Goal: Transaction & Acquisition: Purchase product/service

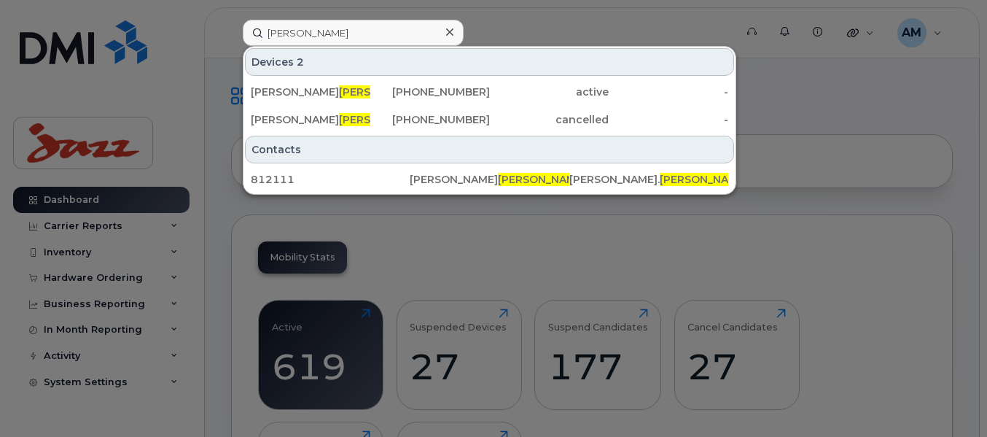
type input "varner"
click at [316, 90] on div "Paul Varner" at bounding box center [311, 92] width 120 height 15
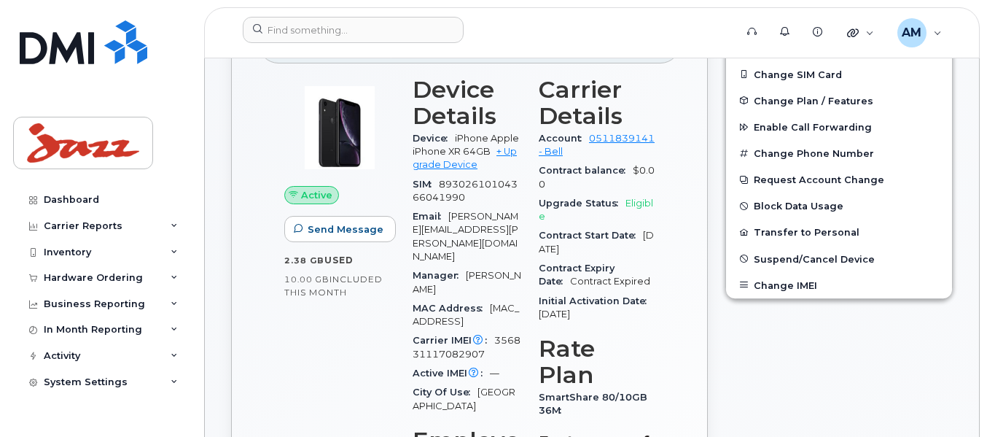
scroll to position [219, 0]
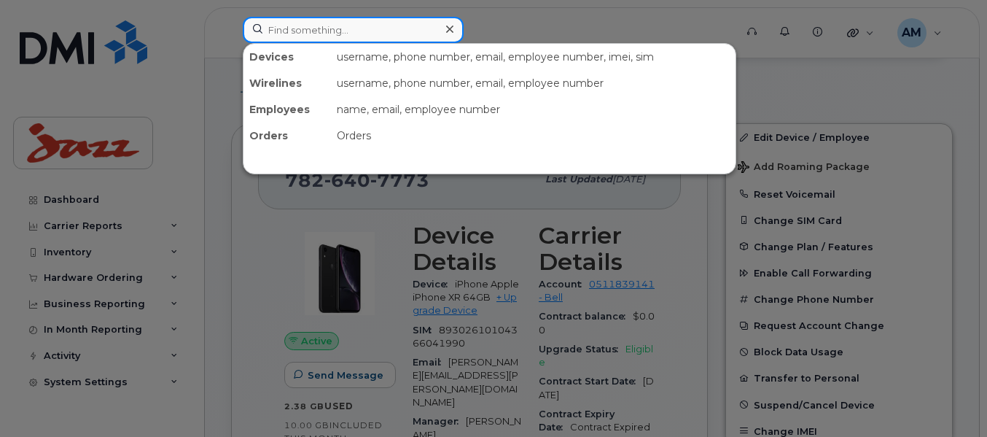
click at [273, 29] on input at bounding box center [353, 30] width 221 height 26
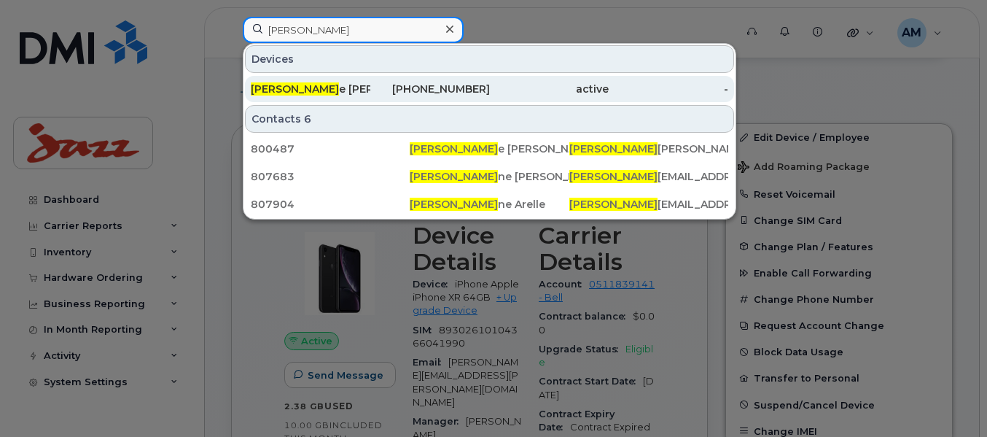
type input "roxan"
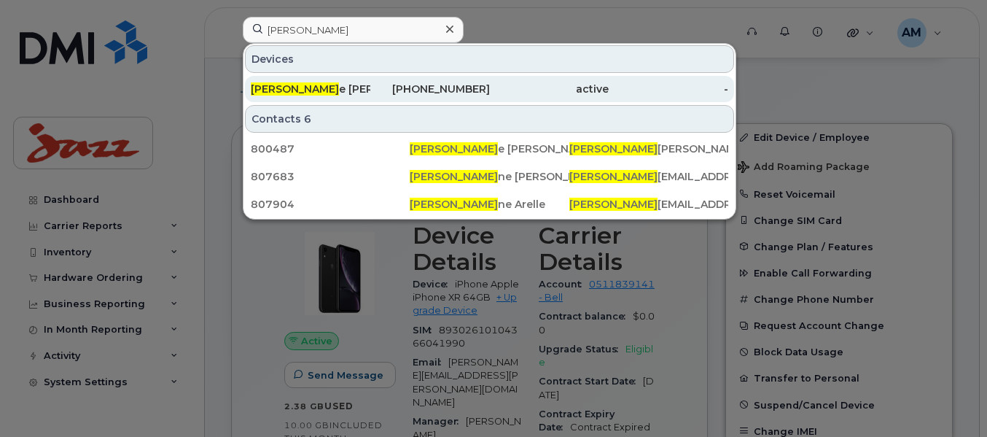
click at [297, 88] on div "Roxan e Bulter" at bounding box center [311, 89] width 120 height 15
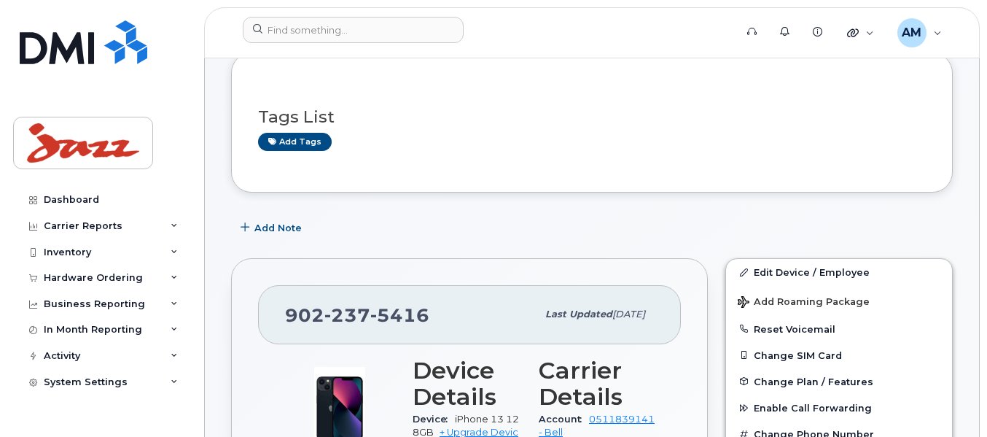
scroll to position [146, 0]
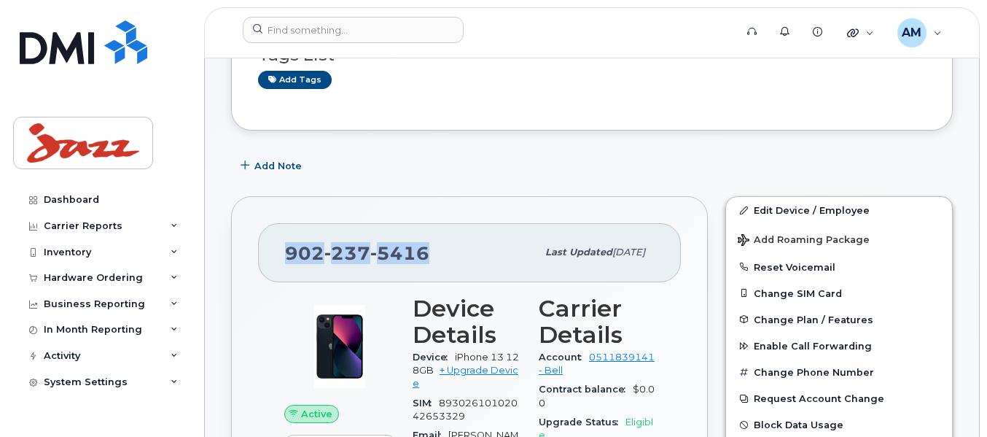
drag, startPoint x: 432, startPoint y: 266, endPoint x: 287, endPoint y: 256, distance: 145.4
click at [287, 256] on div "902 237 5416" at bounding box center [410, 252] width 251 height 31
copy span "902 237 5416"
drag, startPoint x: 517, startPoint y: 370, endPoint x: 507, endPoint y: 308, distance: 62.7
click at [517, 370] on link "+ Upgrade Device" at bounding box center [466, 376] width 106 height 24
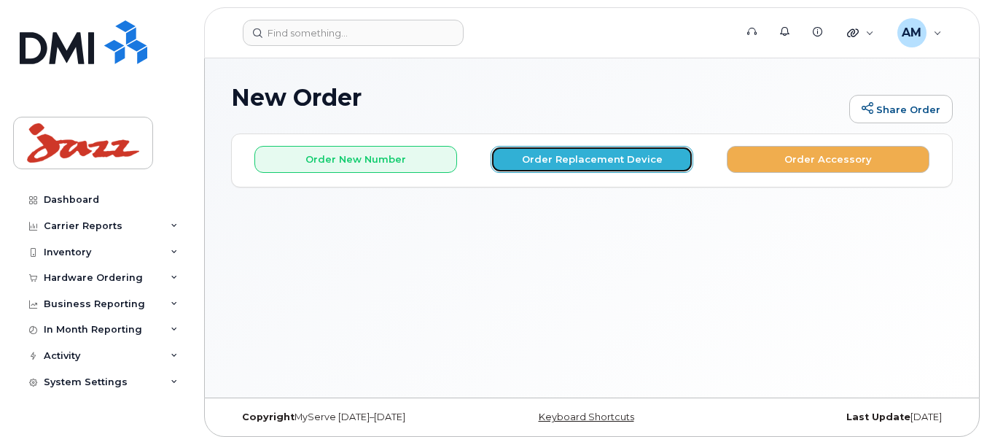
click at [550, 155] on button "Order Replacement Device" at bounding box center [592, 159] width 203 height 27
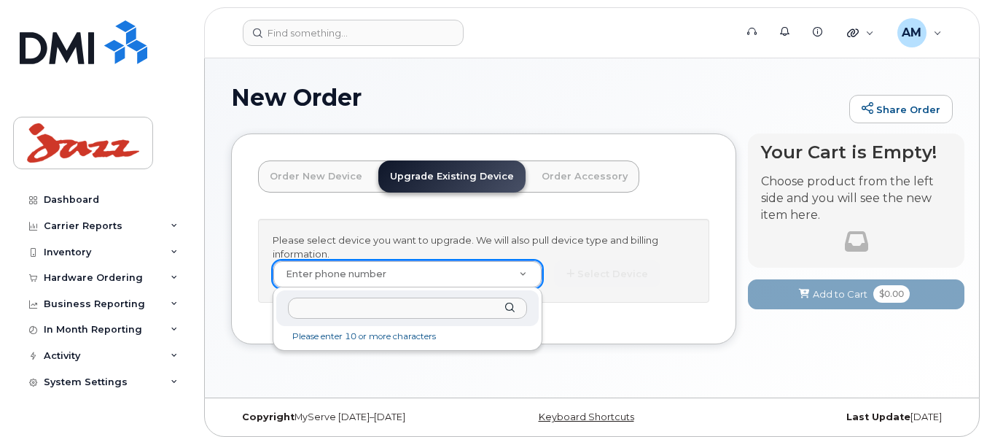
type input "427756"
drag, startPoint x: 329, startPoint y: 305, endPoint x: 129, endPoint y: 288, distance: 200.4
click at [129, 288] on body "Support Alerts Knowledge Base Quicklinks Suspend / Cancel Device Change SIM Car…" at bounding box center [493, 222] width 987 height 444
paste input "902-237-5416"
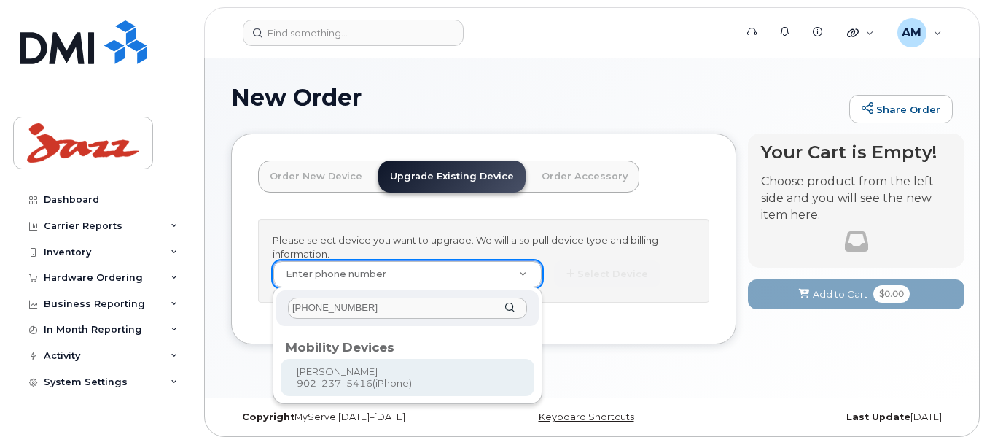
type input "902-237-5416"
type input "564160"
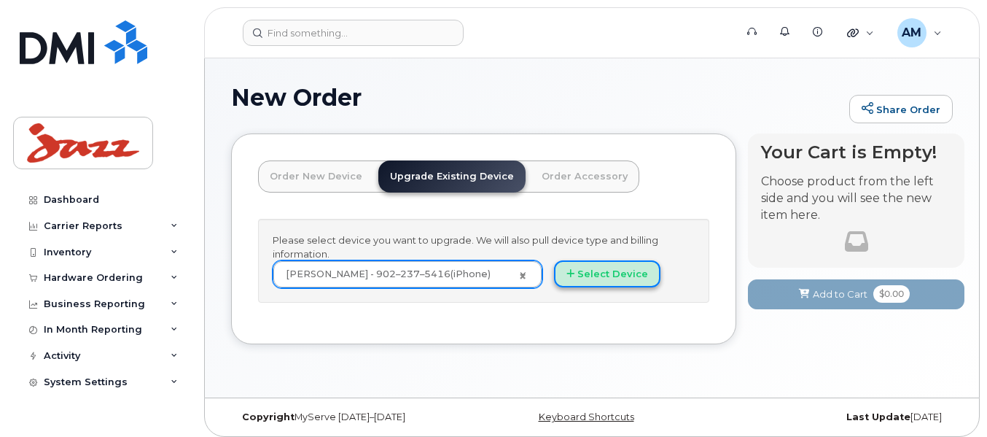
click at [583, 280] on button "Select Device" at bounding box center [607, 273] width 106 height 27
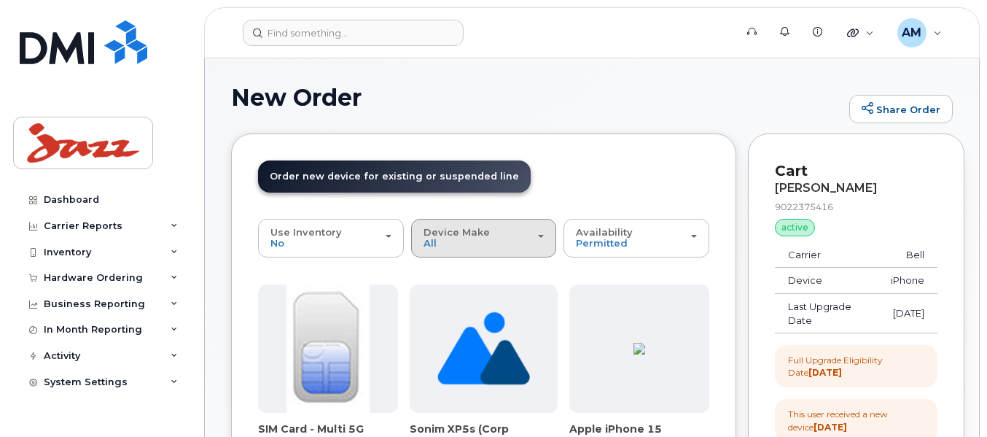
click at [477, 246] on div "Device Make All Android iPhone" at bounding box center [483, 238] width 121 height 23
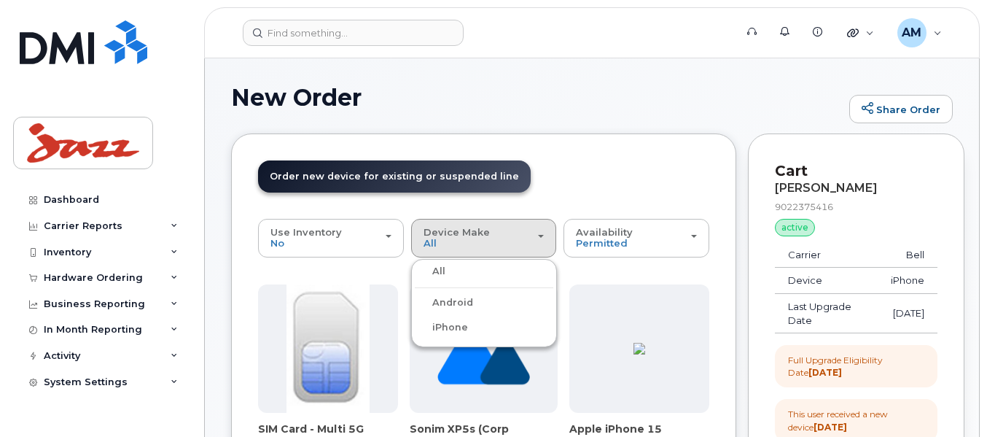
click at [448, 324] on label "iPhone" at bounding box center [441, 327] width 53 height 17
click at [0, 0] on input "iPhone" at bounding box center [0, 0] width 0 height 0
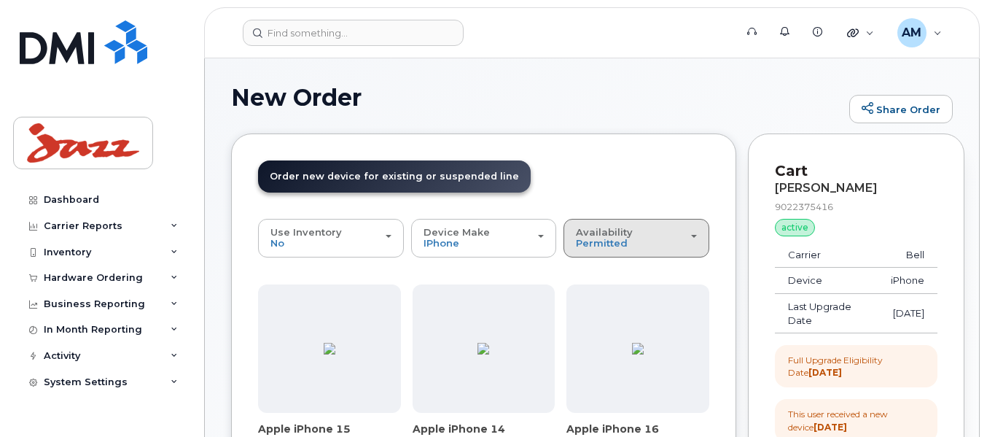
click at [611, 234] on span "Availability" at bounding box center [604, 232] width 57 height 12
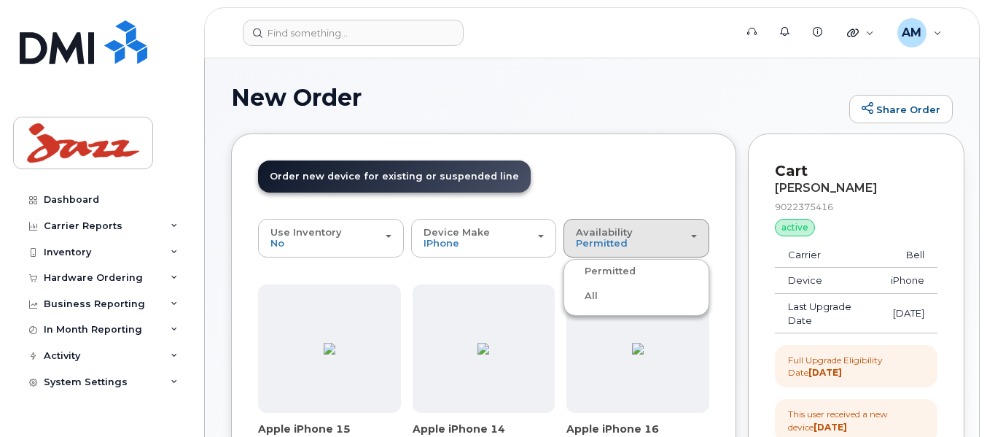
click at [589, 296] on label "All" at bounding box center [582, 295] width 31 height 17
click at [0, 0] on input "All" at bounding box center [0, 0] width 0 height 0
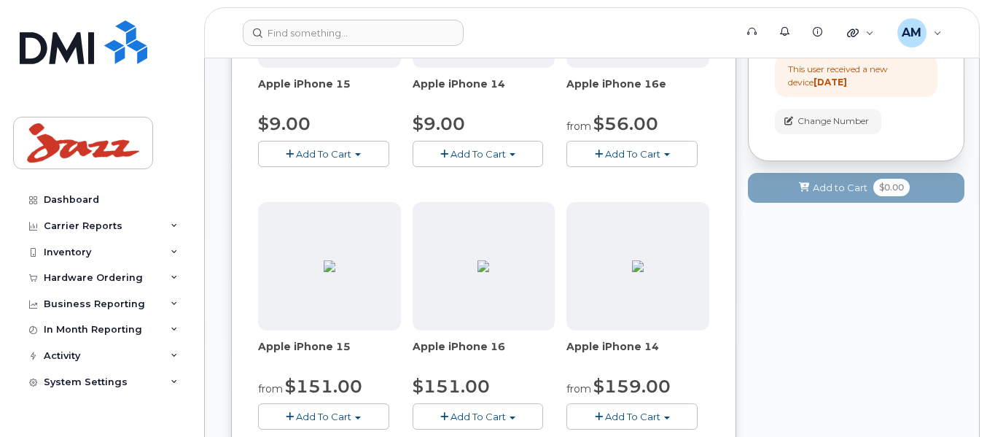
scroll to position [437, 0]
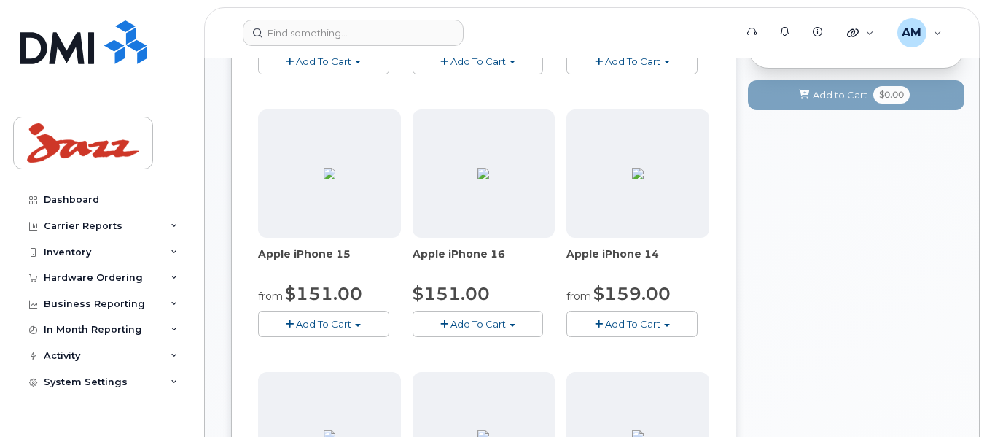
click at [509, 317] on button "Add To Cart" at bounding box center [478, 323] width 131 height 26
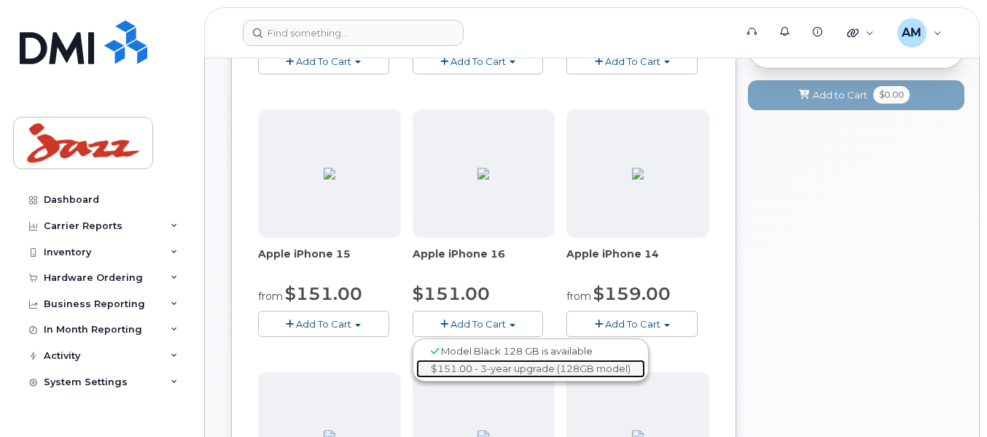
click at [507, 367] on link "$151.00 - 3-year upgrade (128GB model)" at bounding box center [530, 368] width 229 height 18
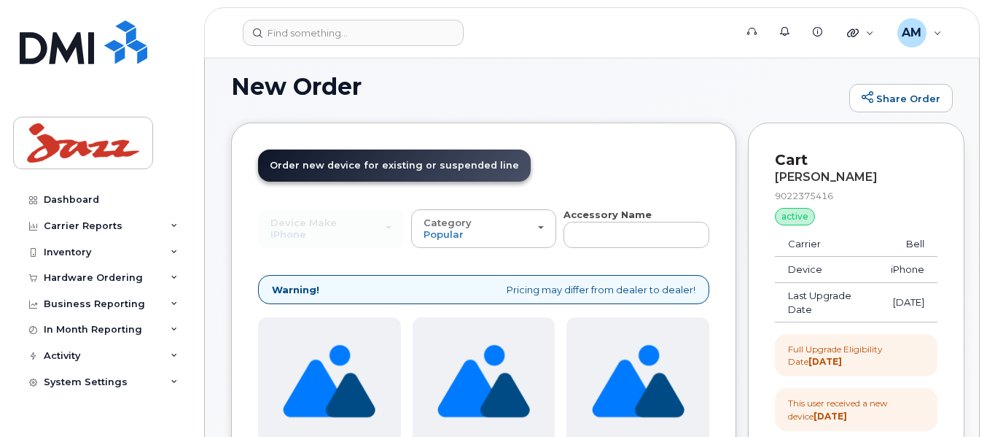
scroll to position [84, 0]
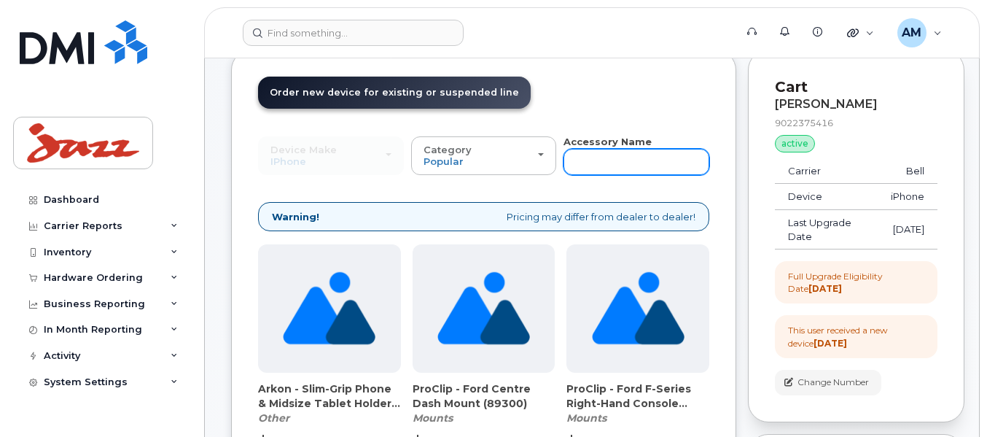
click at [592, 158] on input "text" at bounding box center [636, 162] width 146 height 26
type input "scree"
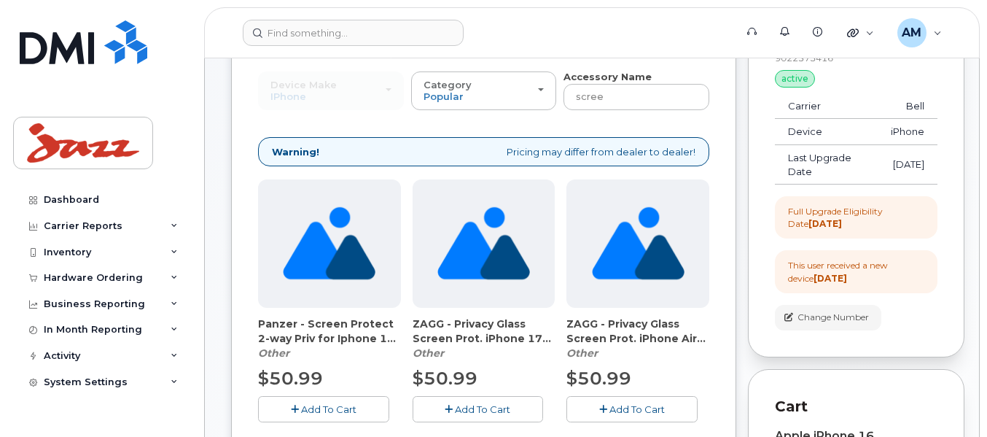
scroll to position [146, 0]
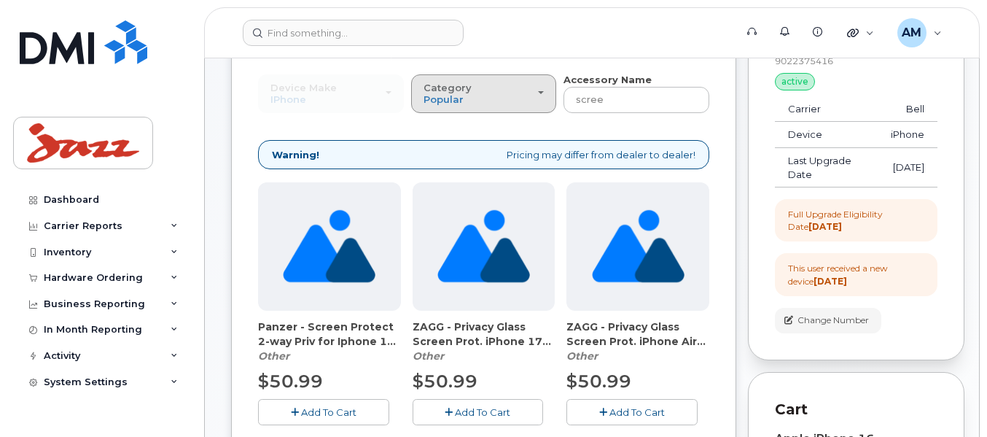
click at [499, 96] on div "Category Popular" at bounding box center [483, 93] width 121 height 23
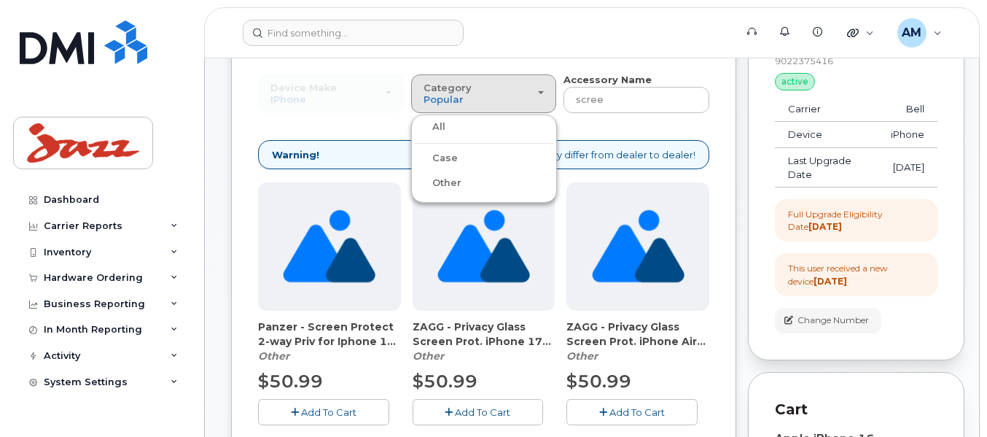
click at [441, 126] on label "All" at bounding box center [430, 126] width 31 height 17
click at [0, 0] on input "All" at bounding box center [0, 0] width 0 height 0
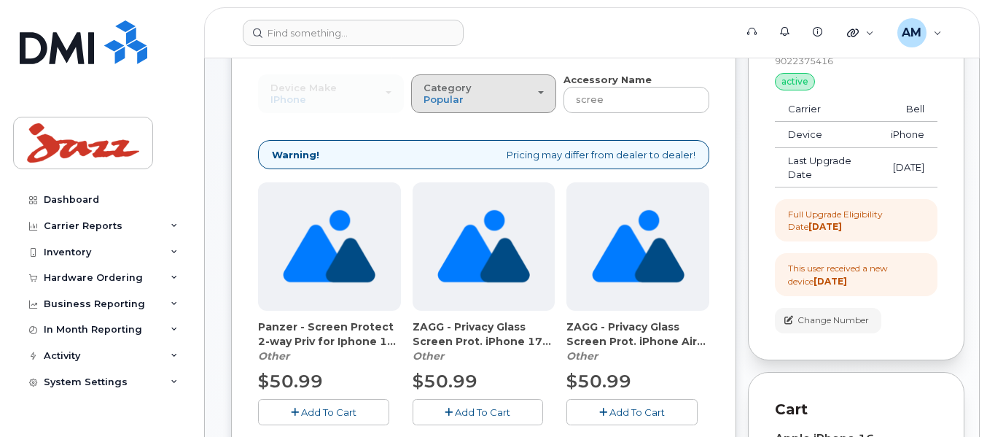
click at [527, 80] on button "Category Popular" at bounding box center [484, 93] width 146 height 38
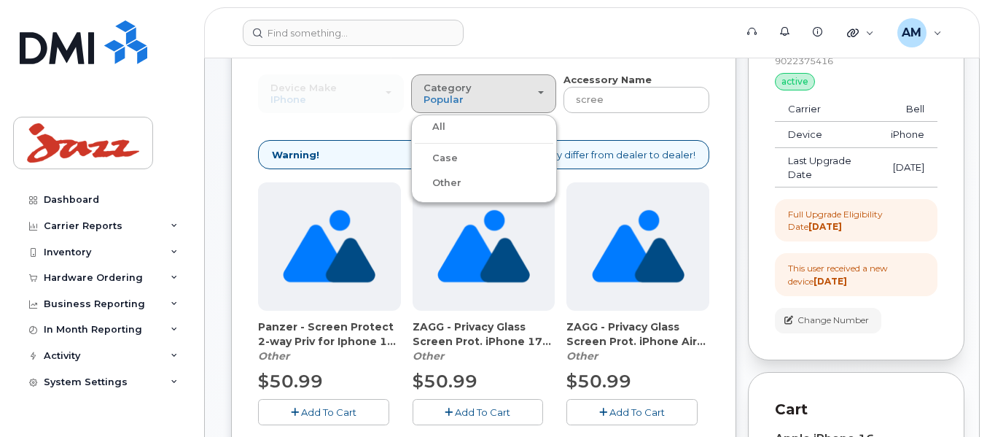
click at [580, 55] on header "Support Alerts Knowledge Base Quicklinks Suspend / Cancel Device Change SIM Car…" at bounding box center [592, 32] width 776 height 51
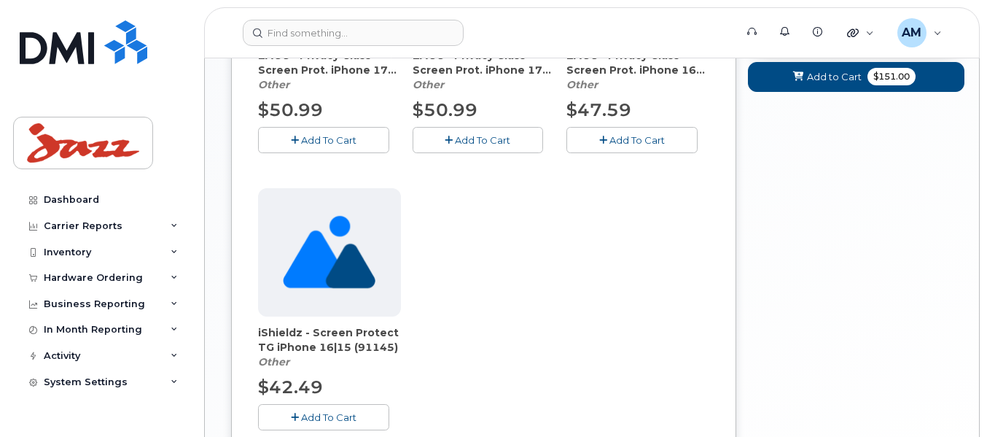
scroll to position [729, 0]
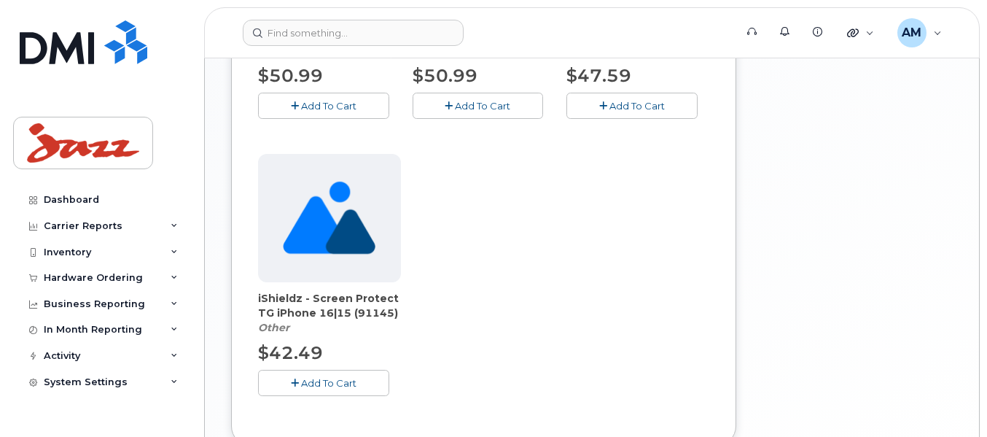
drag, startPoint x: 329, startPoint y: 378, endPoint x: 336, endPoint y: 372, distance: 9.3
click at [329, 378] on span "Add To Cart" at bounding box center [328, 383] width 55 height 12
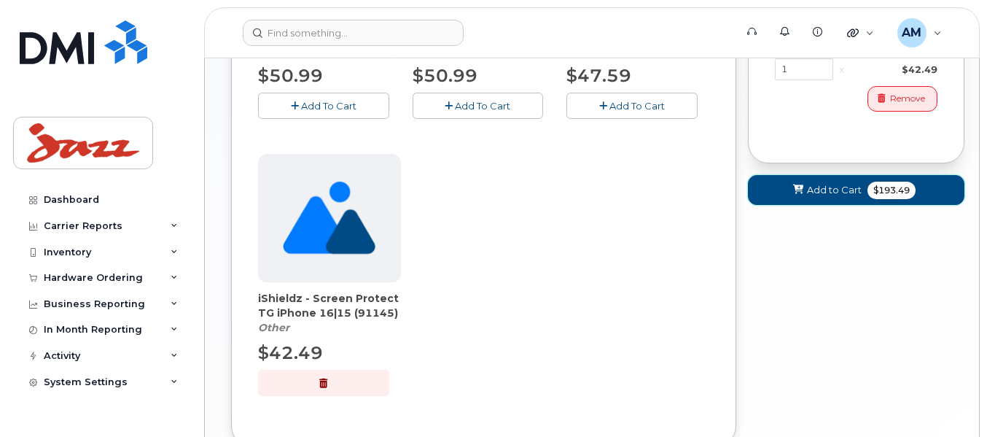
click at [864, 193] on button "Add to Cart $193.49" at bounding box center [856, 190] width 216 height 30
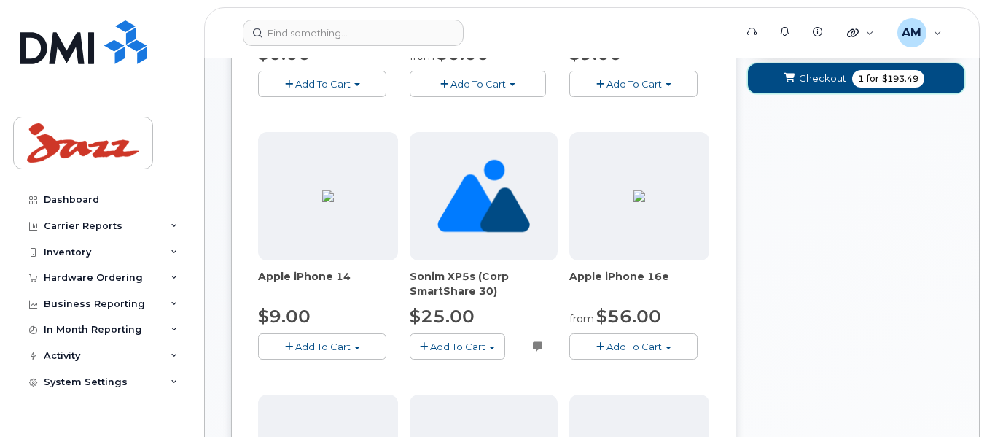
click at [865, 82] on span "for" at bounding box center [873, 78] width 18 height 13
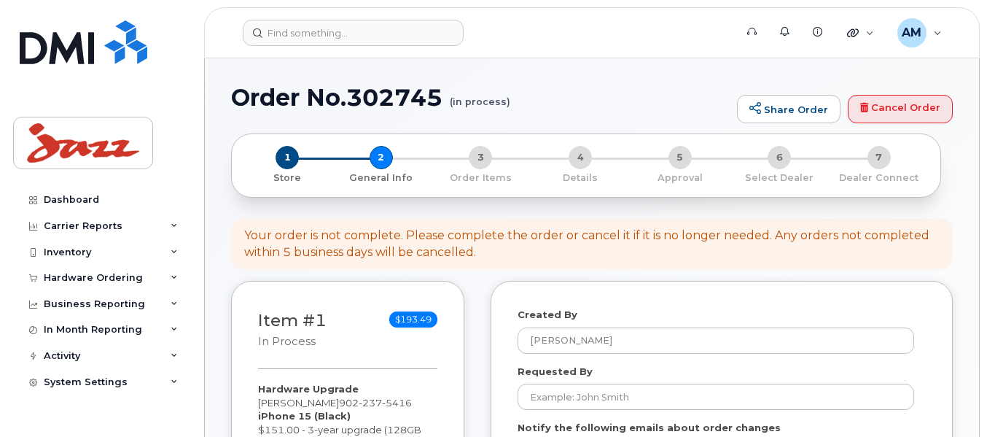
select select
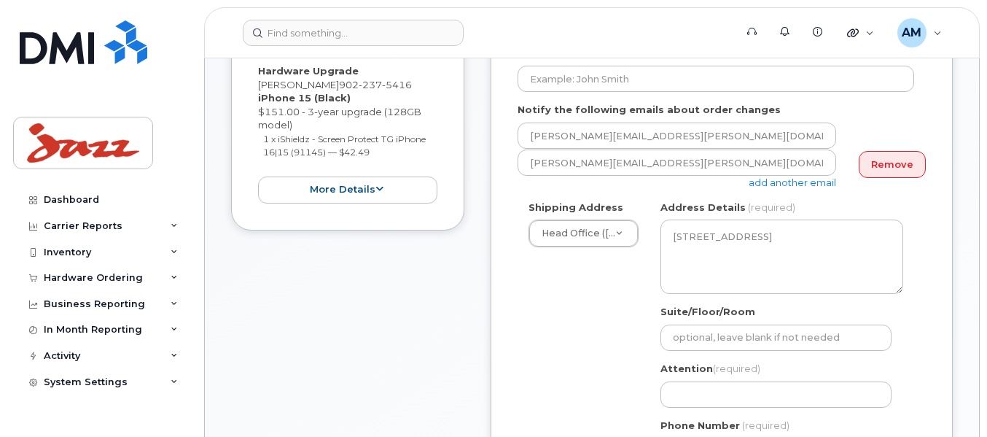
scroll to position [292, 0]
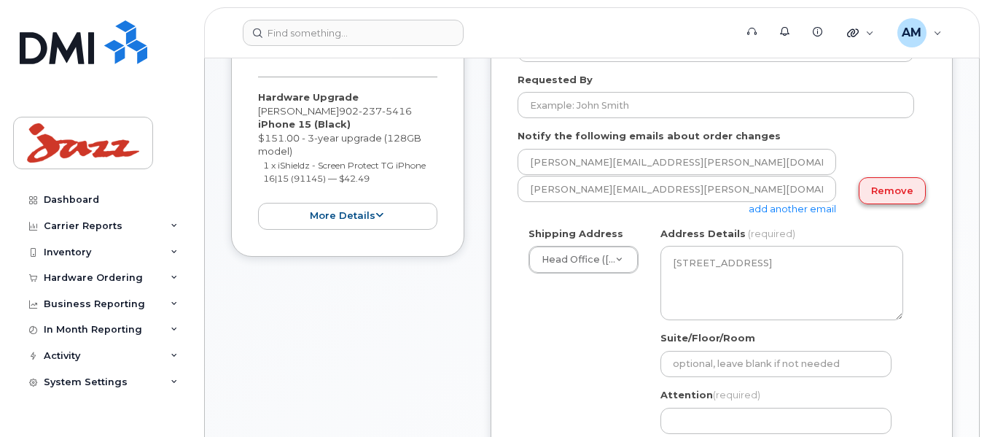
click at [871, 184] on link "Remove" at bounding box center [892, 190] width 67 height 27
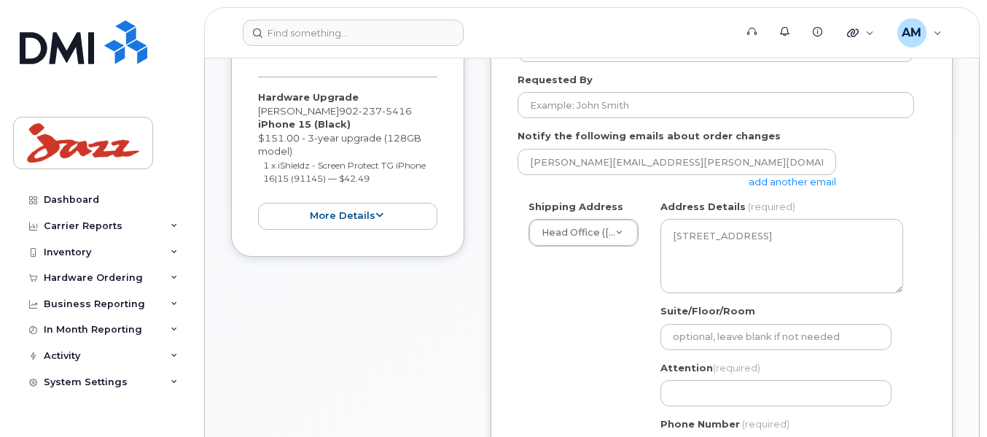
click at [794, 183] on link "add another email" at bounding box center [792, 182] width 87 height 12
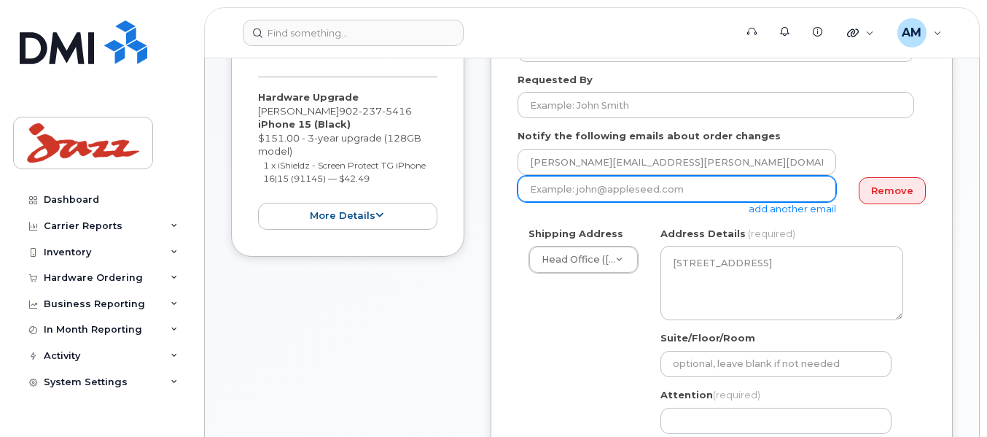
click at [651, 191] on input "email" at bounding box center [676, 189] width 319 height 26
type input "[PERSON_NAME][EMAIL_ADDRESS][PERSON_NAME][DOMAIN_NAME]"
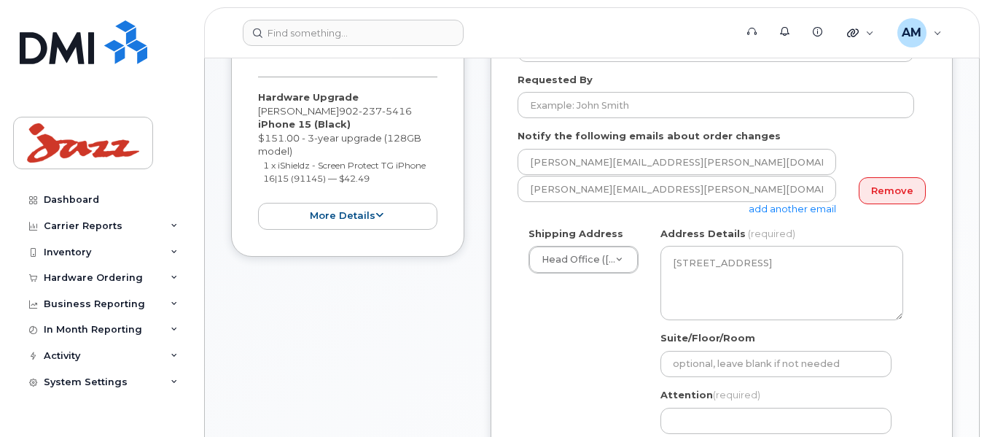
click at [822, 206] on link "add another email" at bounding box center [792, 209] width 87 height 12
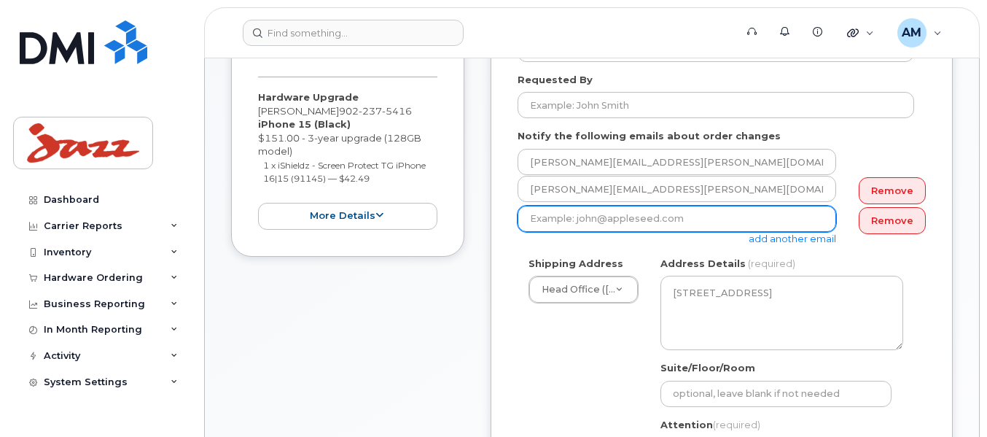
click at [801, 219] on input "email" at bounding box center [676, 219] width 319 height 26
type input "[PERSON_NAME][EMAIL_ADDRESS][PERSON_NAME][DOMAIN_NAME]"
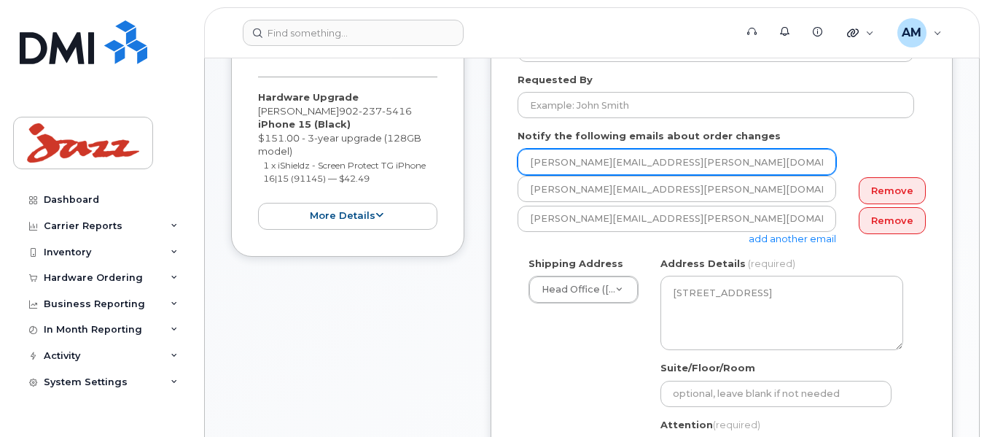
type input "[PERSON_NAME][EMAIL_ADDRESS][PERSON_NAME][DOMAIN_NAME]"
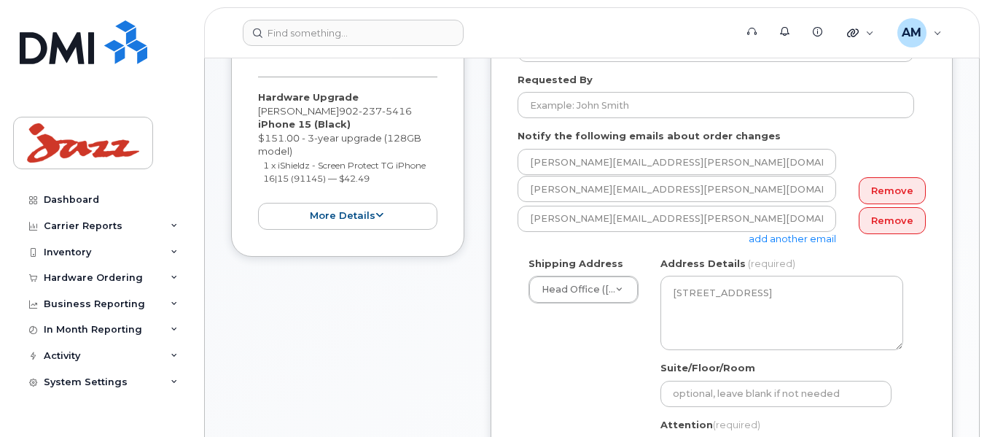
type input "9022254834"
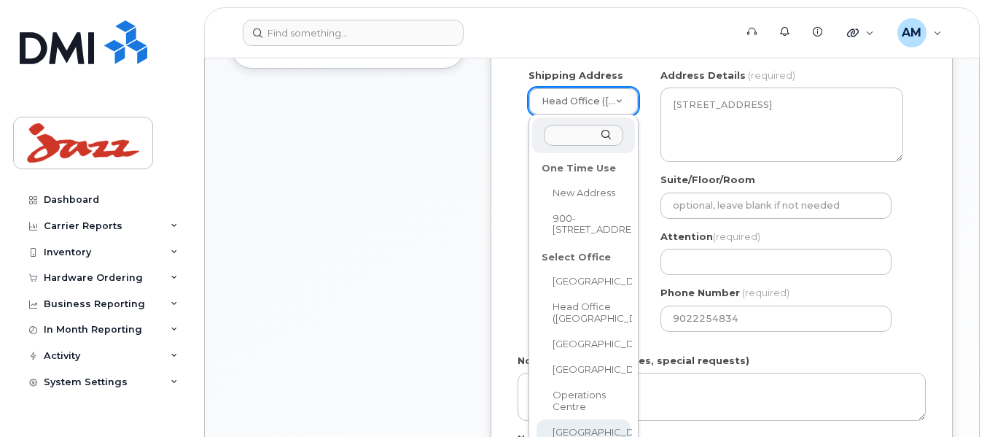
scroll to position [510, 0]
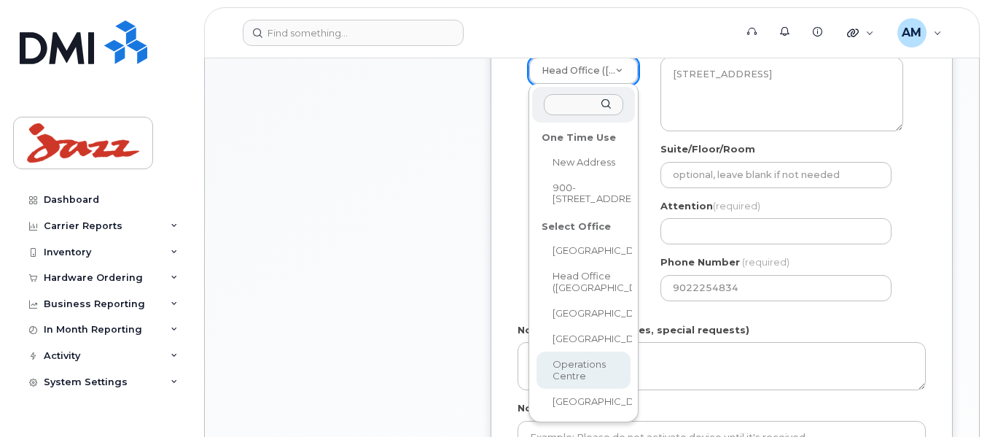
select select
type textarea "310 Goudey Dr Goffs Nova Scotia B2T 1M6"
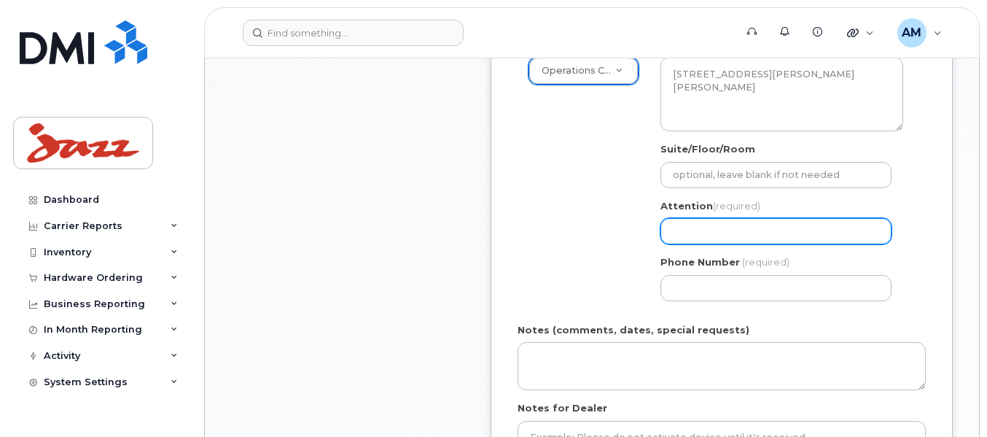
click at [692, 230] on input "Attention (required)" at bounding box center [775, 231] width 231 height 26
select select
type input "T"
select select
type input "Tanner Montgomery for Craig Hirtle"
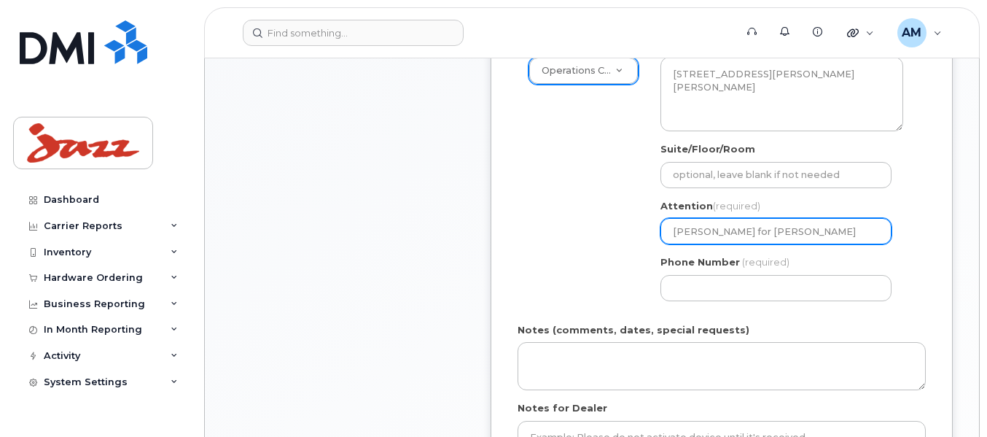
drag, startPoint x: 859, startPoint y: 227, endPoint x: 792, endPoint y: 229, distance: 67.8
click at [792, 229] on input "Tanner Montgomery for Craig Hirtle" at bounding box center [775, 231] width 231 height 26
select select
type input "Tanner Montgomery for R"
select select
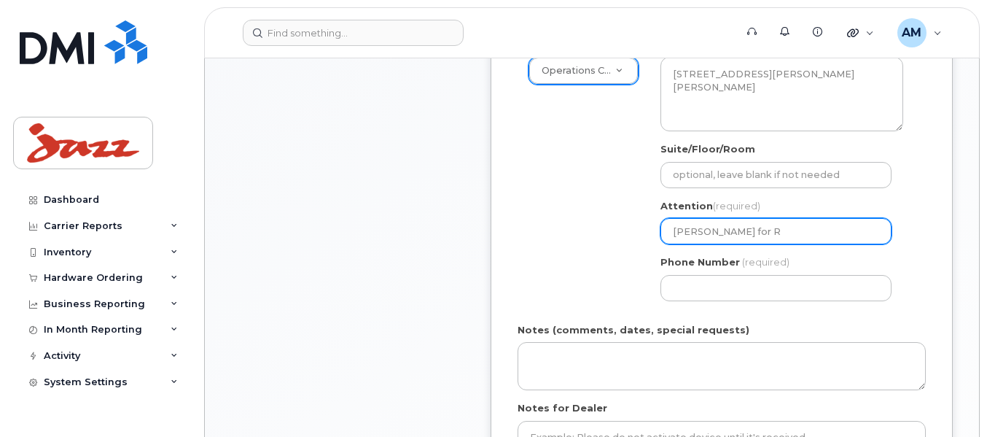
type input "Tanner Montgomery for Ro"
select select
type input "Tanner Montgomery for Rox"
select select
type input "Tanner Montgomery for Roxa"
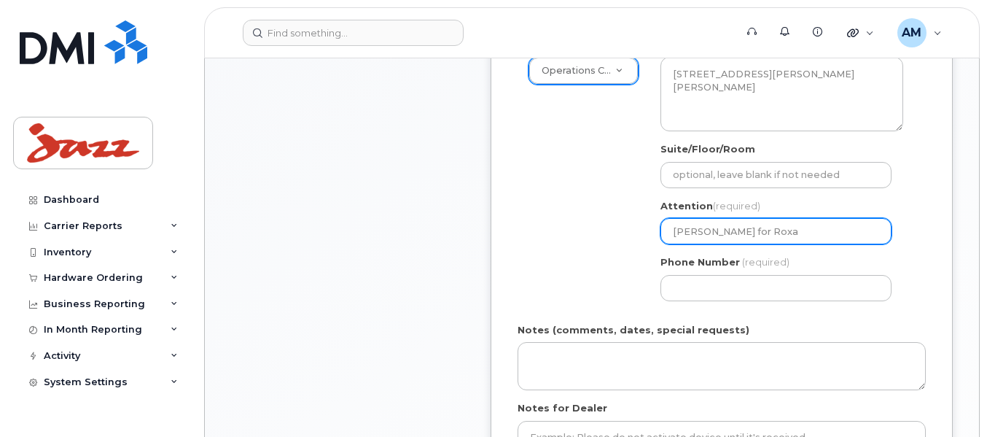
select select
type input "Tanner Montgomery for Roxan"
select select
type input "Tanner Montgomery for Roxane"
select select
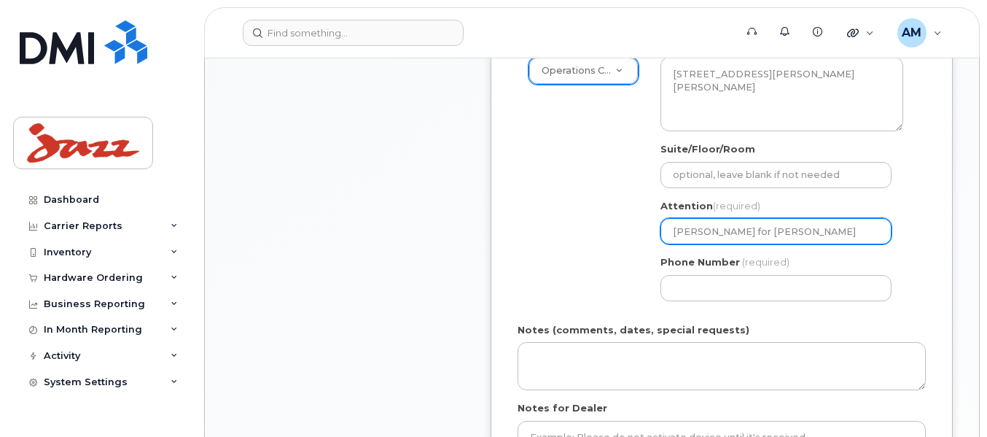
type input "Tanner Montgomery for Roxane B"
select select
type input "Tanner Montgomery for Roxane Bu"
select select
type input "Tanner Montgomery for Roxane But"
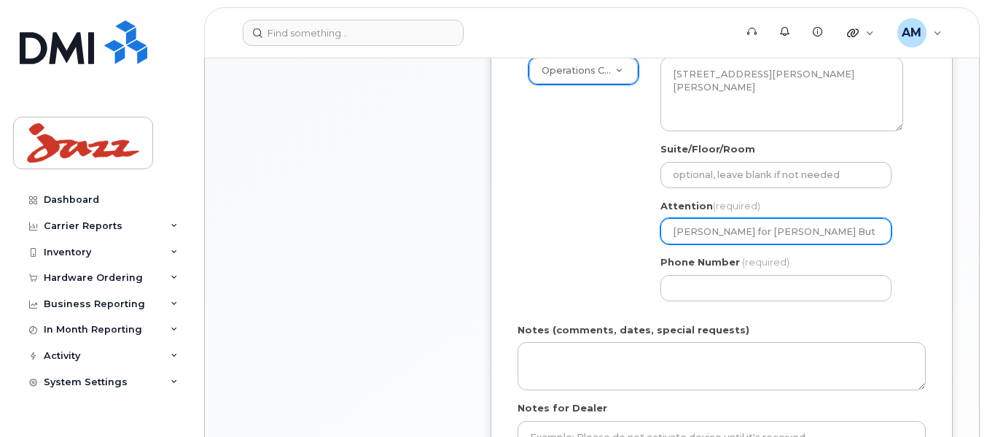
select select
type input "Tanner Montgomery for Roxane Butl"
select select
type input "Tanner Montgomery for Roxane Butle"
select select
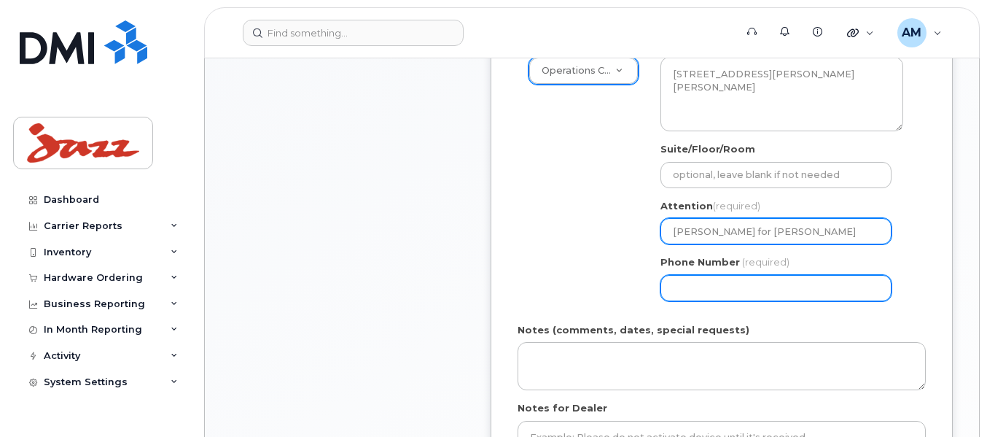
type input "[PERSON_NAME] for [PERSON_NAME]"
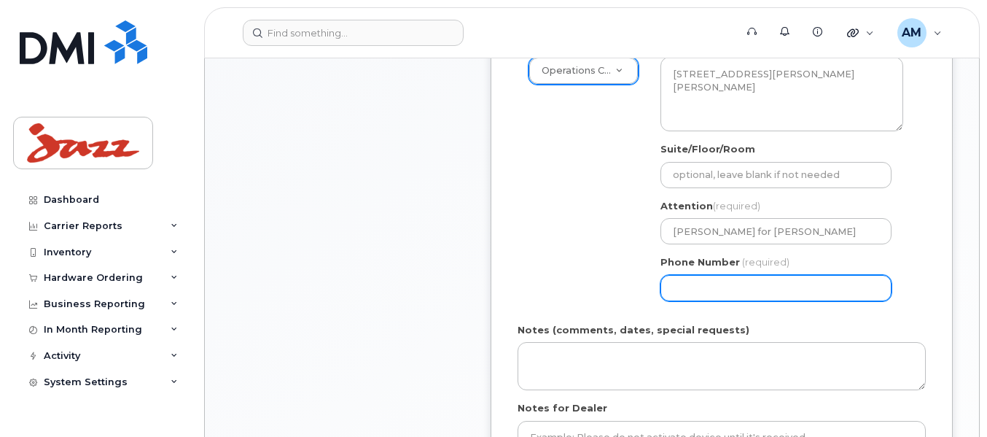
click at [774, 284] on input "Phone Number" at bounding box center [775, 288] width 231 height 26
select select
type input "902873500"
select select
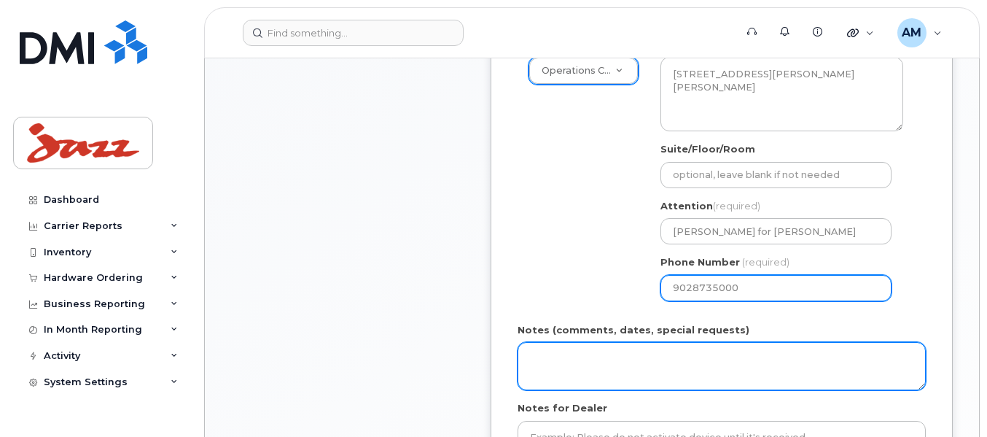
type input "9028735000"
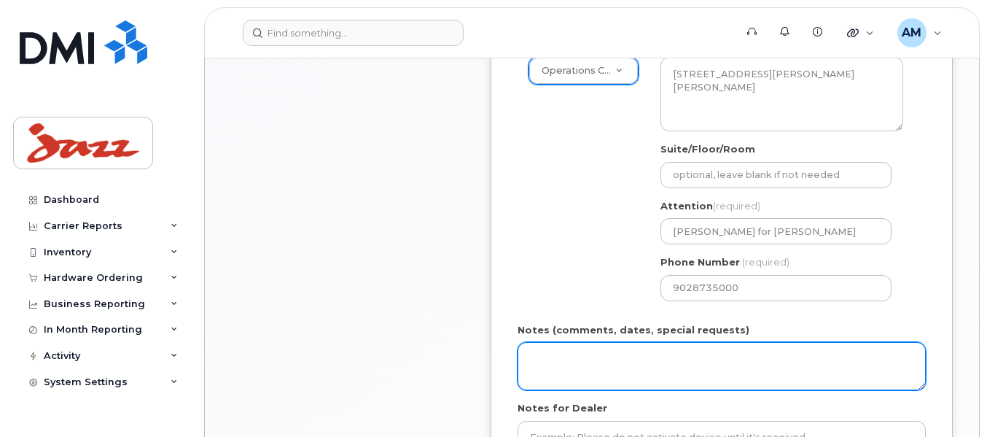
click at [722, 368] on textarea "Notes (comments, dates, special requests)" at bounding box center [721, 366] width 408 height 48
click at [736, 360] on textarea "Please ensure DEP enrolled. No color prefernce" at bounding box center [721, 366] width 408 height 48
drag, startPoint x: 792, startPoint y: 375, endPoint x: 488, endPoint y: 364, distance: 304.1
click at [488, 364] on div "Item #1 in process $193.49 Hardware Upgrade Roxane Bulter 902 237 5416 iPhone 1…" at bounding box center [592, 168] width 722 height 797
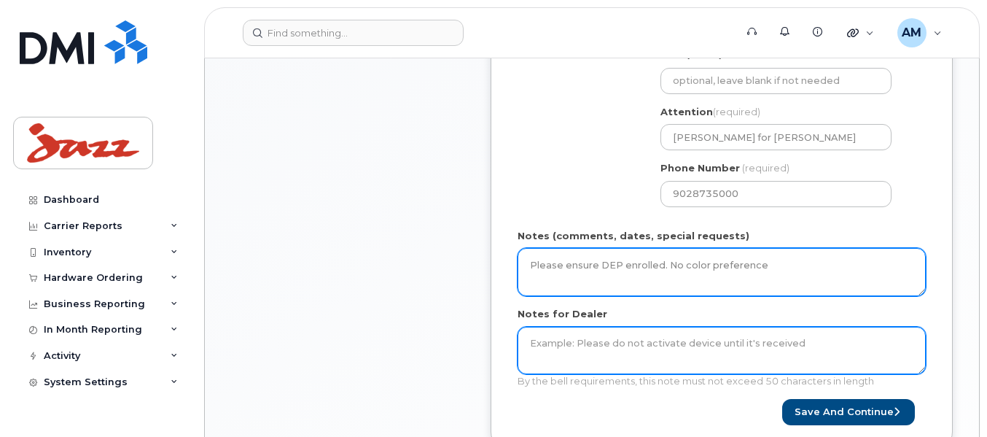
scroll to position [656, 0]
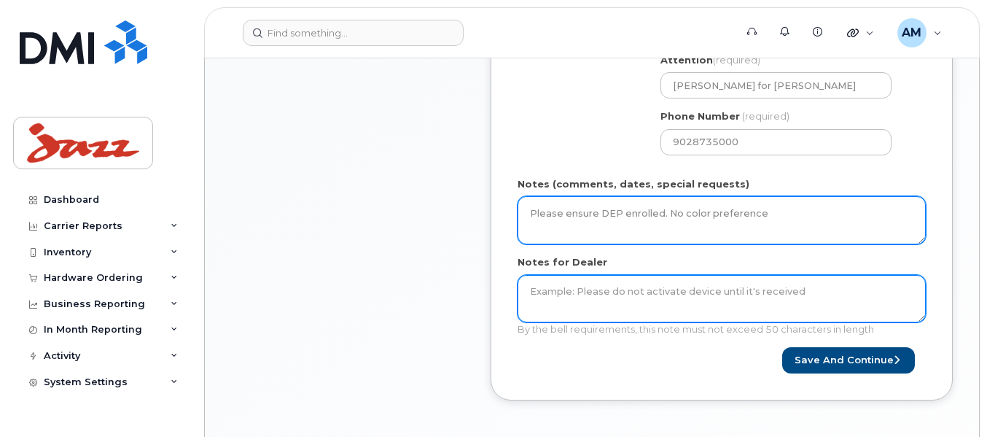
type textarea "Please ensure DEP enrolled. No color preference"
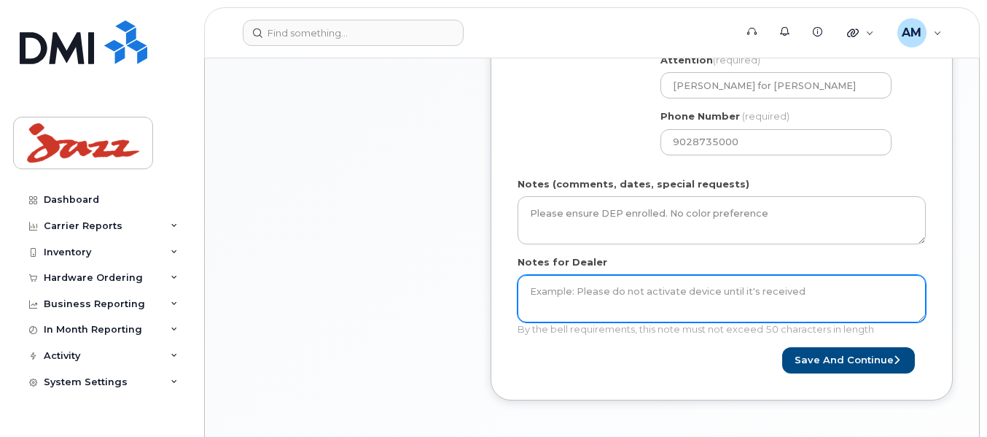
click at [558, 296] on textarea "Notes for Dealer" at bounding box center [721, 299] width 408 height 48
paste textarea "Please ensure DEP enrolled. No color preference"
type textarea "Please ensure DEP enrolled. No color preference"
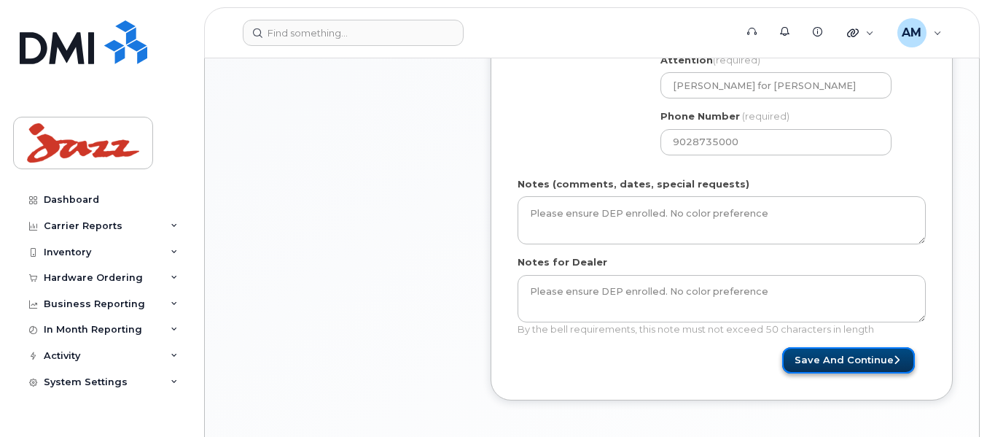
click at [879, 361] on button "Save and Continue" at bounding box center [848, 360] width 133 height 27
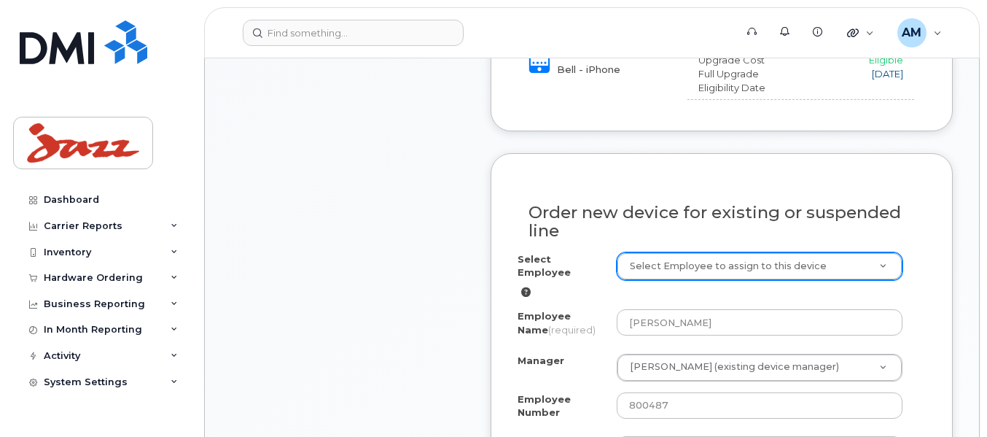
scroll to position [875, 0]
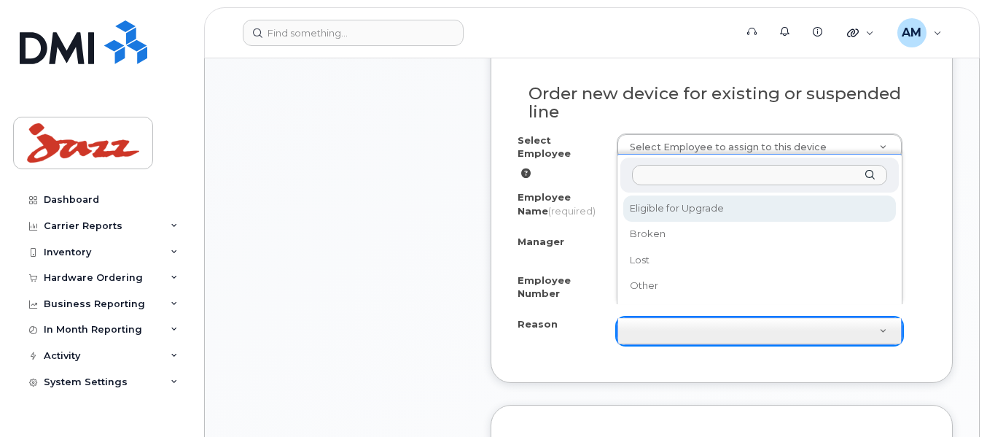
select select "eligible_for_upgrade"
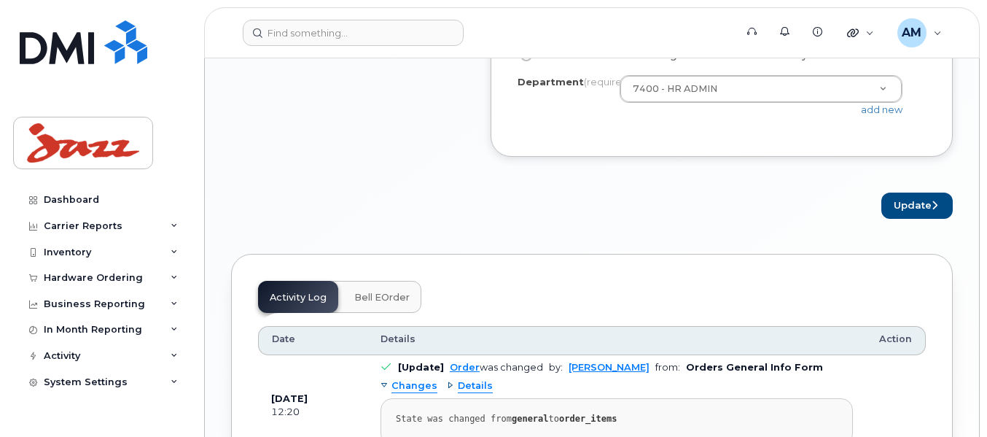
scroll to position [1531, 0]
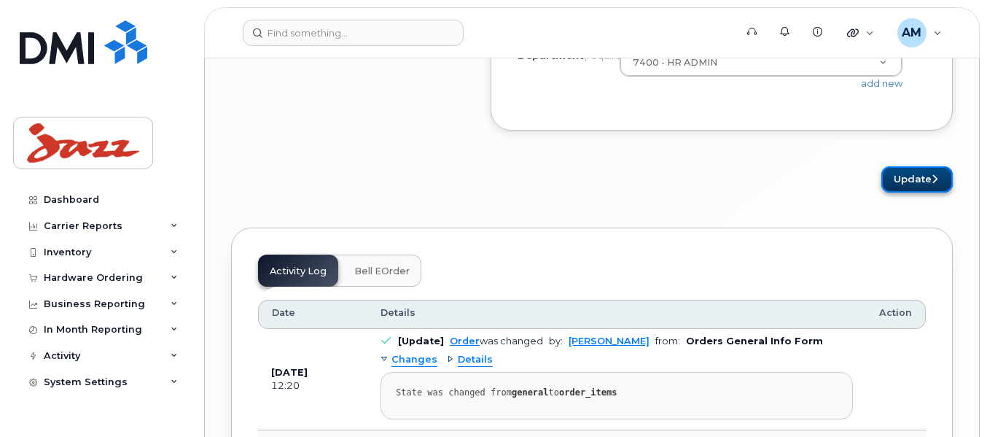
click at [942, 184] on button "Update" at bounding box center [916, 179] width 71 height 27
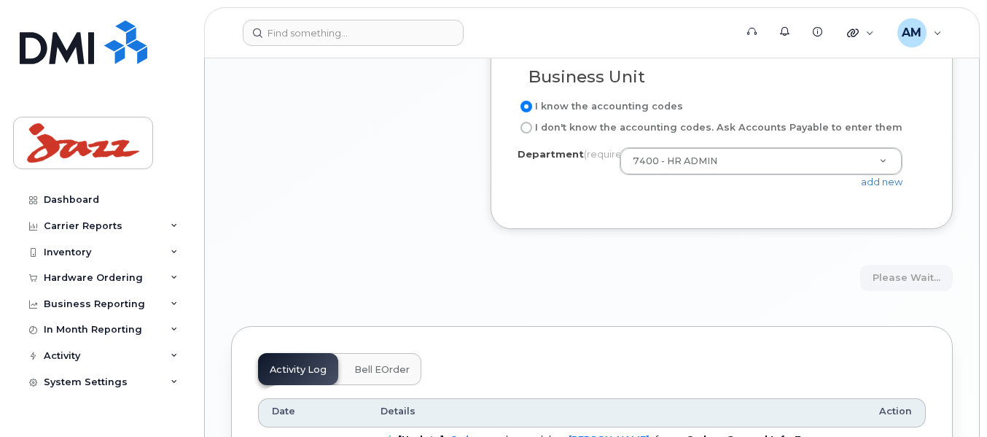
scroll to position [1442, 0]
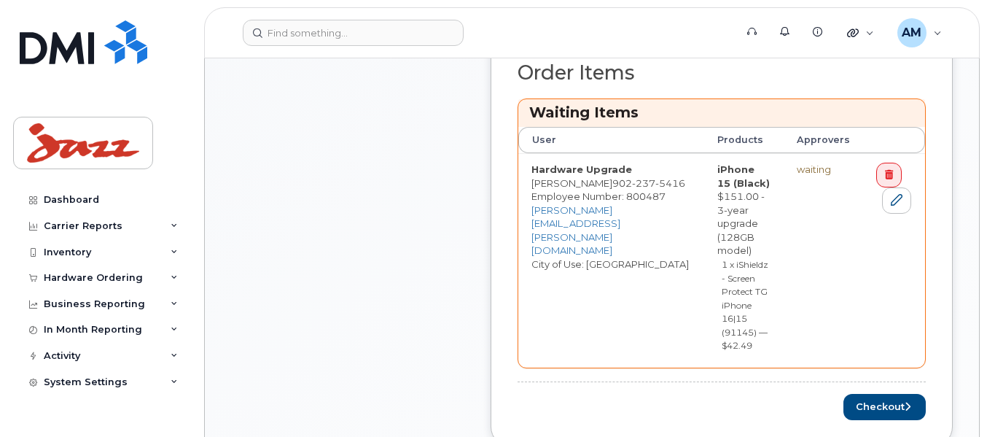
scroll to position [656, 0]
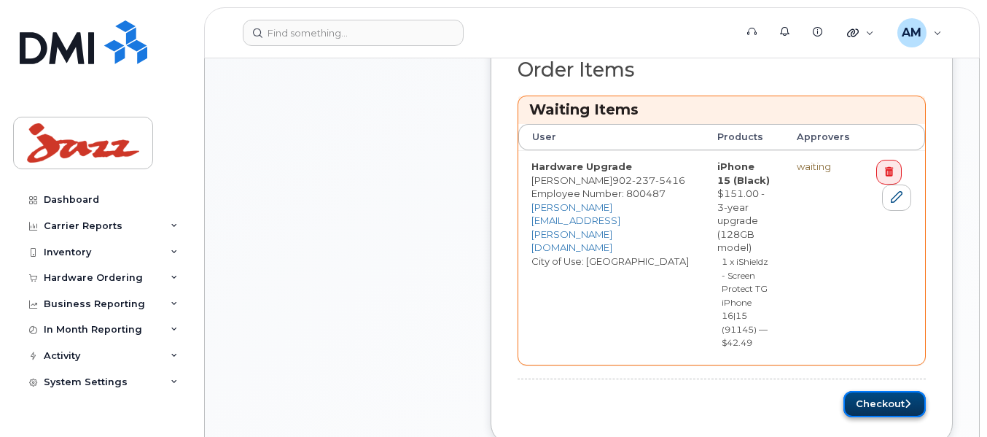
click at [878, 391] on button "Checkout" at bounding box center [884, 404] width 82 height 27
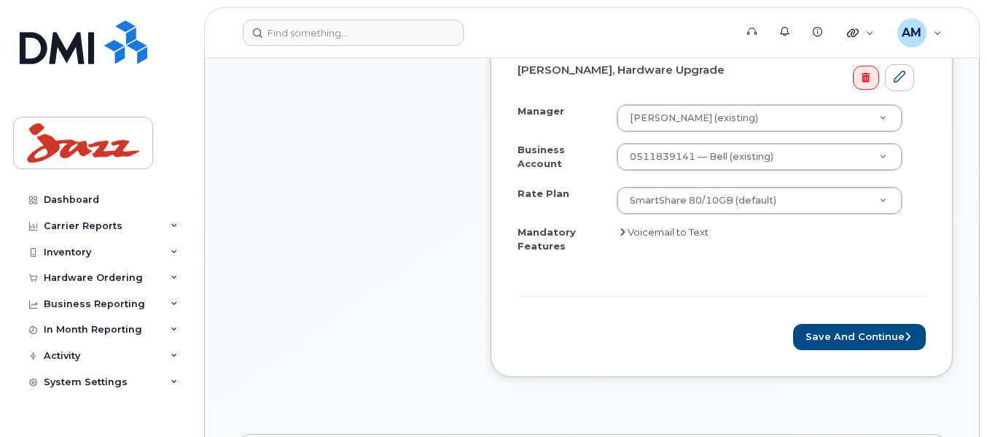
scroll to position [583, 0]
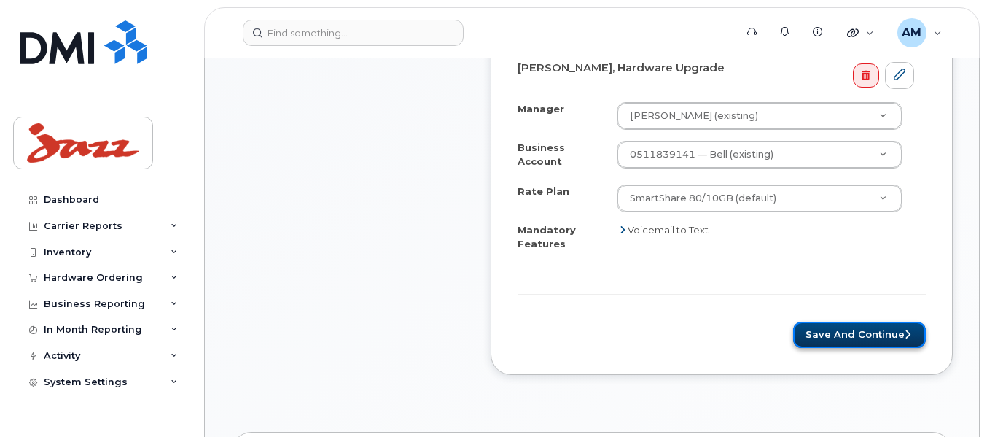
click at [891, 345] on button "Save and Continue" at bounding box center [859, 334] width 133 height 27
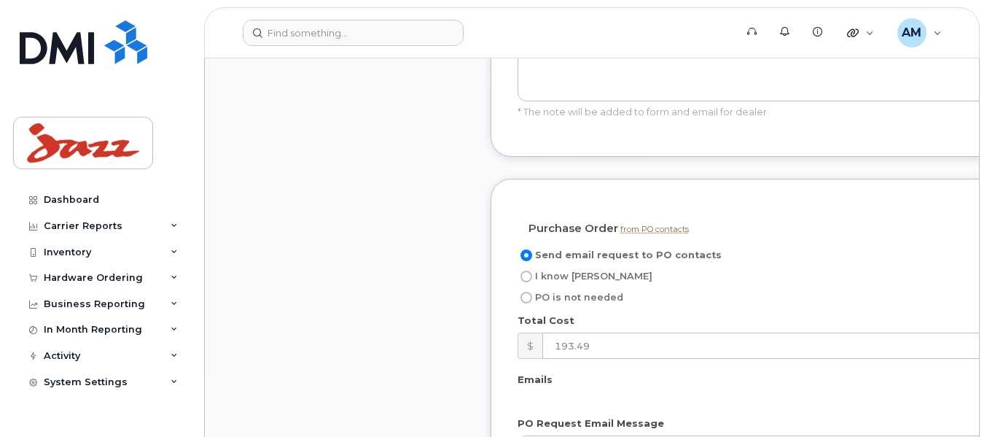
scroll to position [1312, 0]
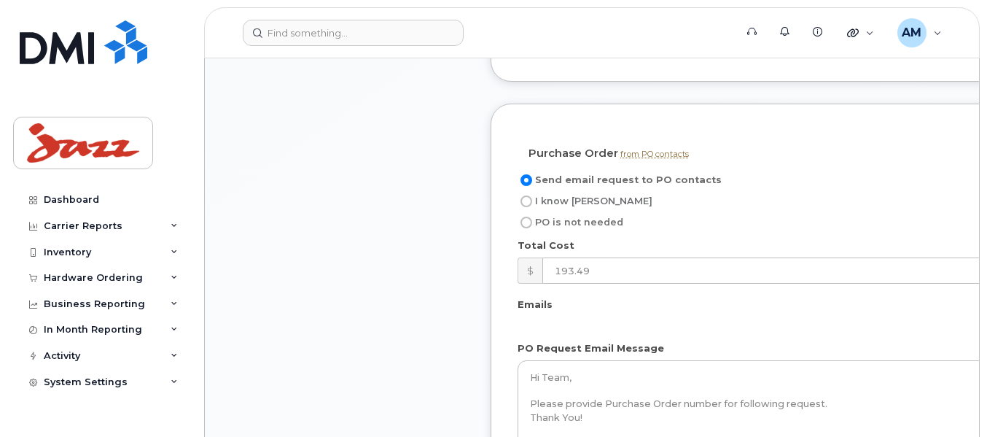
click at [527, 200] on input "I know PO" at bounding box center [526, 201] width 12 height 12
radio input "true"
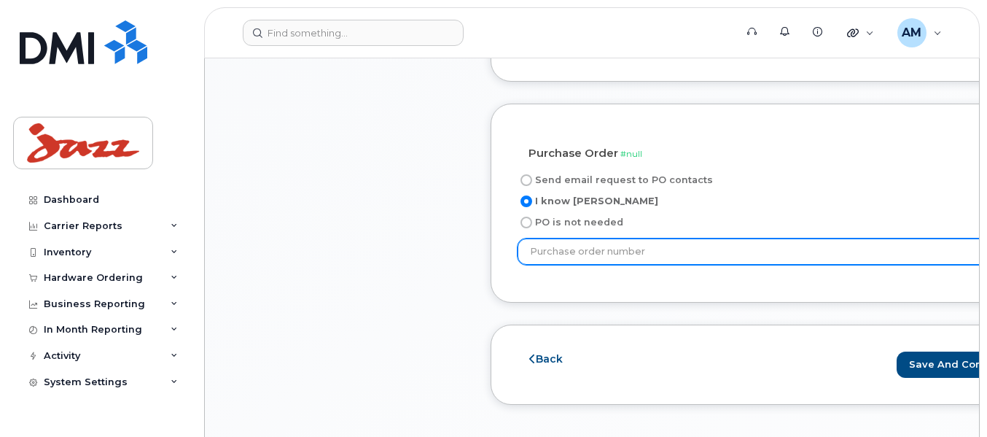
click at [649, 250] on input "text" at bounding box center [772, 251] width 511 height 26
paste input "PO66622"
type input "PO66622"
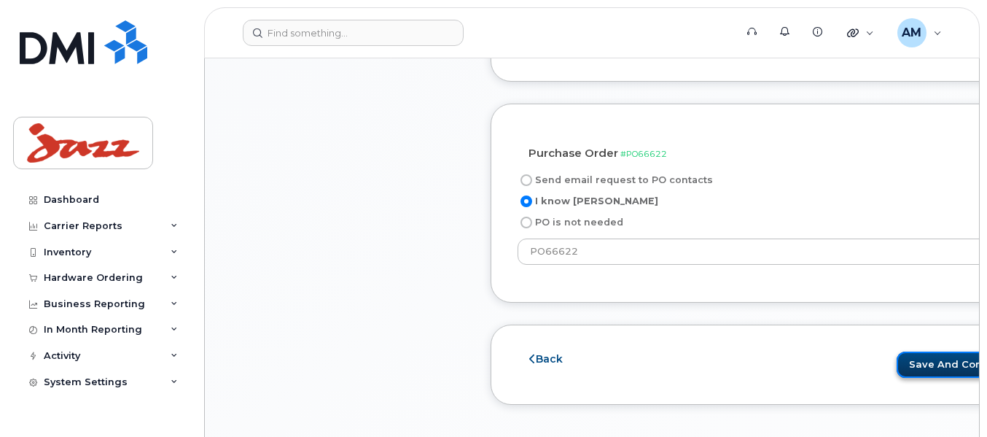
click at [897, 356] on button "Save and Continue" at bounding box center [963, 364] width 133 height 27
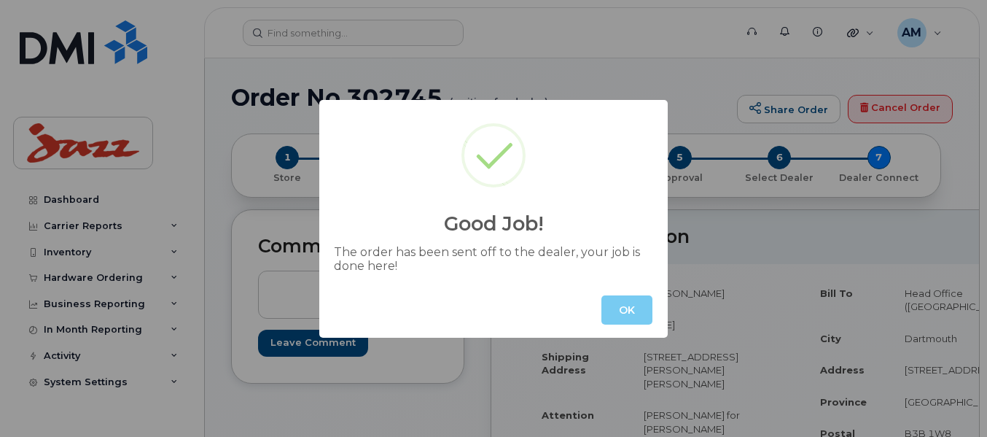
click at [626, 316] on button "OK" at bounding box center [626, 309] width 51 height 29
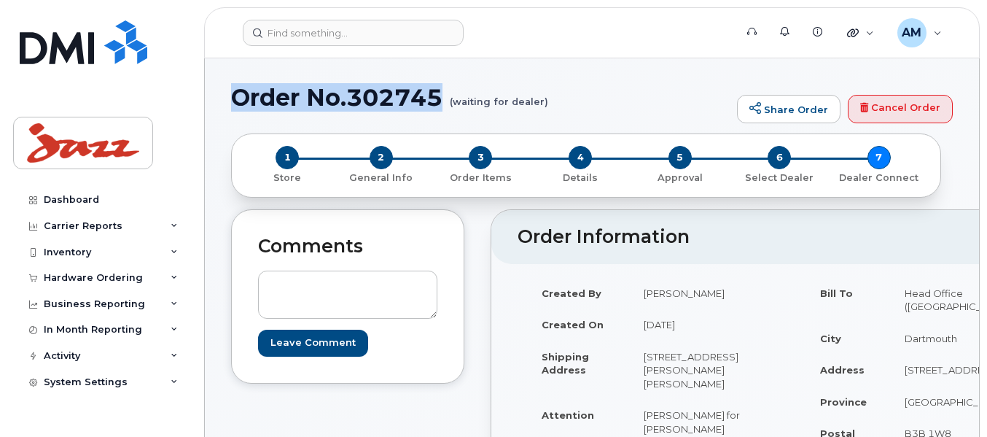
drag, startPoint x: 430, startPoint y: 99, endPoint x: 233, endPoint y: 102, distance: 197.5
click at [233, 102] on h1 "Order No.302745 (waiting for dealer)" at bounding box center [480, 98] width 499 height 26
copy h1 "Order No.302745"
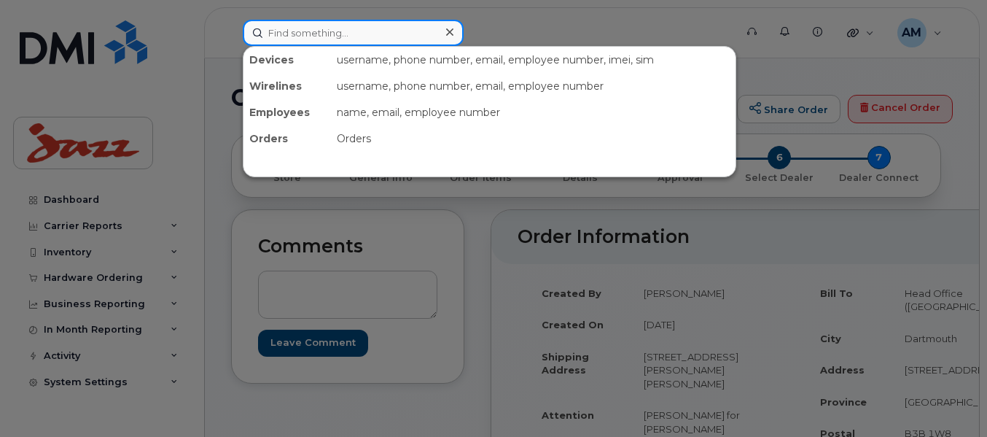
click at [328, 26] on input at bounding box center [353, 33] width 221 height 26
paste input "6472282798"
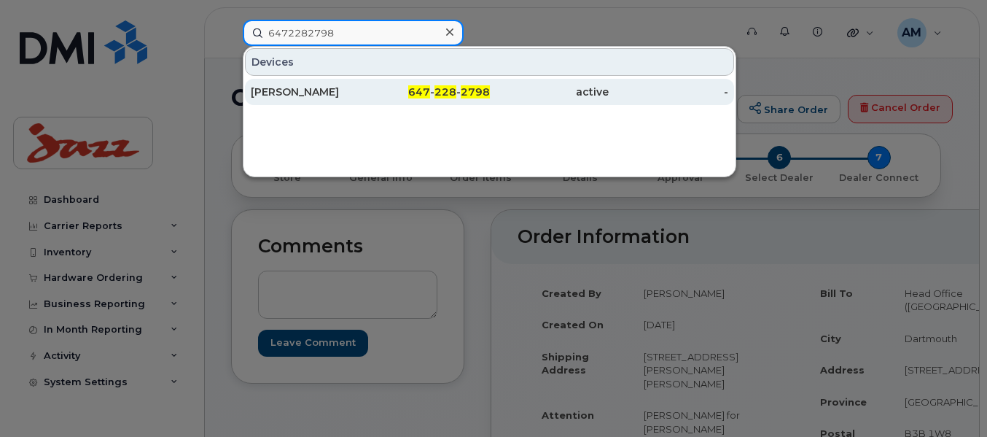
type input "6472282798"
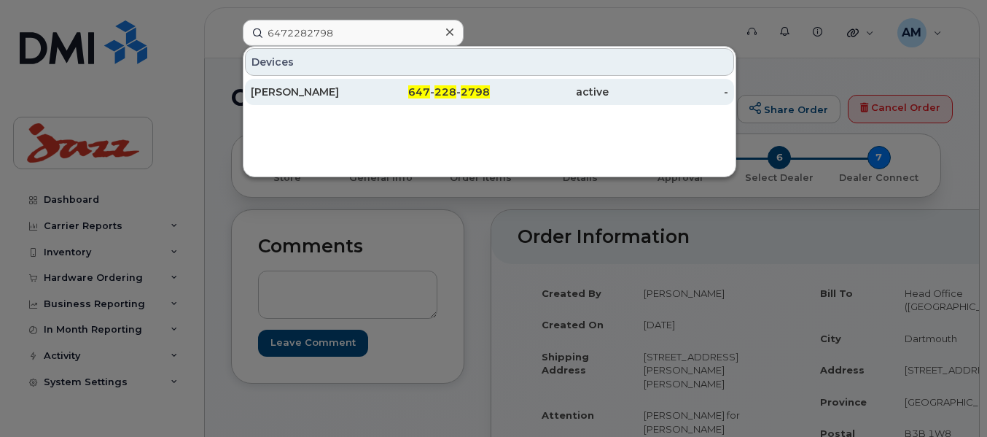
click at [342, 83] on div "[PERSON_NAME]" at bounding box center [311, 92] width 120 height 26
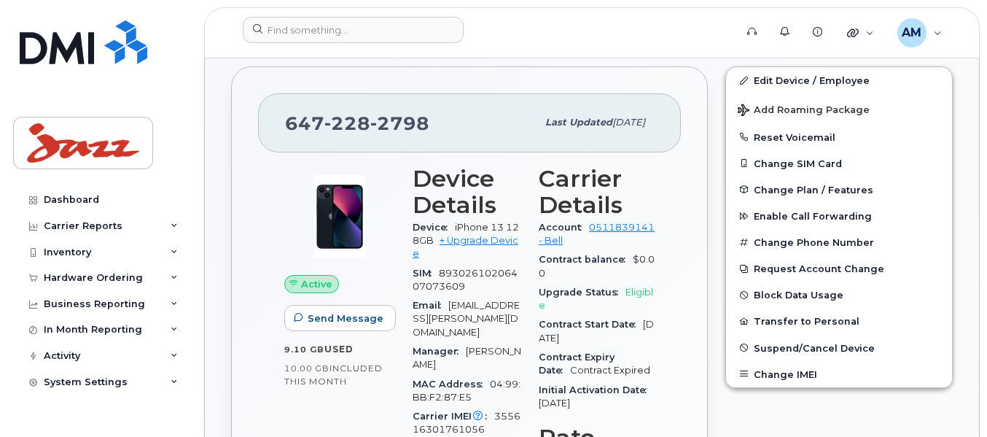
scroll to position [249, 0]
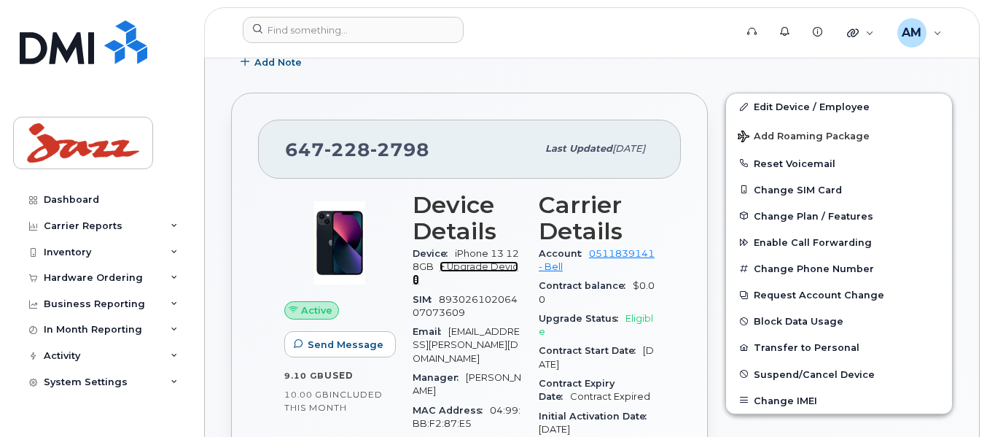
click at [491, 267] on link "+ Upgrade Device" at bounding box center [466, 273] width 106 height 24
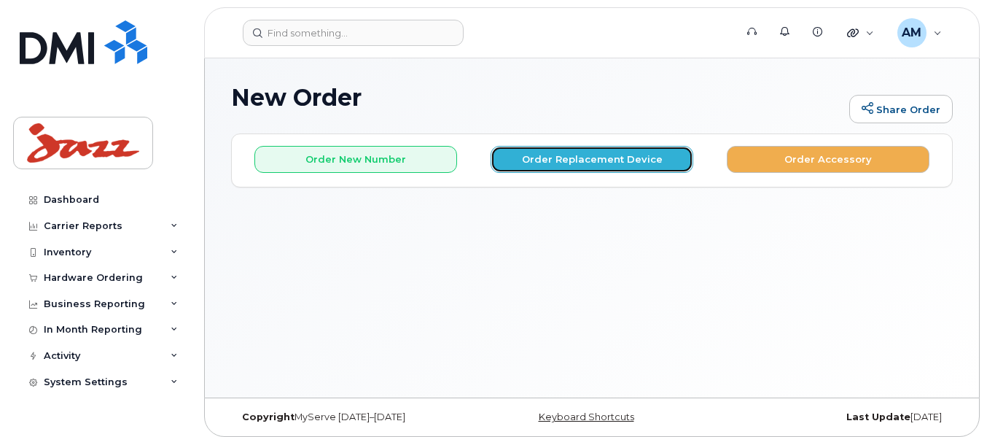
click at [577, 157] on button "Order Replacement Device" at bounding box center [592, 159] width 203 height 27
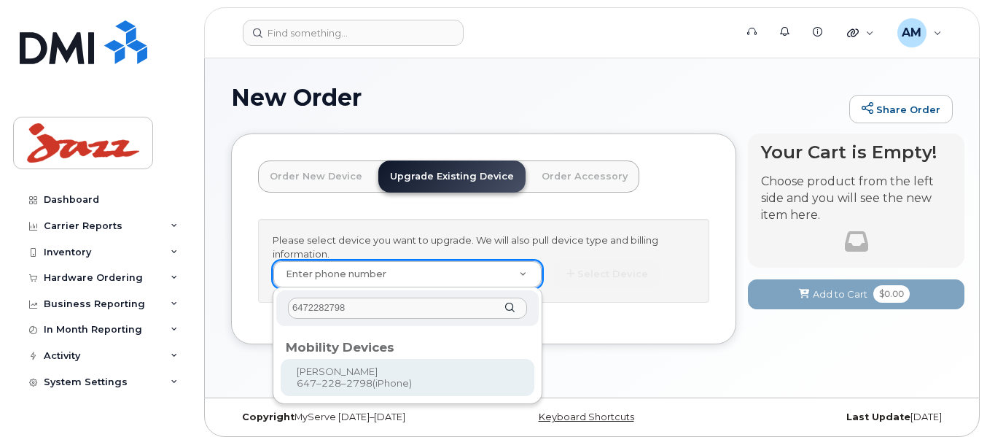
type input "6472282798"
type input "736075"
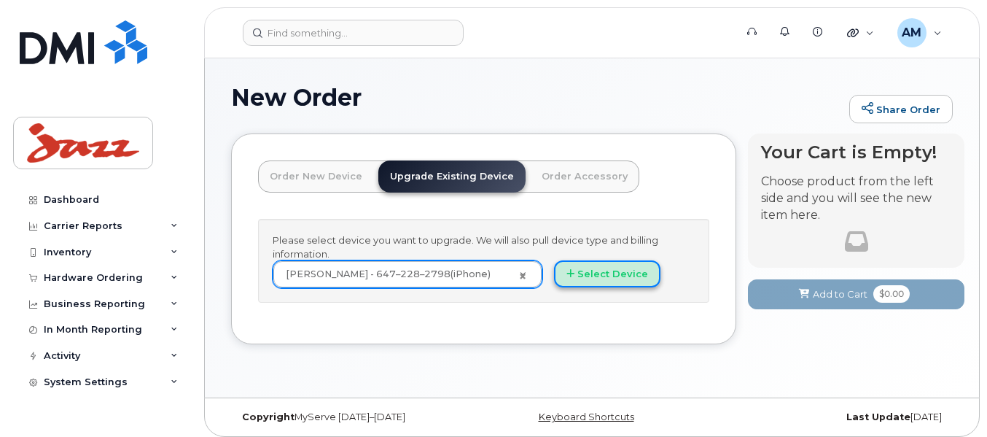
click at [587, 275] on button "Select Device" at bounding box center [607, 273] width 106 height 27
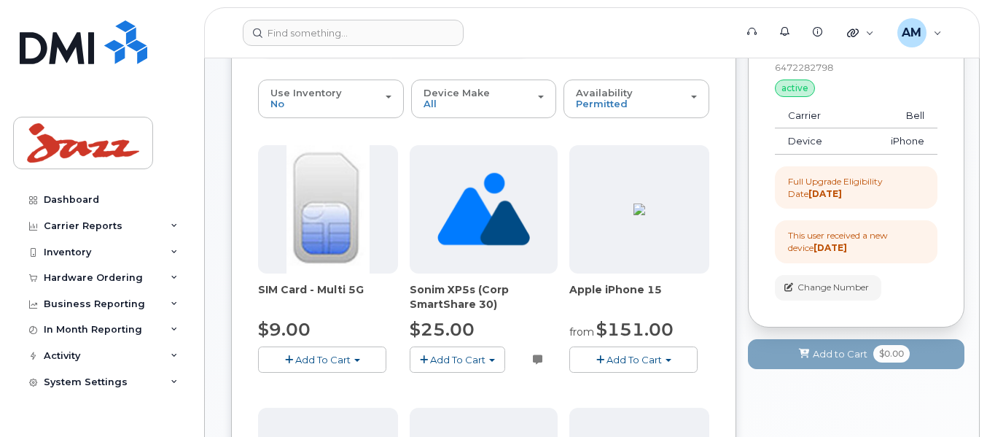
scroll to position [146, 0]
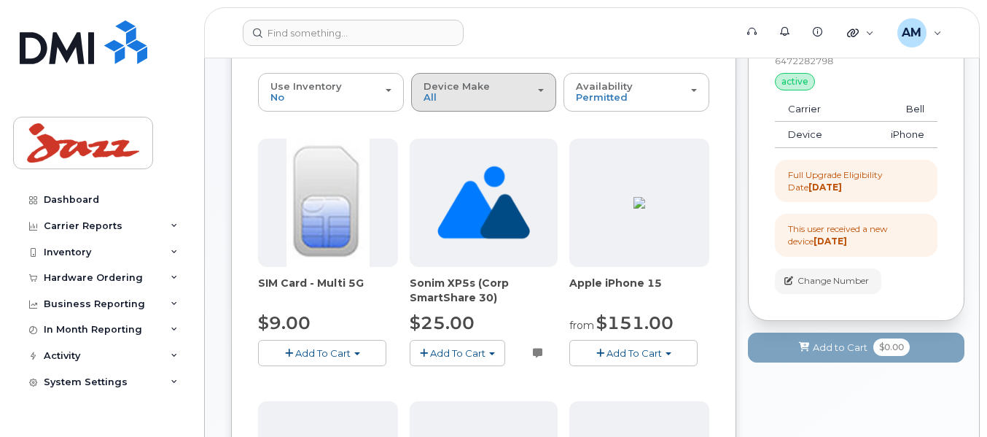
click at [514, 107] on button "Device Make All Android iPhone" at bounding box center [484, 92] width 146 height 38
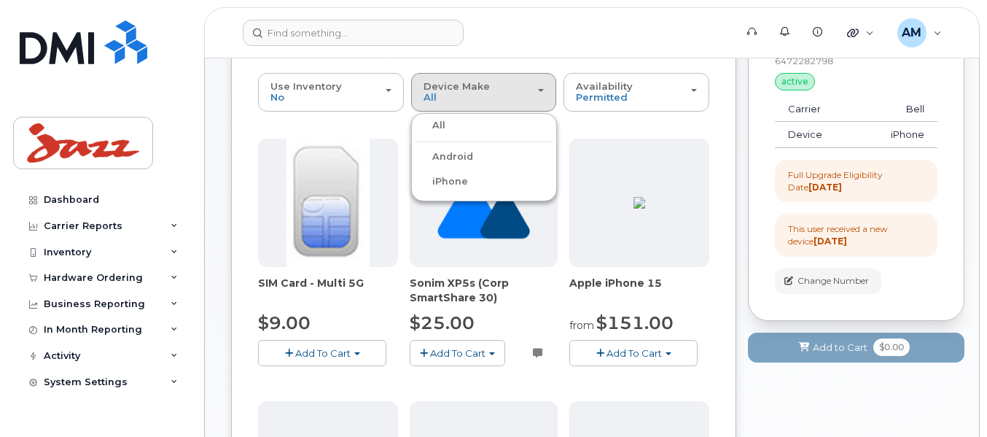
click at [453, 180] on label "iPhone" at bounding box center [441, 181] width 53 height 17
click at [0, 0] on input "iPhone" at bounding box center [0, 0] width 0 height 0
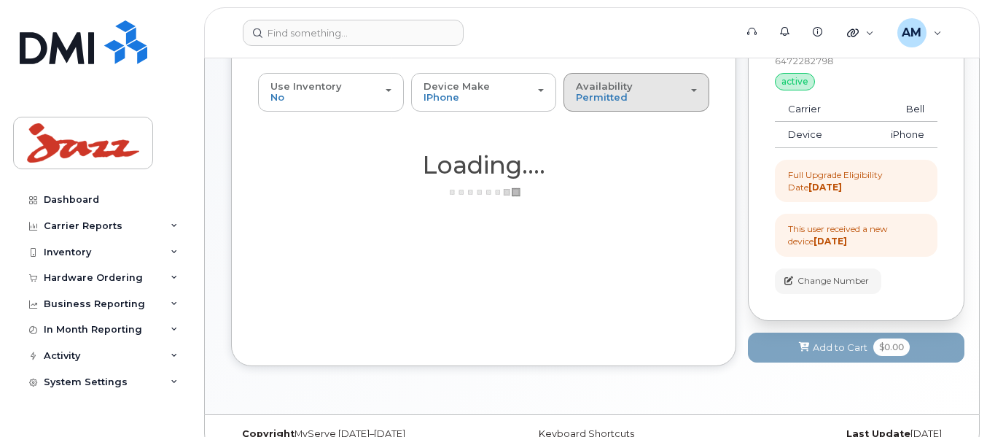
click at [629, 106] on button "Availability Permitted All" at bounding box center [636, 92] width 146 height 38
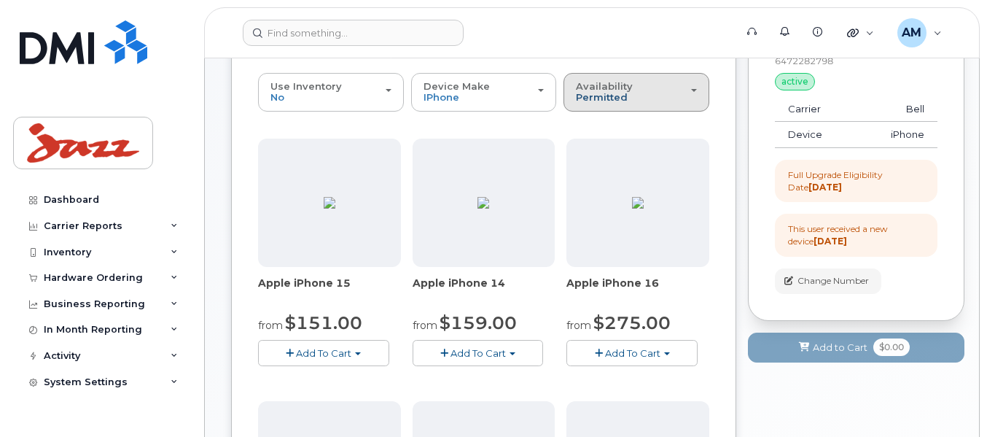
click at [617, 103] on span "Permitted" at bounding box center [602, 97] width 52 height 12
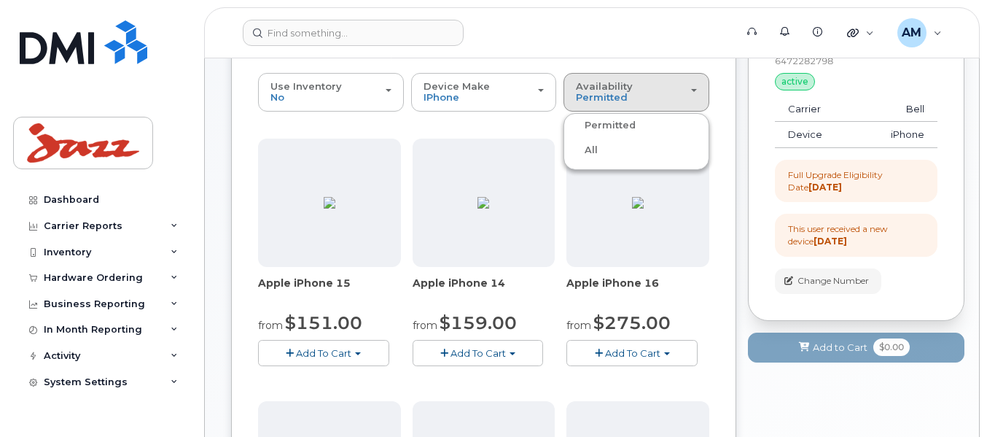
click at [593, 152] on label "All" at bounding box center [582, 149] width 31 height 17
click at [0, 0] on input "All" at bounding box center [0, 0] width 0 height 0
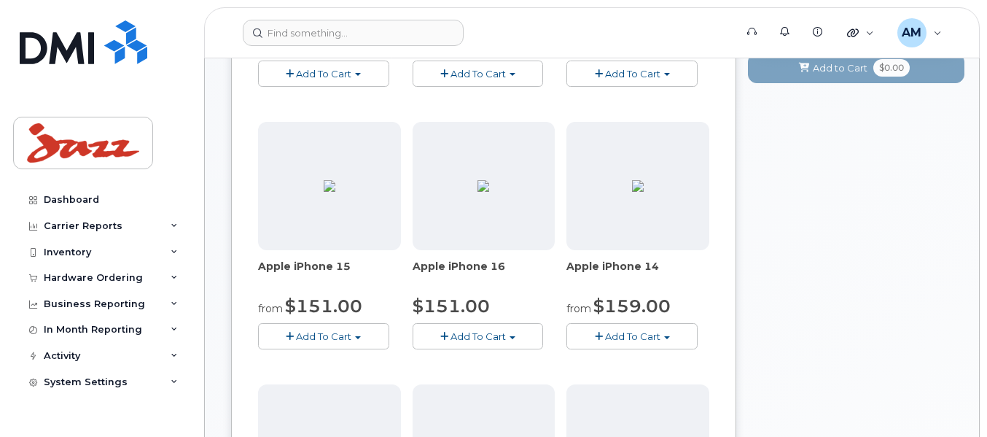
scroll to position [461, 0]
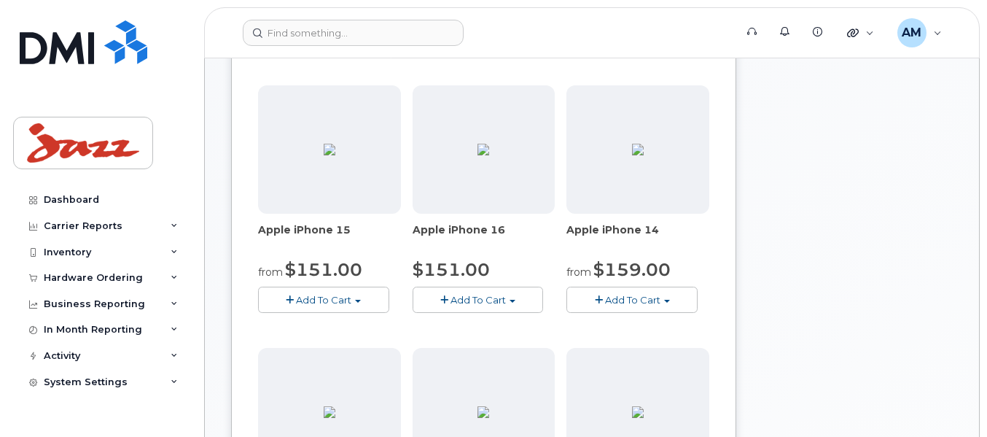
click at [498, 300] on span "Add To Cart" at bounding box center [477, 300] width 55 height 12
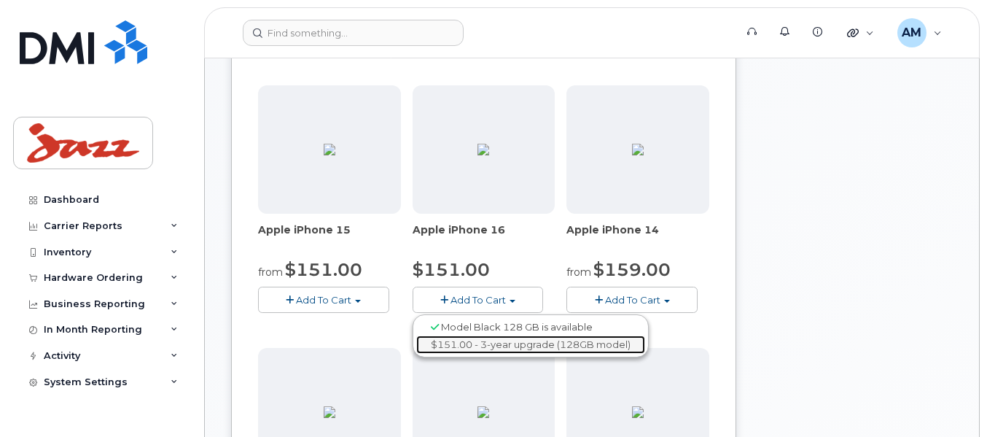
click at [483, 340] on link "$151.00 - 3-year upgrade (128GB model)" at bounding box center [530, 344] width 229 height 18
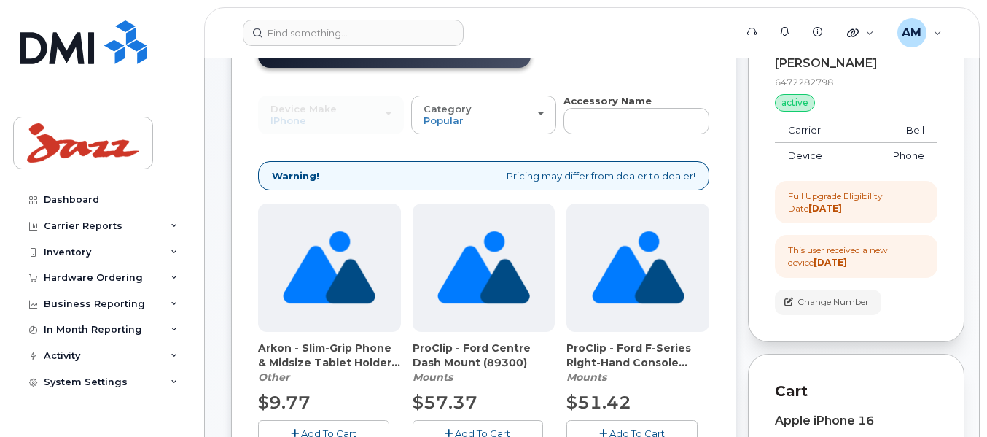
scroll to position [0, 0]
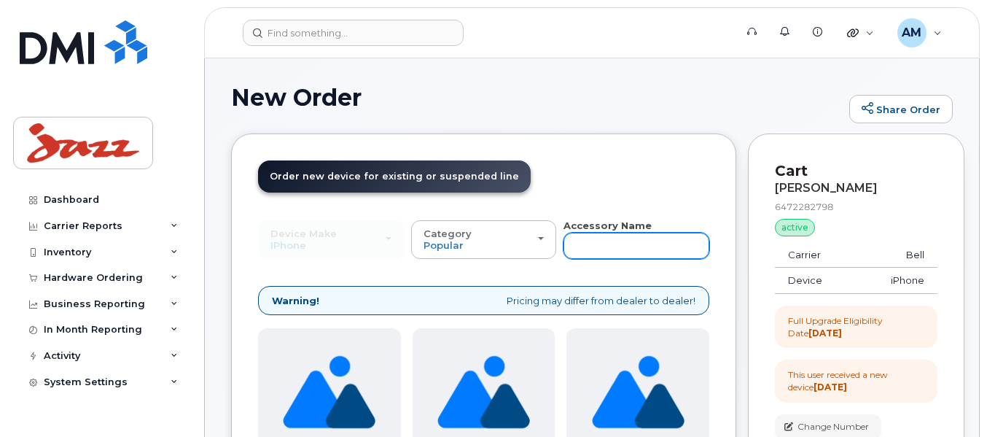
click at [598, 246] on input "text" at bounding box center [636, 246] width 146 height 26
type input "scree"
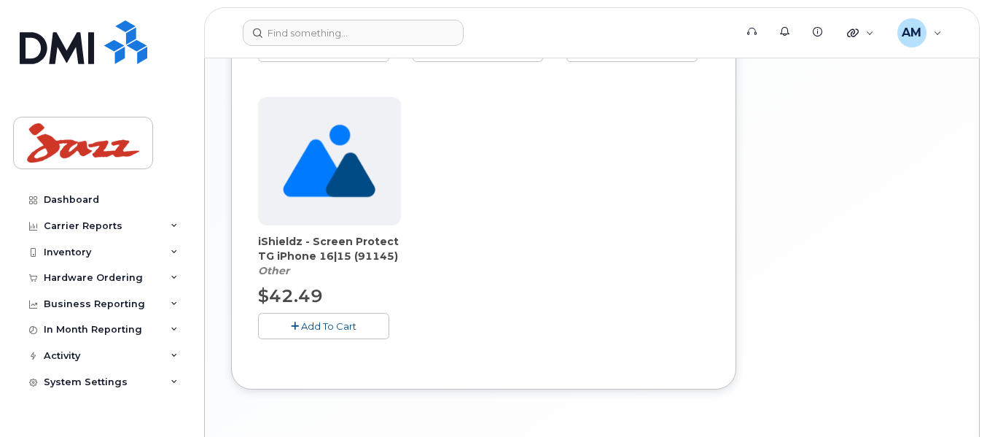
scroll to position [833, 0]
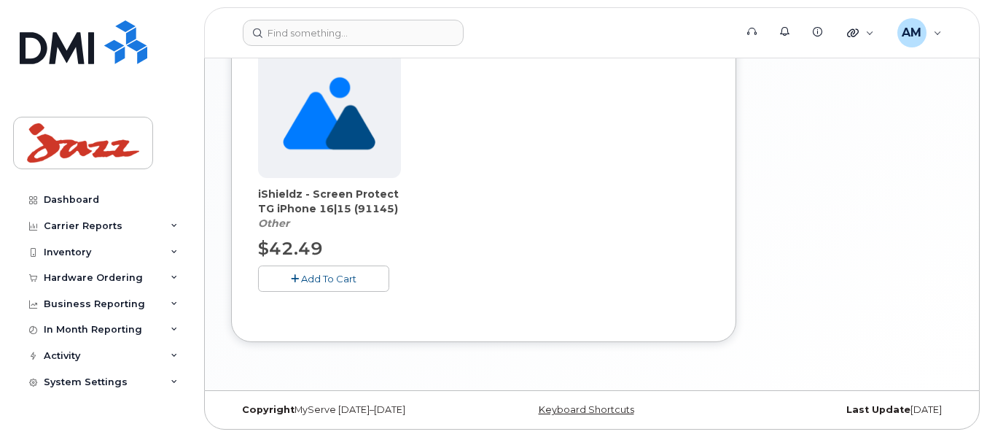
click at [325, 273] on span "Add To Cart" at bounding box center [328, 279] width 55 height 12
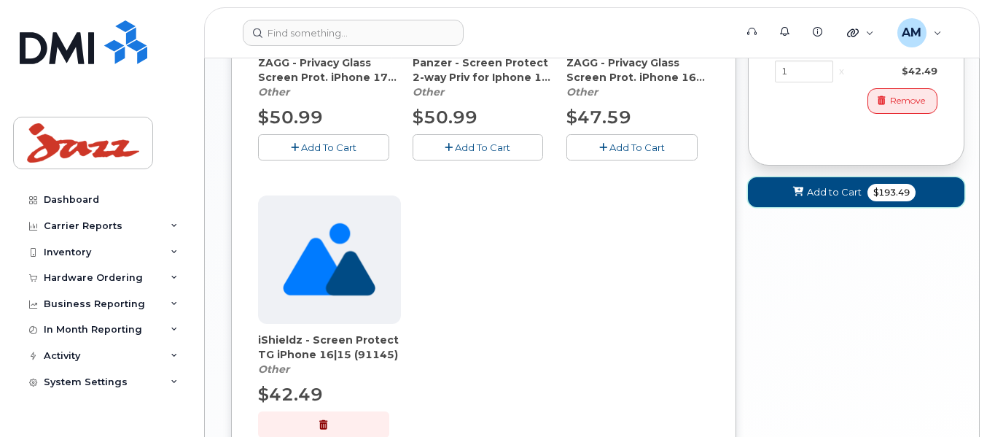
click at [883, 184] on span "$193.49" at bounding box center [891, 192] width 48 height 17
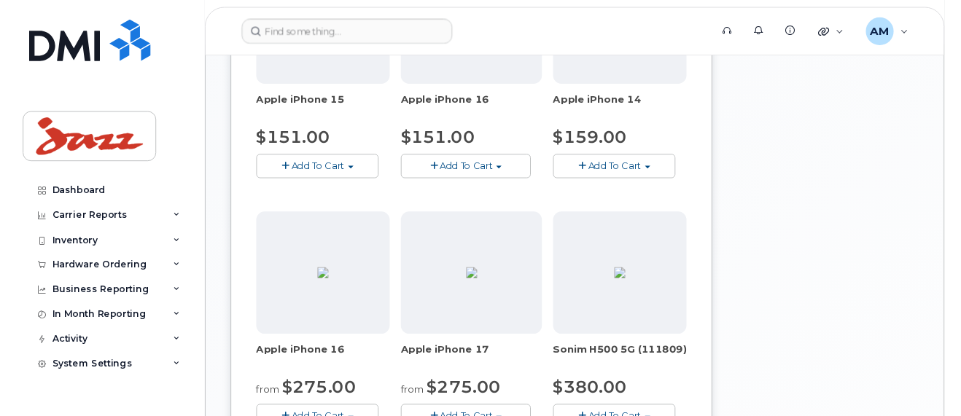
scroll to position [852, 0]
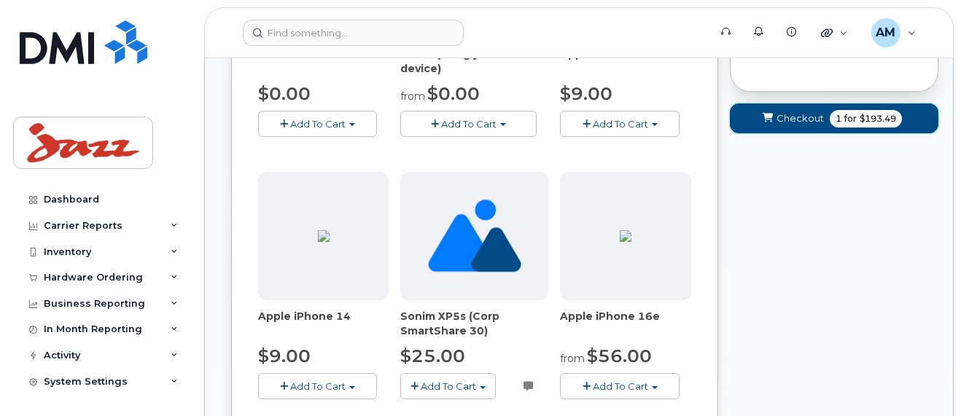
click at [868, 125] on span "$193.49" at bounding box center [877, 118] width 36 height 13
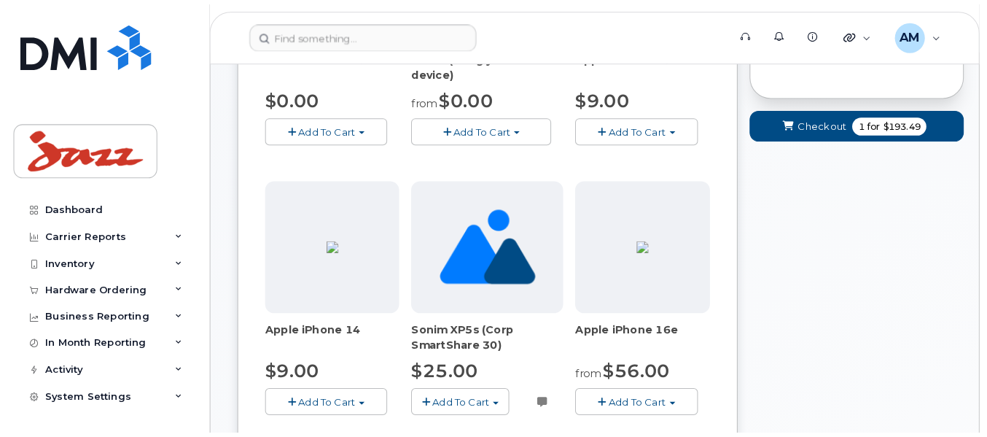
scroll to position [7, 0]
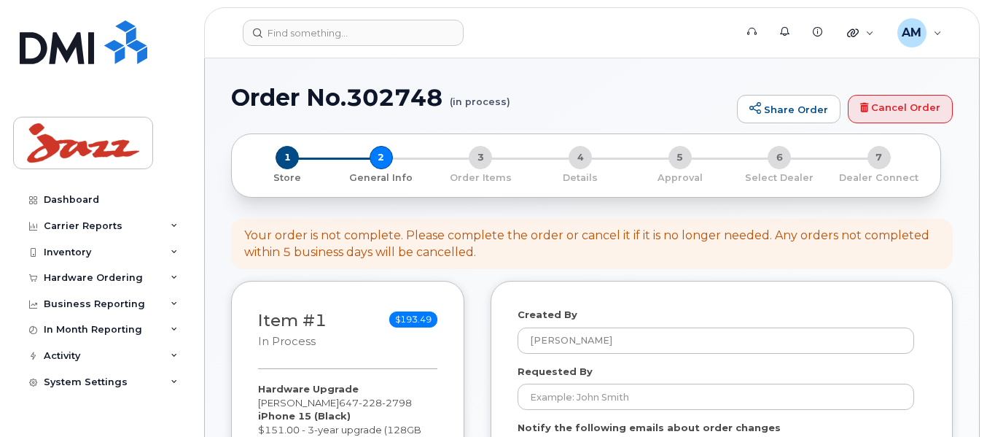
select select
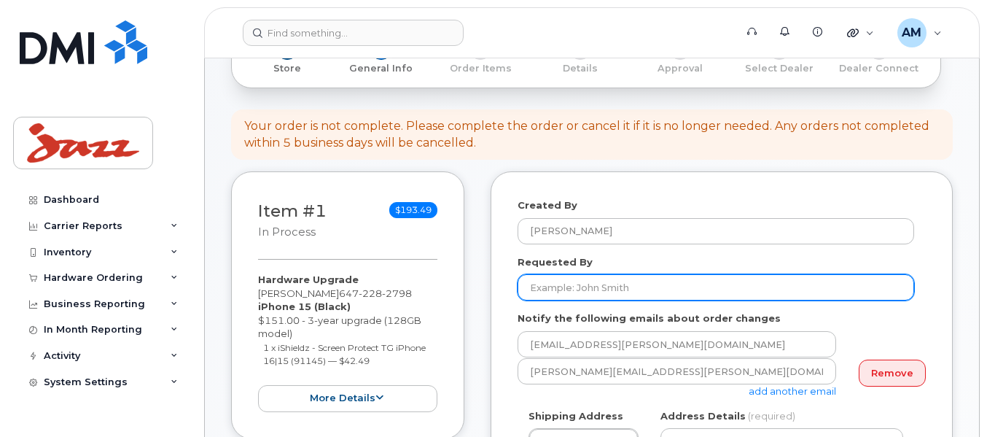
scroll to position [146, 0]
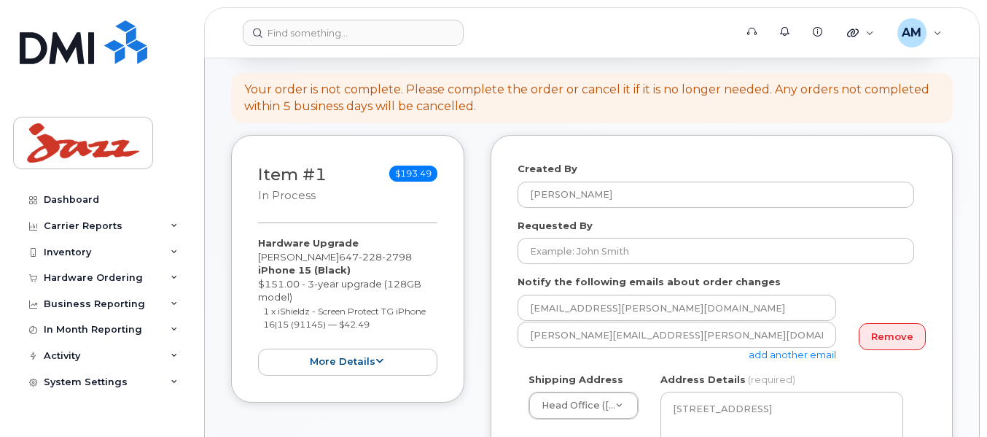
click at [803, 356] on link "add another email" at bounding box center [792, 354] width 87 height 12
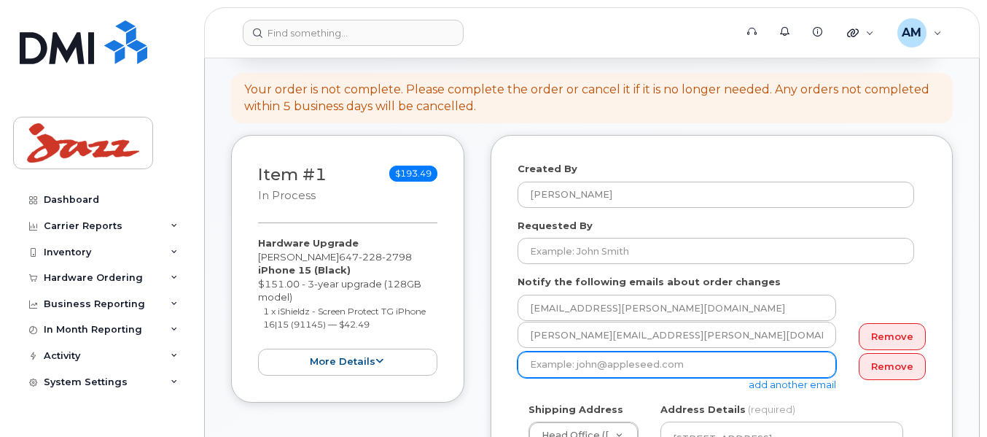
click at [751, 373] on input "email" at bounding box center [676, 364] width 319 height 26
click at [633, 364] on input "kanwaldeep.singh@fyjazz.ca" at bounding box center [676, 364] width 319 height 26
click at [628, 364] on input "kanwaldeep.singh@fyjazz.ca" at bounding box center [676, 364] width 319 height 26
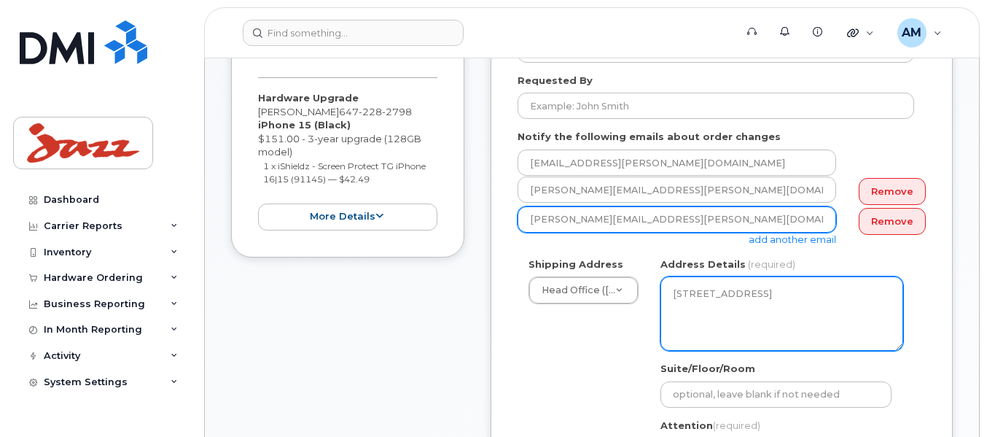
scroll to position [292, 0]
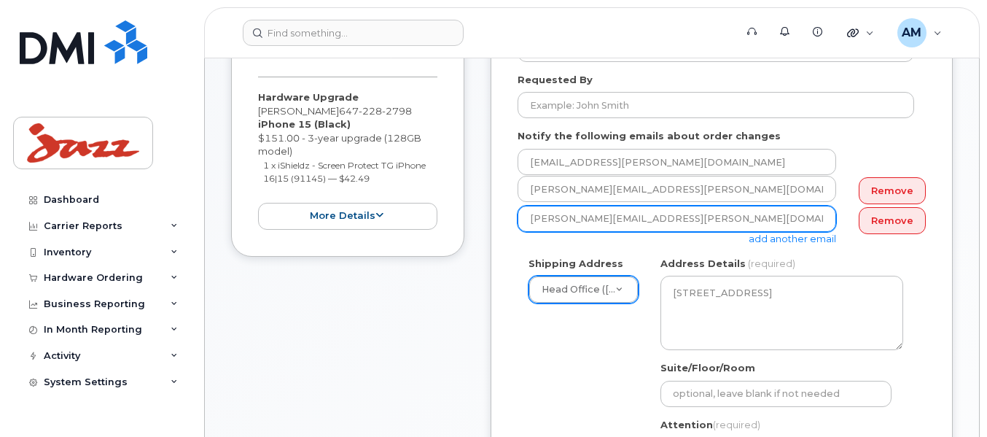
type input "kanwaldeep.singh@flyjazz.ca"
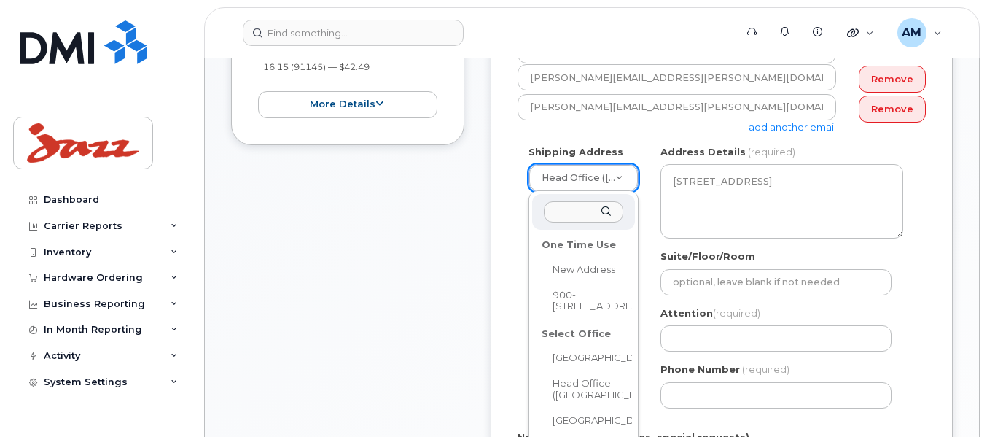
scroll to position [437, 0]
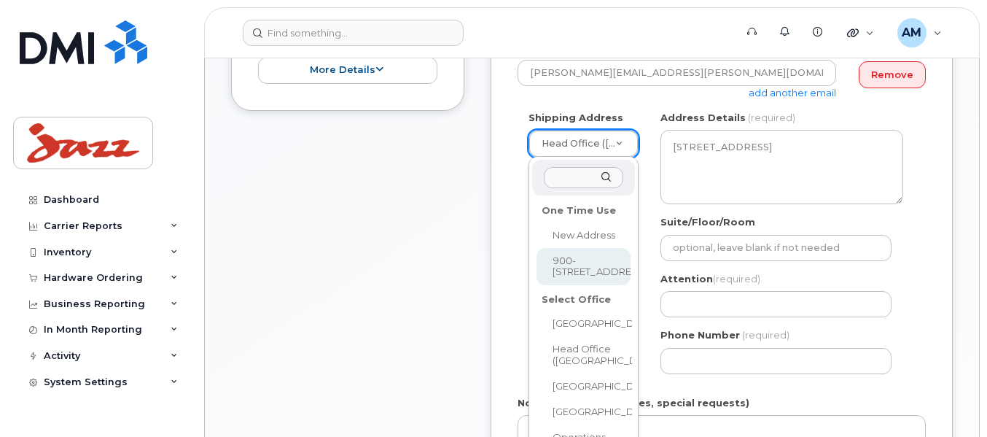
select select "900-5935 Airport Rd"
type textarea "900-5935 Airport Rd MISSISSAUGA ON L4V 1W5 CANADA"
type input "Kanwaldeep Singh for Adeeb Haddadi"
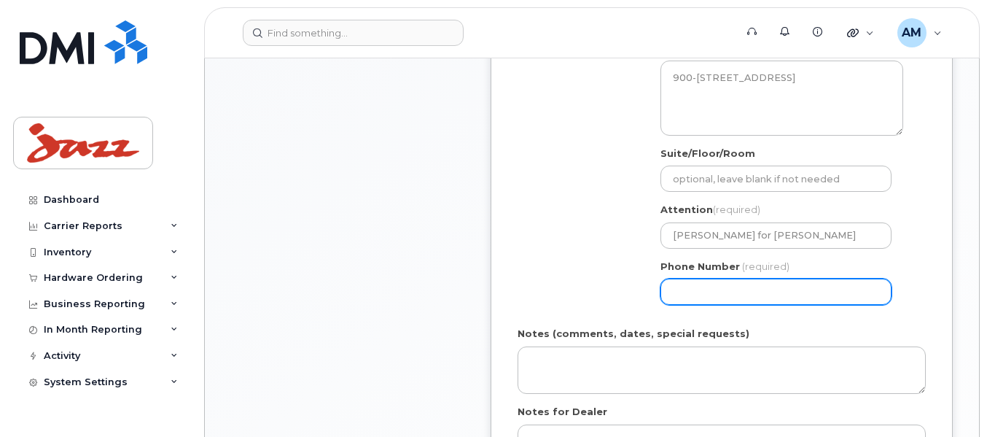
scroll to position [583, 0]
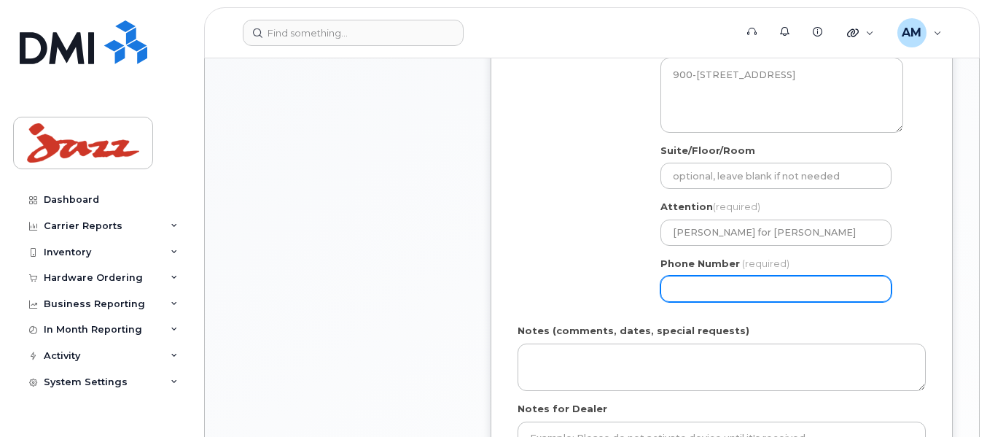
click at [754, 281] on input "Phone Number" at bounding box center [775, 289] width 231 height 26
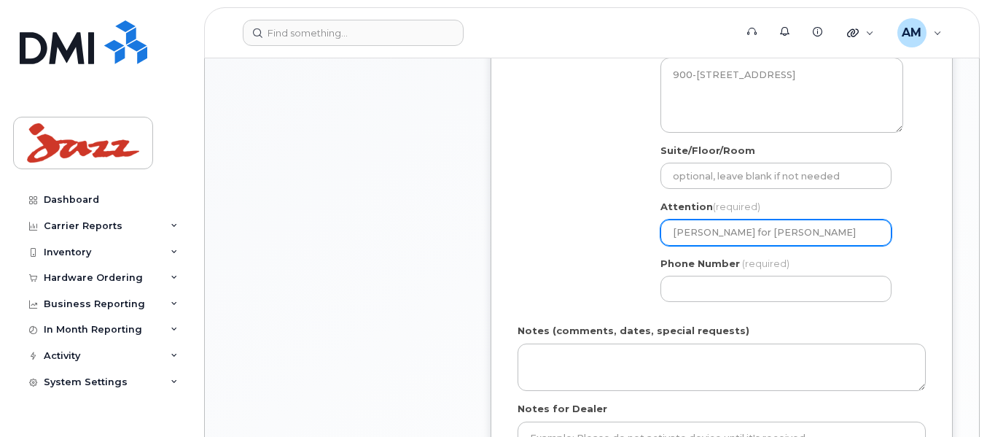
drag, startPoint x: 863, startPoint y: 227, endPoint x: 781, endPoint y: 229, distance: 81.6
click at [781, 229] on input "Kanwaldeep Singh for Adeeb Haddadi" at bounding box center [775, 232] width 231 height 26
select select
type input "Kanwaldeep Singh for A"
select select
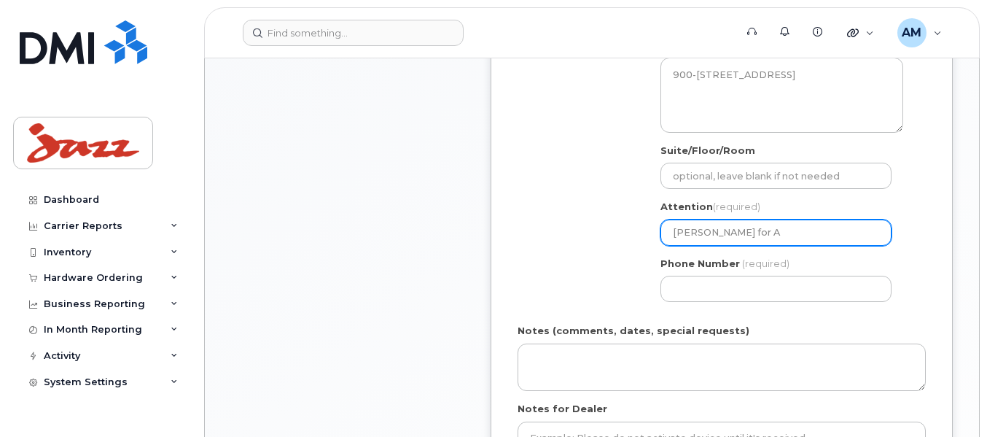
type input "Kanwaldeep Singh for An"
select select
type input "Kanwaldeep Singh for Ane"
select select
type input "Kanwaldeep Singh for Anee"
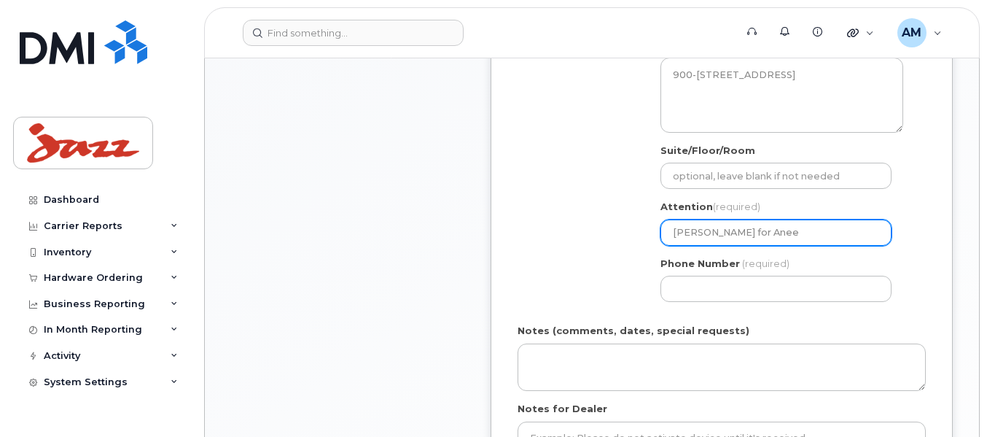
select select
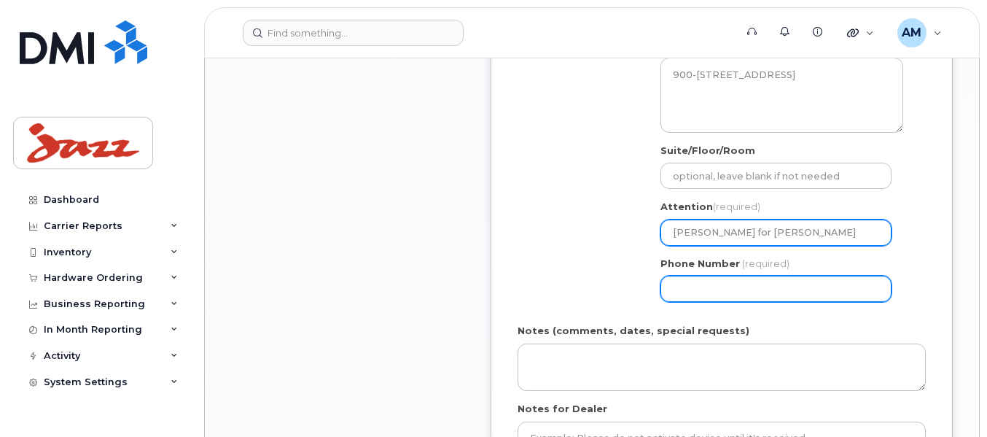
type input "Kanwaldeep Singh for Anees"
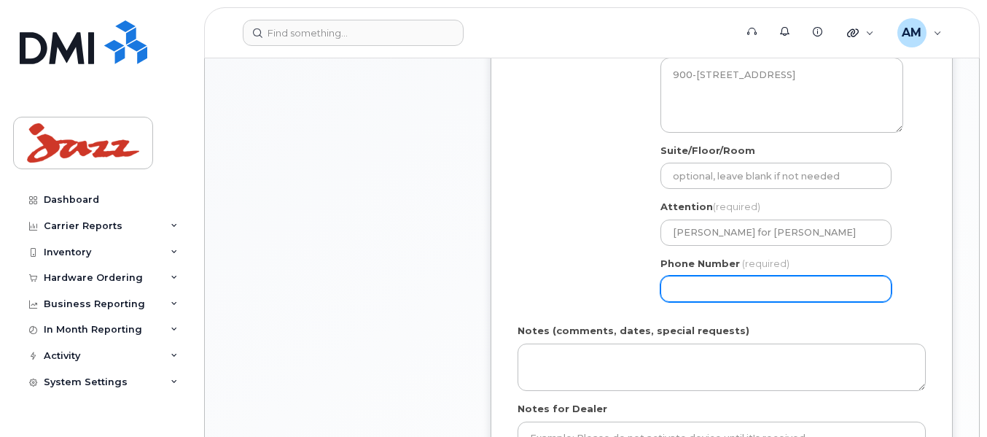
click at [792, 289] on input "Phone Number" at bounding box center [775, 289] width 231 height 26
select select
type input "902873500"
select select
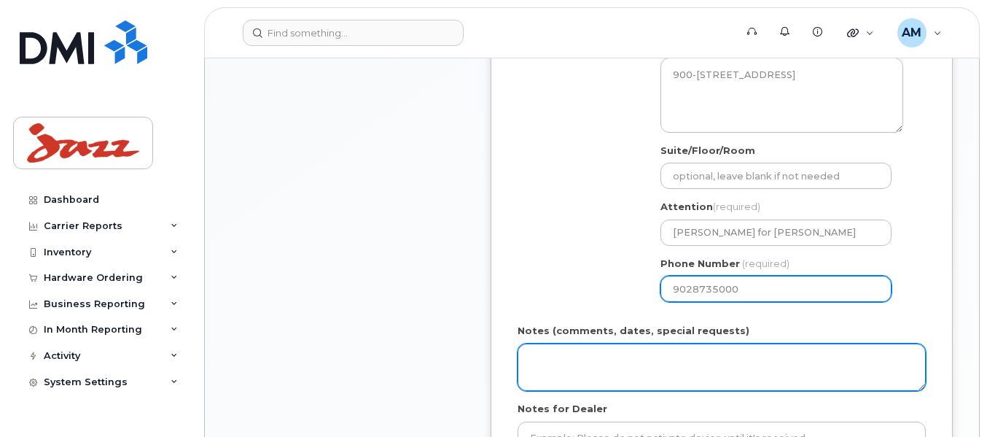
type input "9028735000"
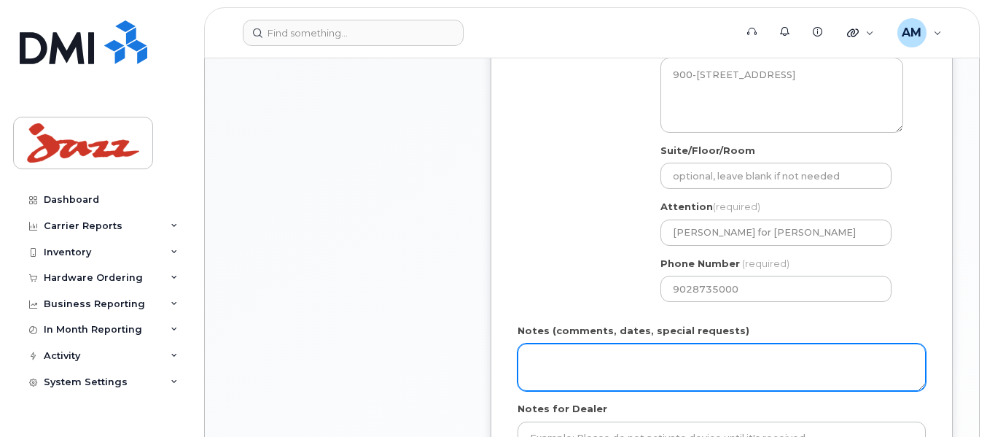
click at [735, 347] on textarea "Notes (comments, dates, special requests)" at bounding box center [721, 367] width 408 height 48
drag, startPoint x: 755, startPoint y: 356, endPoint x: 447, endPoint y: 367, distance: 308.5
click at [447, 367] on div "Item #1 in process $193.49 Hardware Upgrade Anees Munshi 647 228 2798 iPhone 15…" at bounding box center [592, 133] width 722 height 871
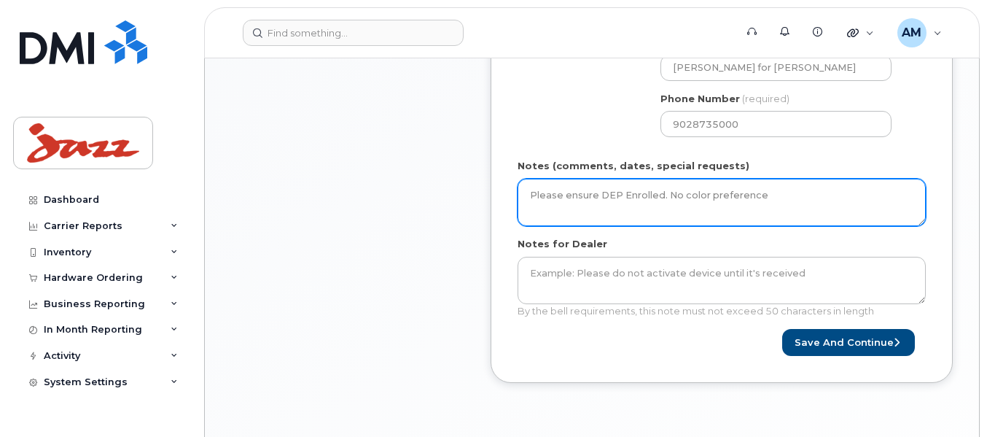
scroll to position [875, 0]
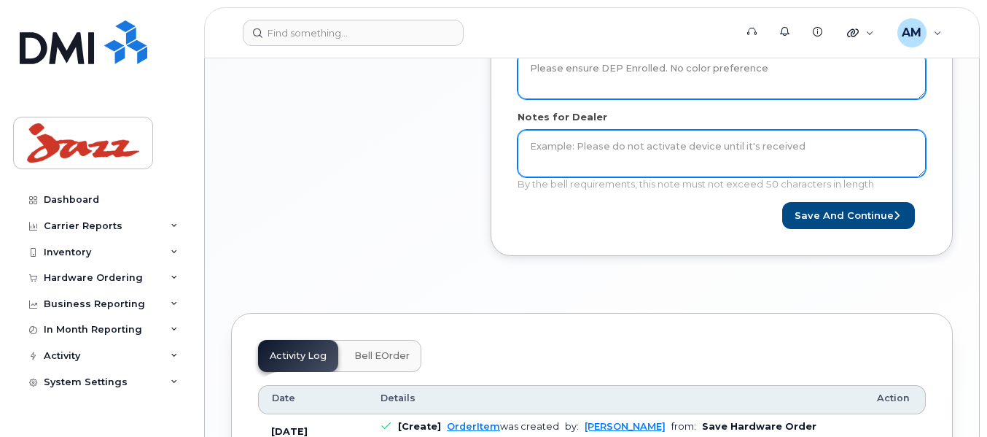
type textarea "Please ensure DEP Enrolled. No color preference"
click at [569, 146] on textarea "Notes for Dealer" at bounding box center [721, 154] width 408 height 48
paste textarea "Please ensure DEP Enrolled. No color preference"
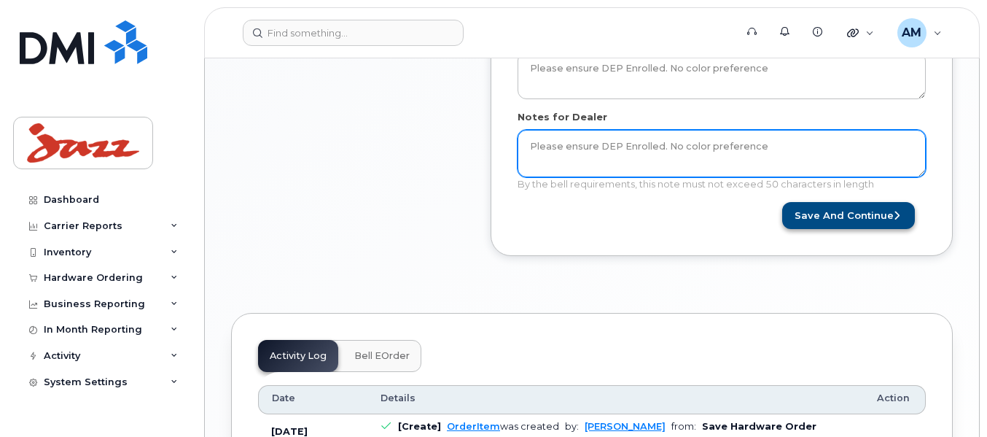
type textarea "Please ensure DEP Enrolled. No color preference"
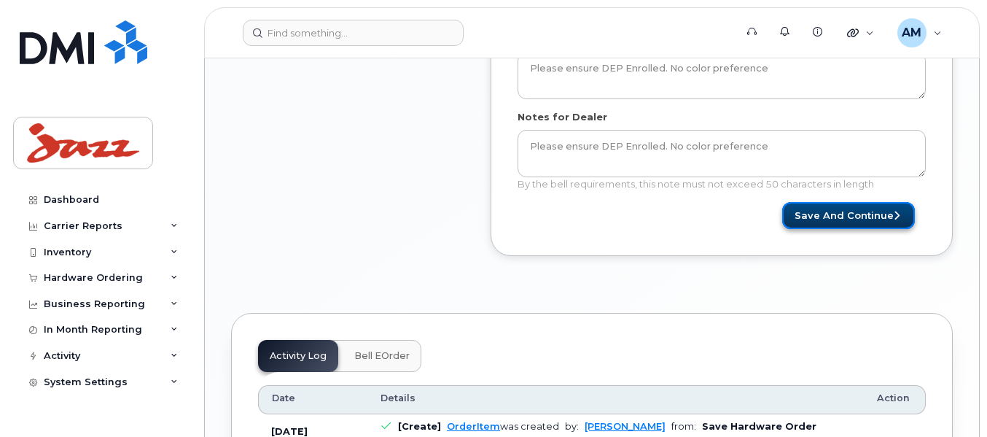
drag, startPoint x: 880, startPoint y: 222, endPoint x: 877, endPoint y: 215, distance: 8.1
click at [880, 222] on button "Save and Continue" at bounding box center [848, 215] width 133 height 27
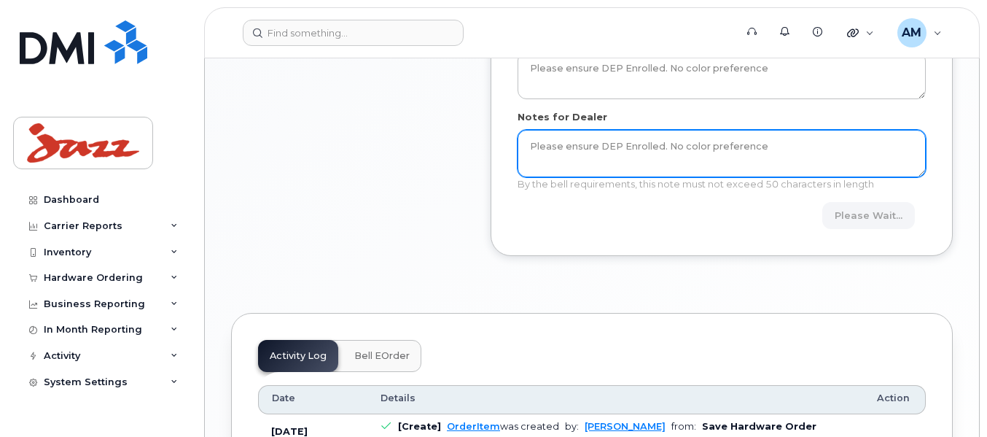
scroll to position [510, 0]
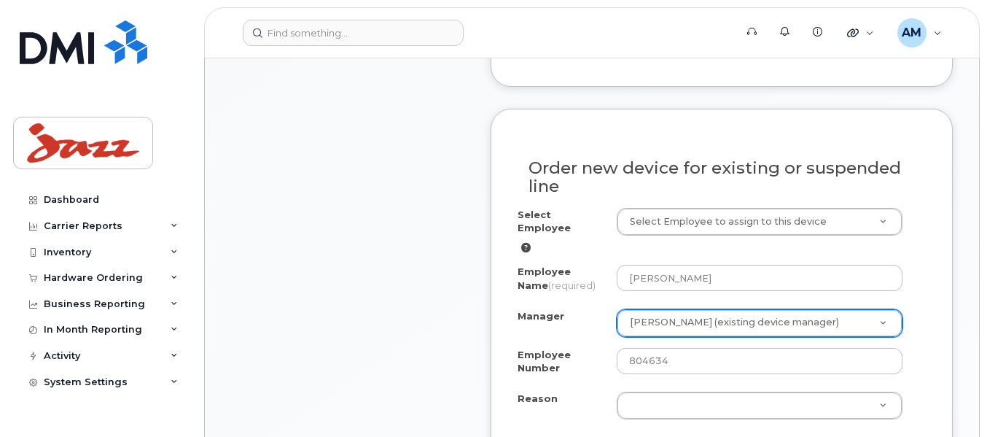
scroll to position [802, 0]
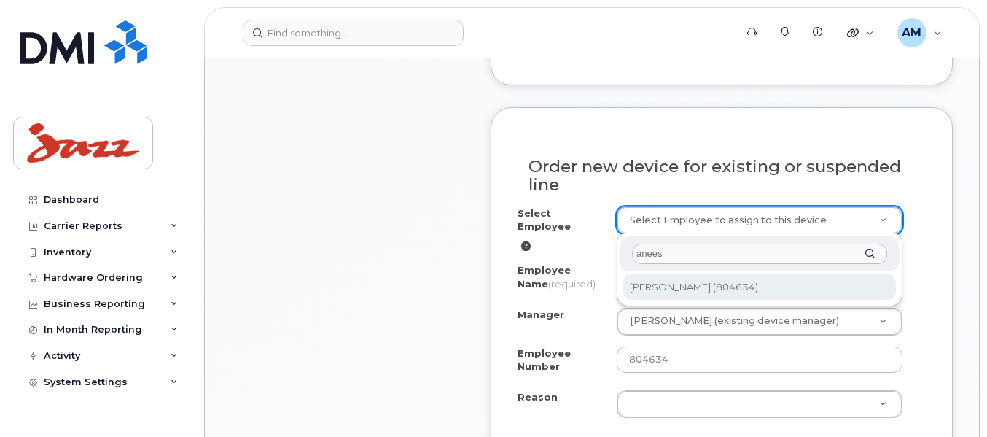
type input "anees"
type input "1271571"
select select "1272336"
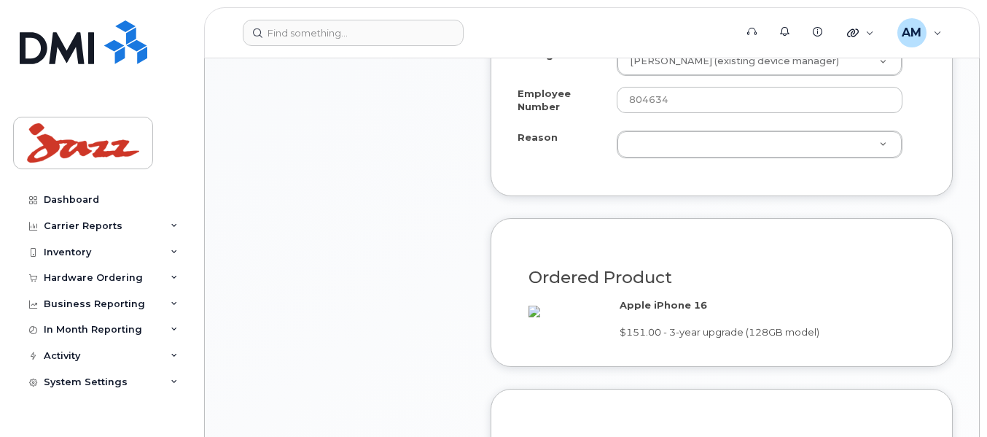
scroll to position [1093, 0]
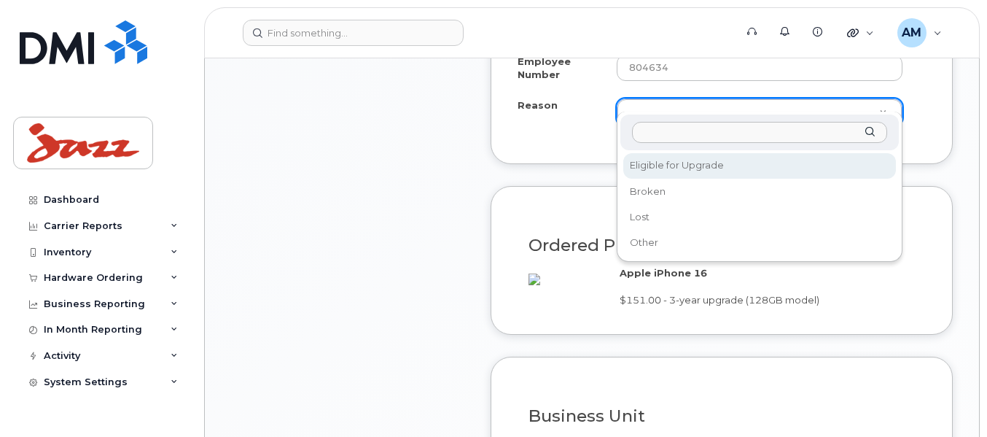
select select "eligible_for_upgrade"
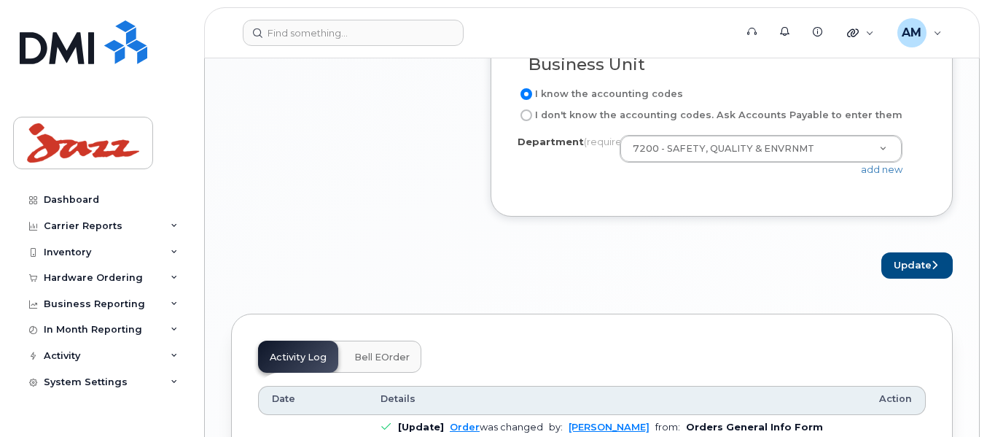
scroll to position [1458, 0]
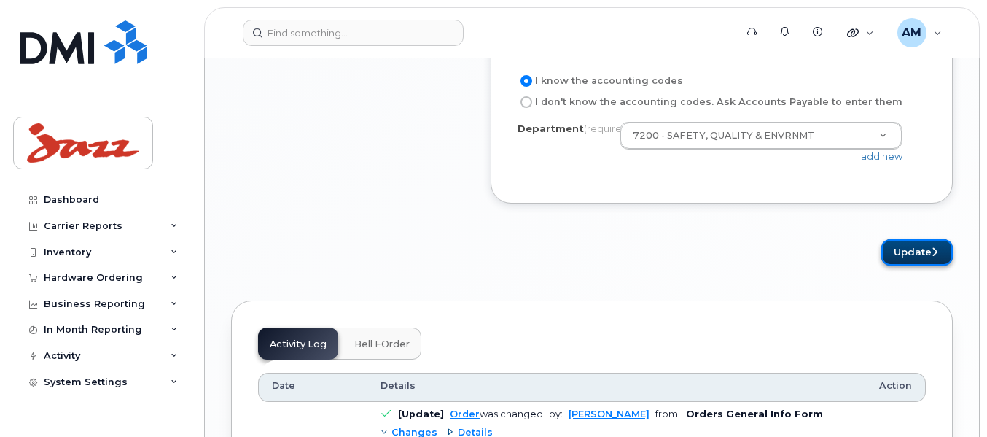
click at [898, 254] on button "Update" at bounding box center [916, 252] width 71 height 27
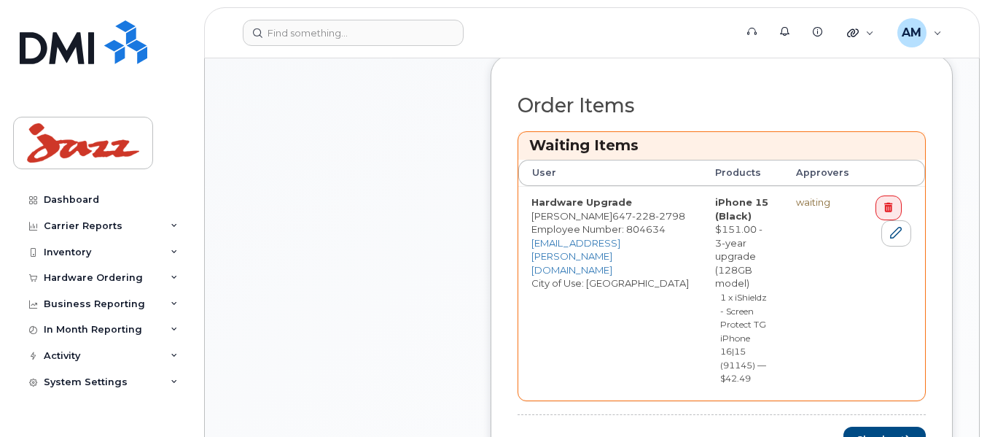
scroll to position [656, 0]
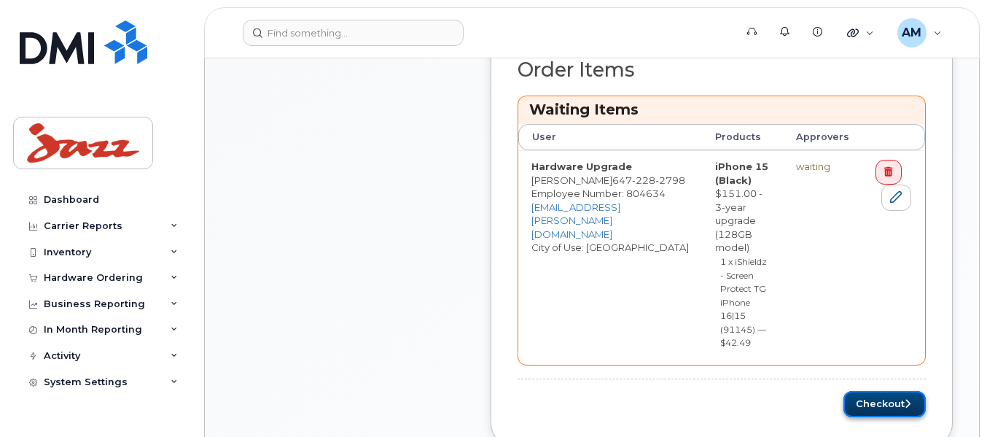
click at [899, 391] on button "Checkout" at bounding box center [884, 404] width 82 height 27
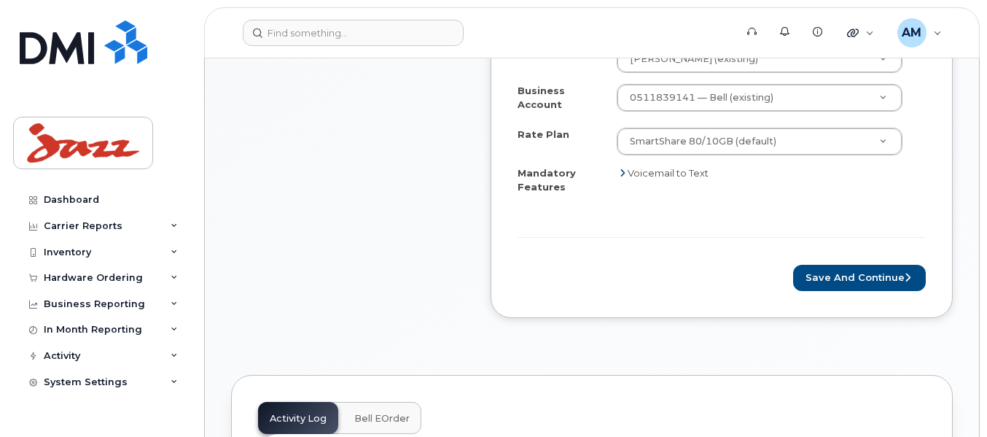
scroll to position [656, 0]
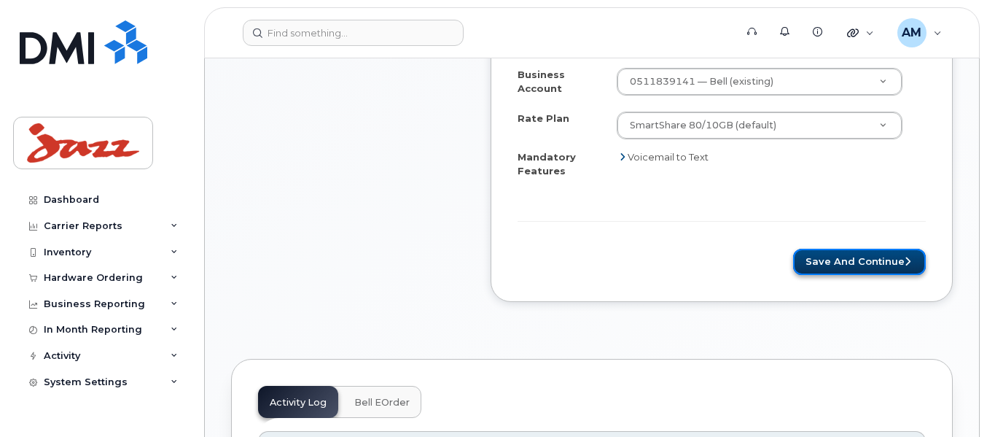
click at [862, 267] on button "Save and Continue" at bounding box center [859, 262] width 133 height 27
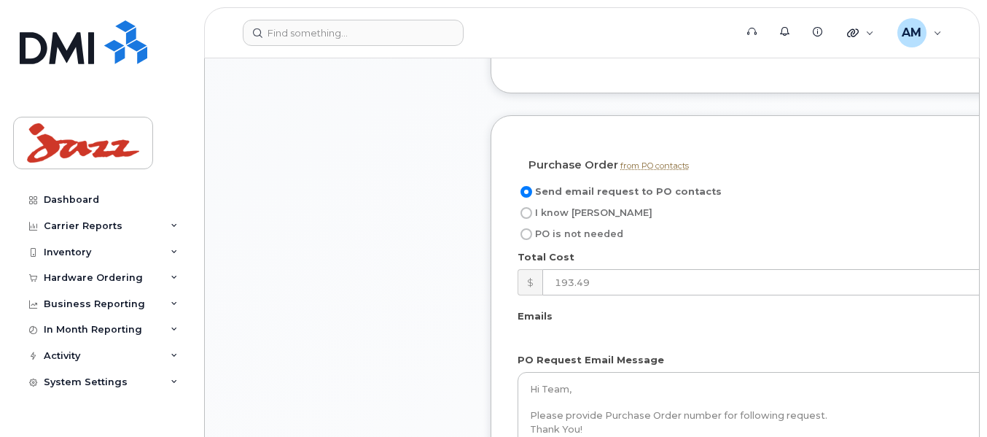
scroll to position [1312, 0]
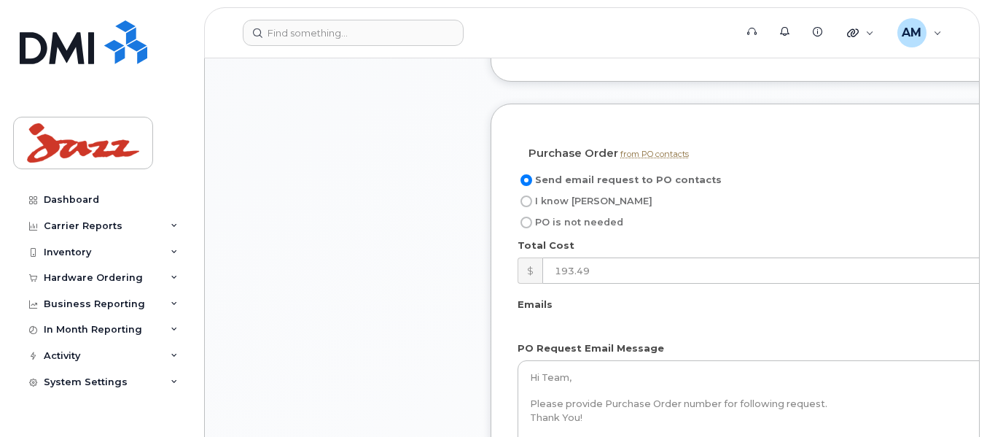
click at [526, 198] on input "I know [PERSON_NAME]" at bounding box center [526, 201] width 12 height 12
radio input "true"
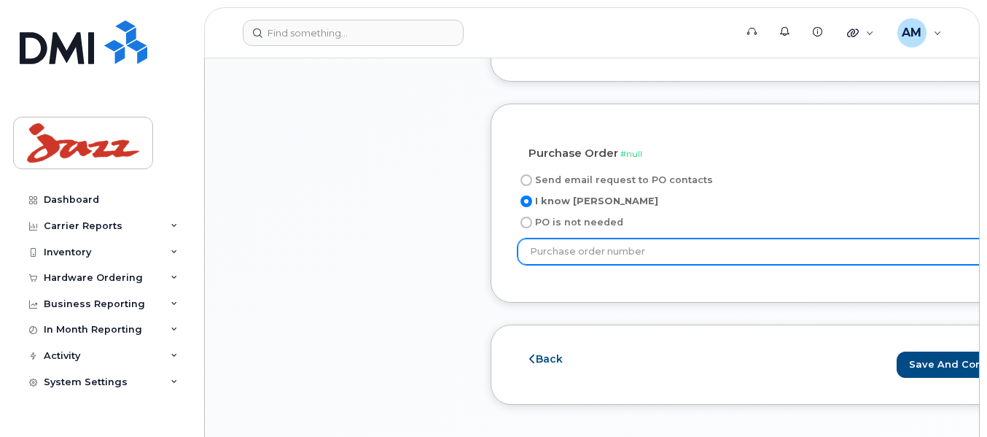
click at [706, 247] on input "text" at bounding box center [772, 251] width 511 height 26
paste input "PO66628"
type input "PO66628"
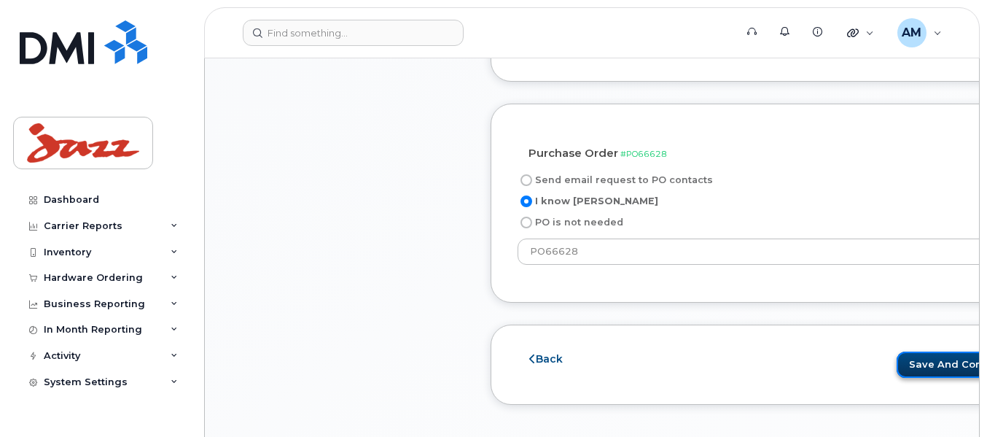
click at [905, 358] on button "Save and Continue" at bounding box center [963, 364] width 133 height 27
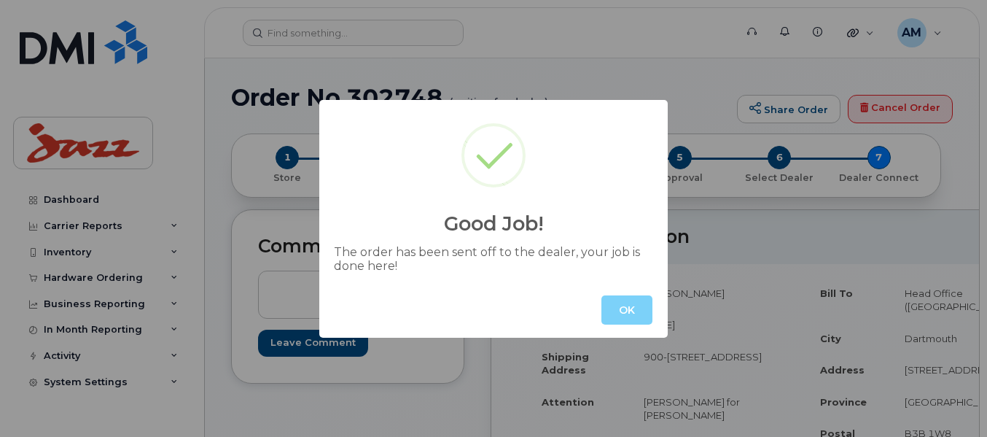
drag, startPoint x: 622, startPoint y: 306, endPoint x: 526, endPoint y: 196, distance: 146.7
click at [622, 306] on button "OK" at bounding box center [626, 309] width 51 height 29
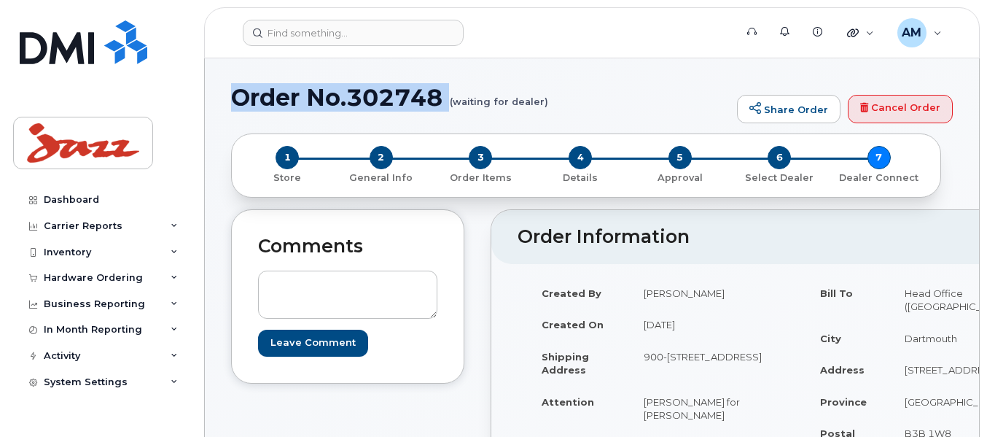
drag, startPoint x: 427, startPoint y: 98, endPoint x: 238, endPoint y: 96, distance: 189.5
click at [238, 96] on h1 "Order No.302748 (waiting for dealer)" at bounding box center [480, 98] width 499 height 26
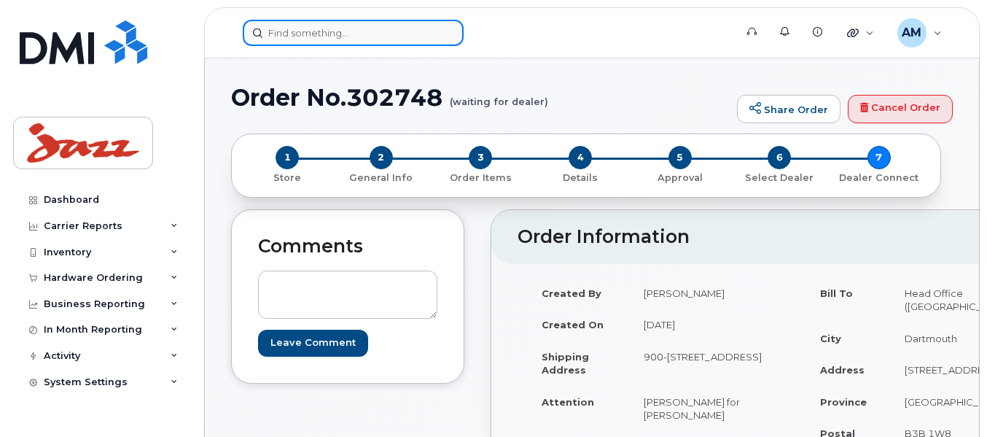
click at [273, 36] on input at bounding box center [353, 33] width 221 height 26
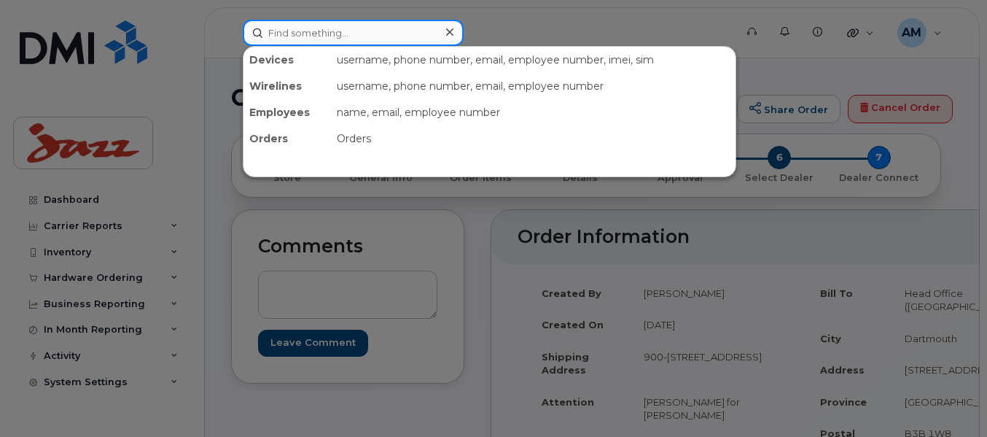
paste input "4373280975"
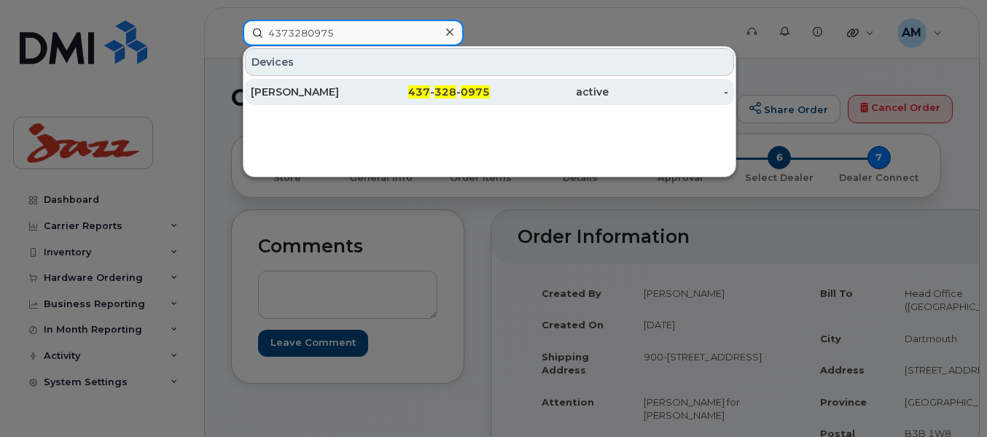
type input "4373280975"
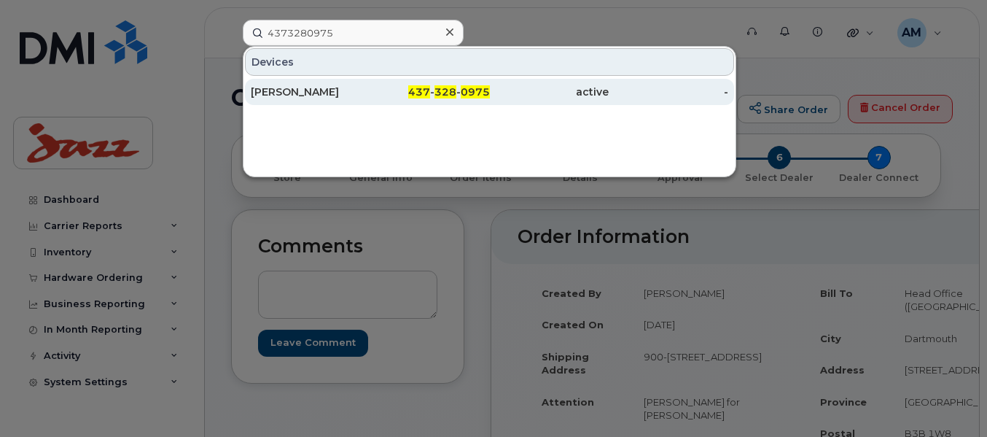
click at [348, 86] on div "[PERSON_NAME]" at bounding box center [311, 92] width 120 height 15
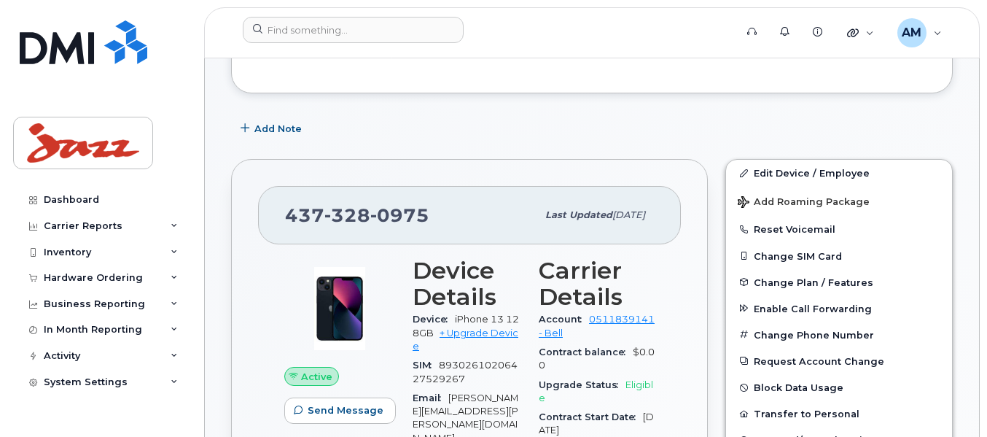
scroll to position [292, 0]
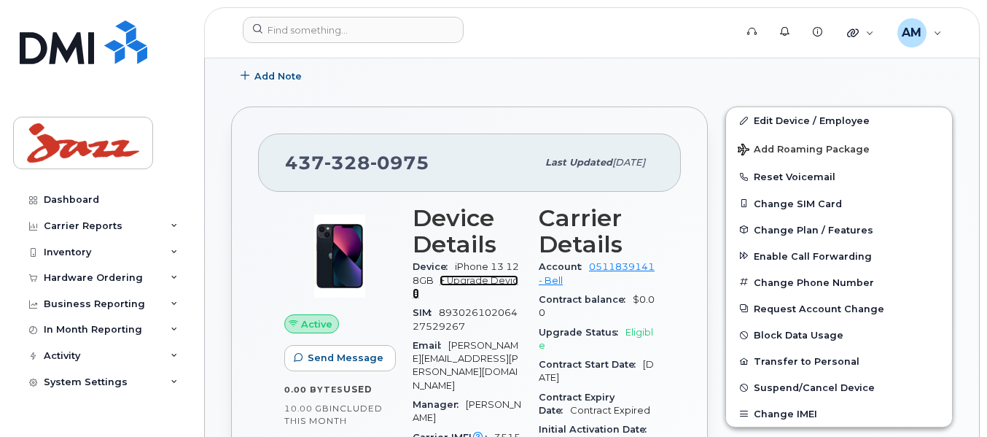
click at [504, 278] on link "+ Upgrade Device" at bounding box center [466, 287] width 106 height 24
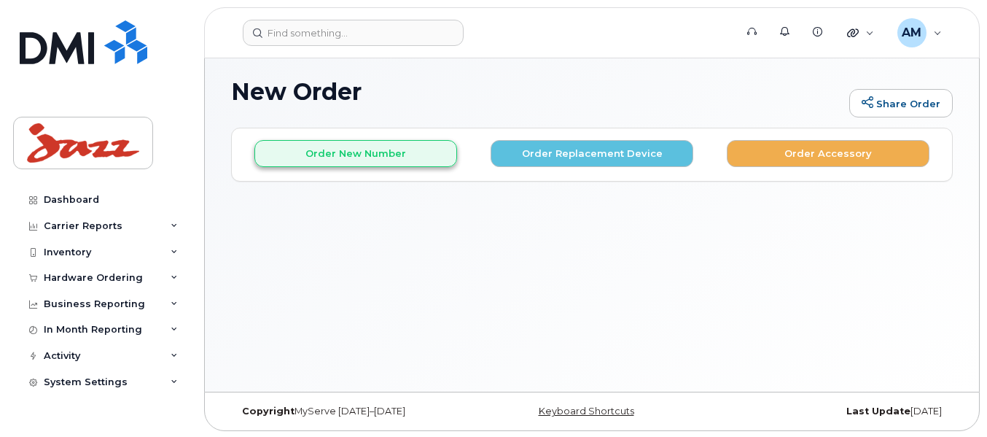
scroll to position [7, 0]
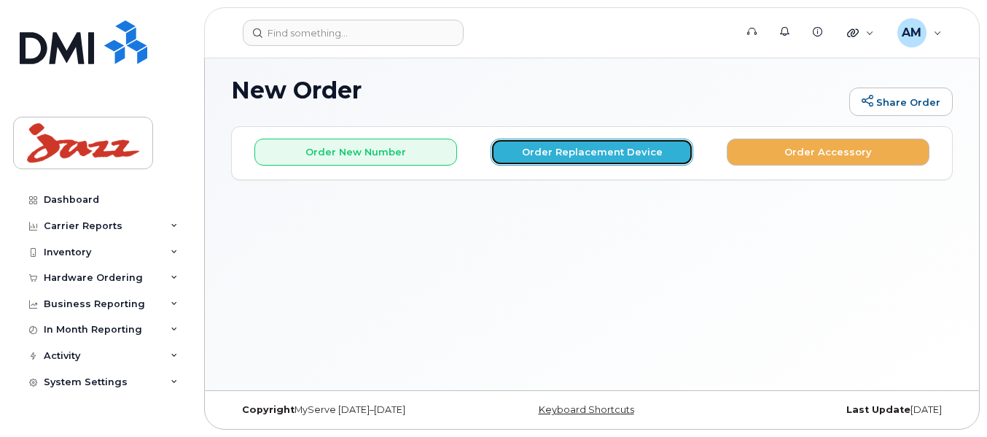
click at [568, 145] on button "Order Replacement Device" at bounding box center [592, 151] width 203 height 27
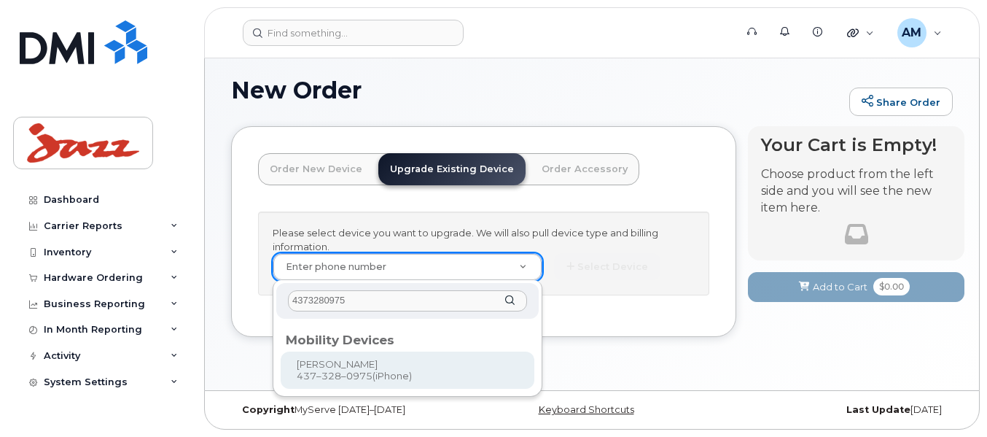
type input "4373280975"
type input "1233188"
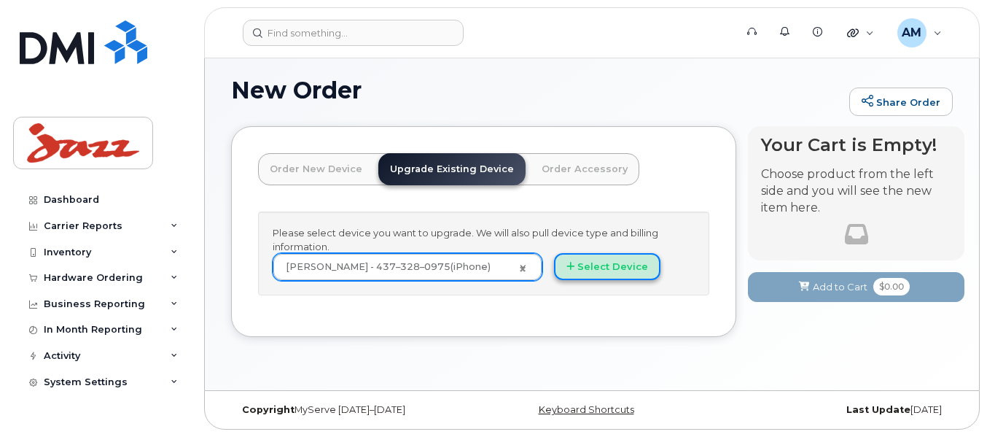
click at [584, 268] on button "Select Device" at bounding box center [607, 266] width 106 height 27
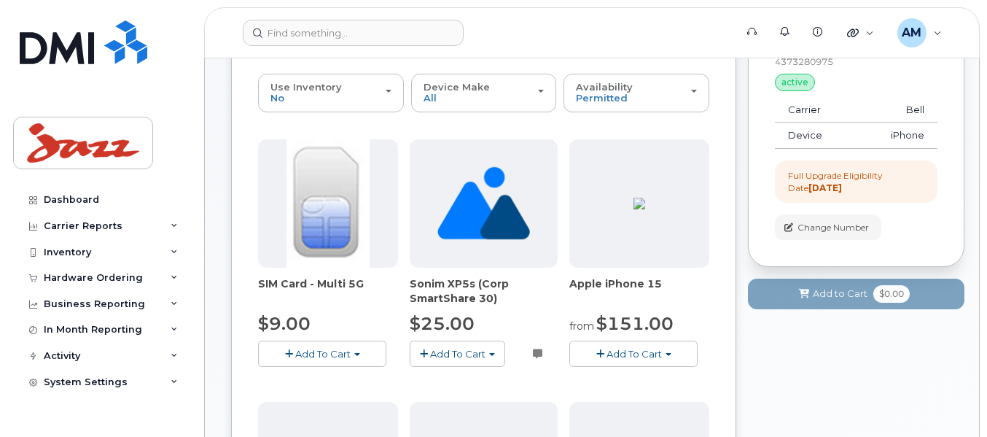
scroll to position [146, 0]
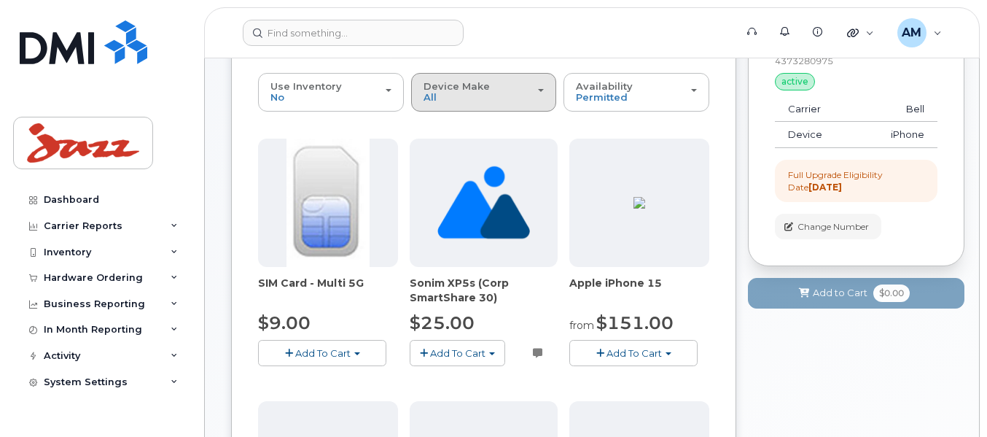
click at [520, 93] on div "Device Make All Android iPhone" at bounding box center [483, 92] width 121 height 23
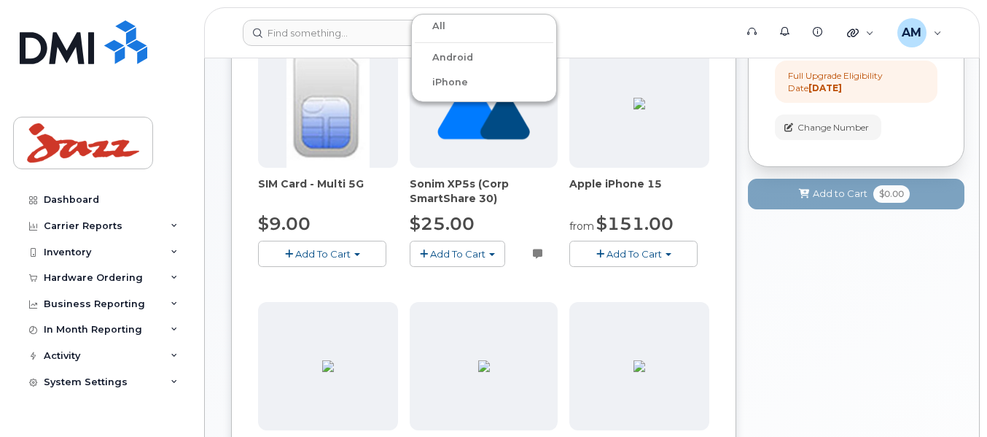
scroll to position [219, 0]
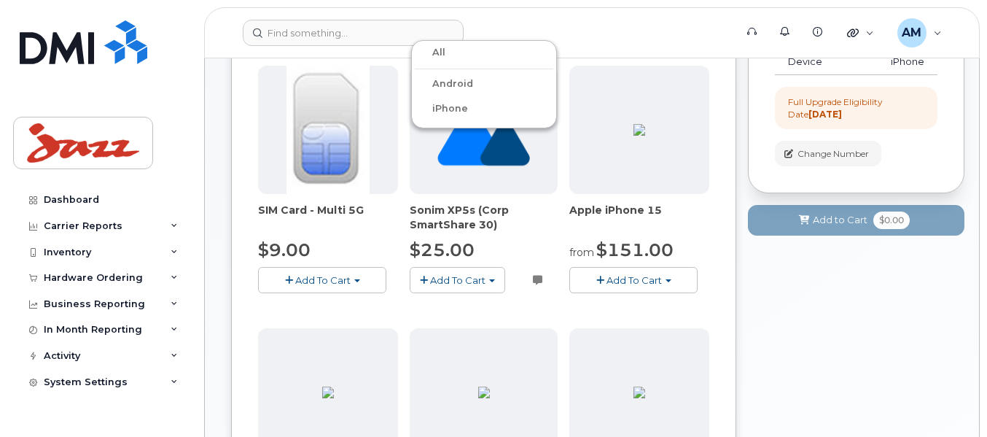
click at [455, 106] on label "iPhone" at bounding box center [441, 108] width 53 height 17
click at [0, 0] on input "iPhone" at bounding box center [0, 0] width 0 height 0
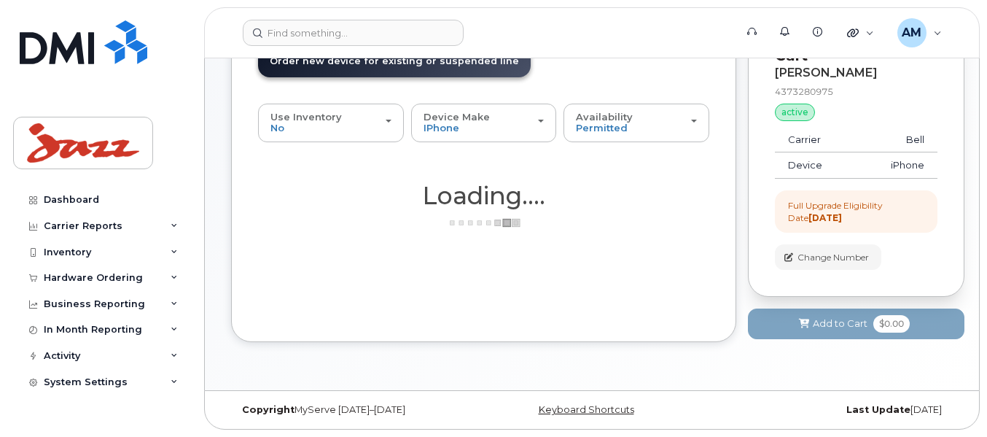
scroll to position [115, 0]
click at [659, 116] on div "Availability Permitted All" at bounding box center [636, 123] width 121 height 23
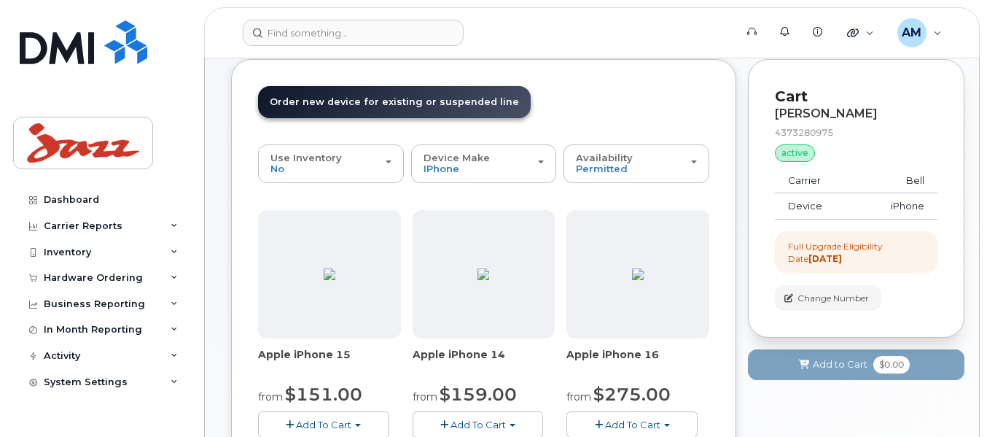
scroll to position [73, 0]
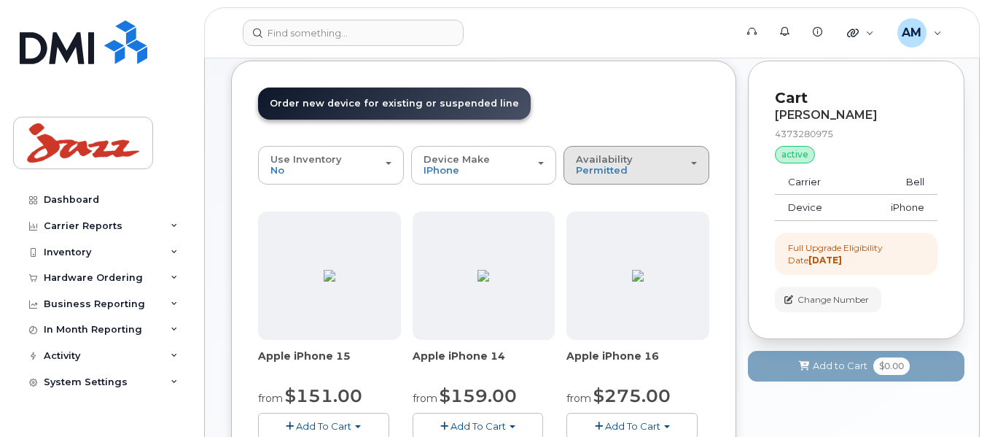
click at [609, 158] on span "Availability" at bounding box center [604, 159] width 57 height 12
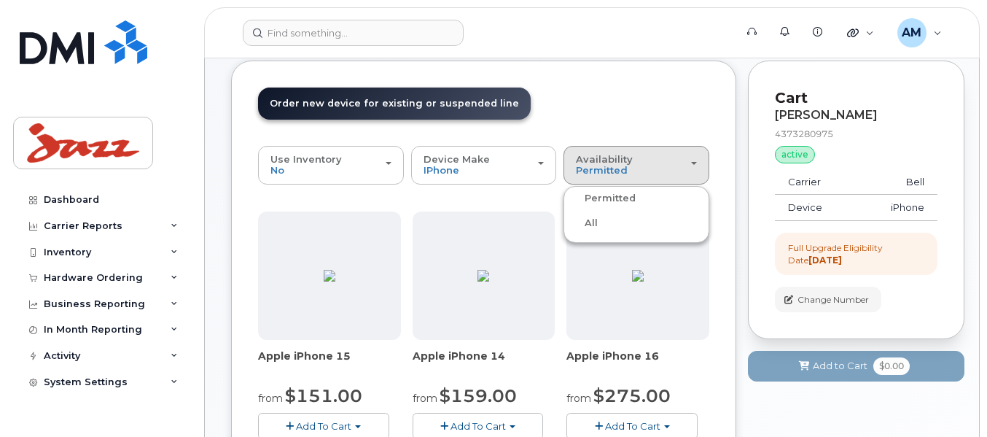
click at [594, 220] on label "All" at bounding box center [582, 222] width 31 height 17
click at [0, 0] on input "All" at bounding box center [0, 0] width 0 height 0
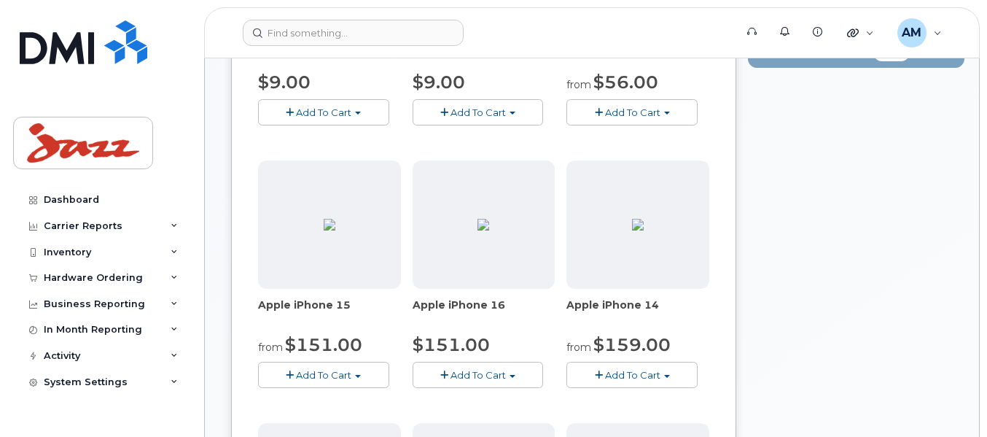
scroll to position [437, 0]
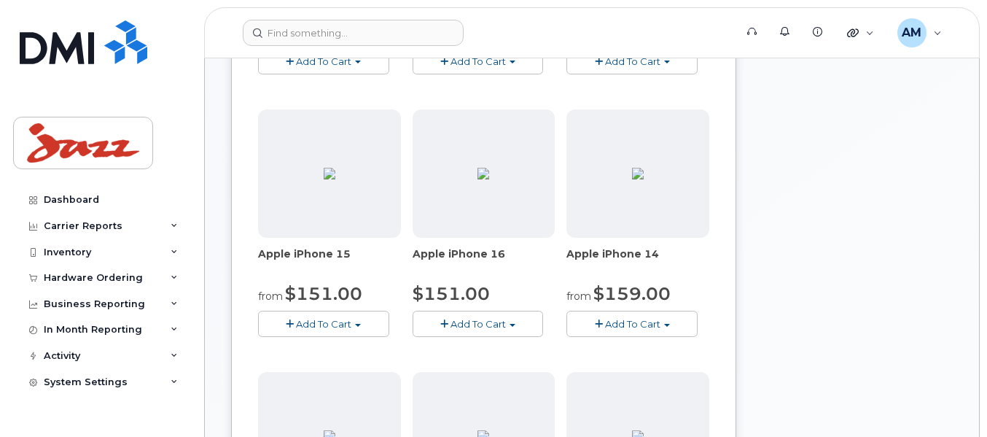
click at [472, 326] on span "Add To Cart" at bounding box center [477, 324] width 55 height 12
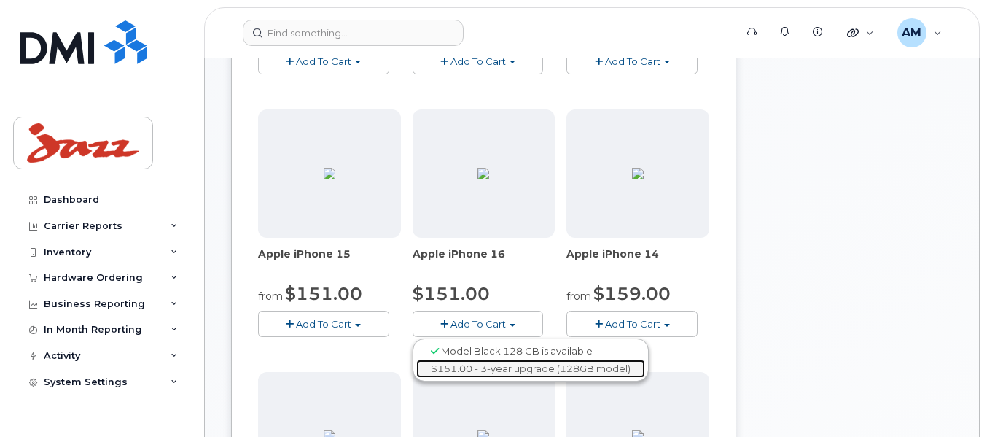
click at [460, 366] on link "$151.00 - 3-year upgrade (128GB model)" at bounding box center [530, 368] width 229 height 18
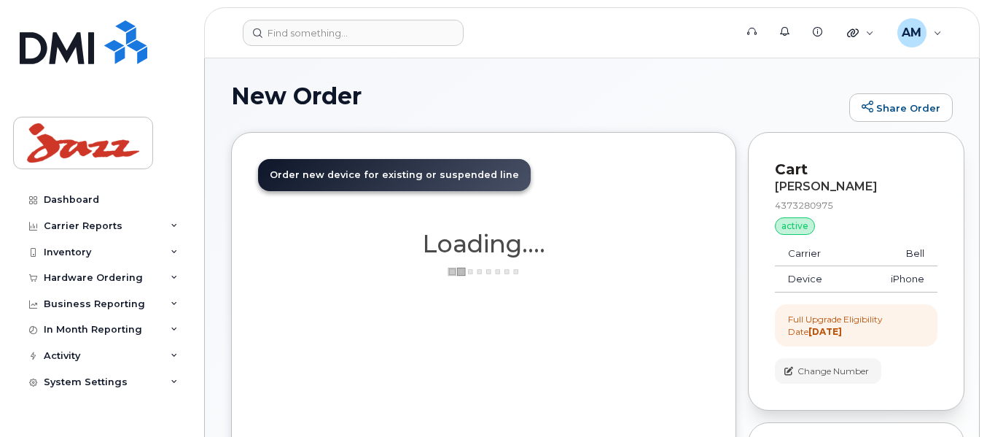
scroll to position [0, 0]
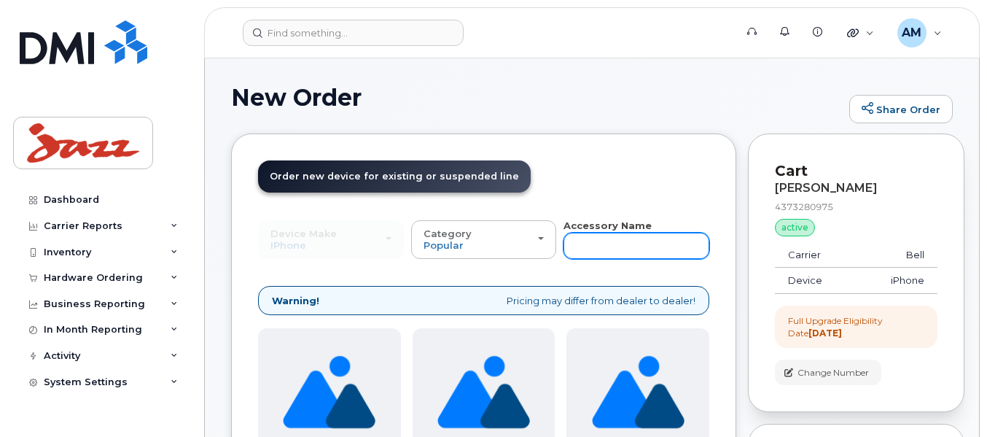
click at [610, 251] on input "text" at bounding box center [636, 246] width 146 height 26
type input "scree"
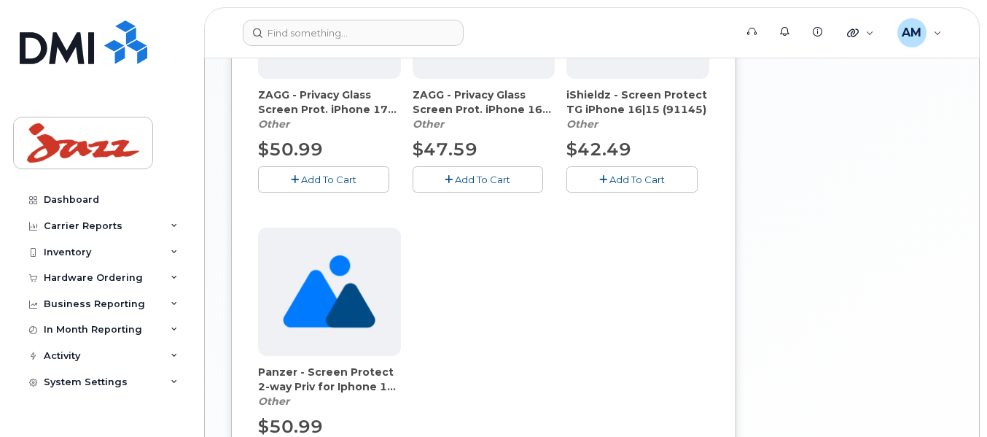
scroll to position [656, 0]
click at [622, 184] on span "Add To Cart" at bounding box center [636, 179] width 55 height 12
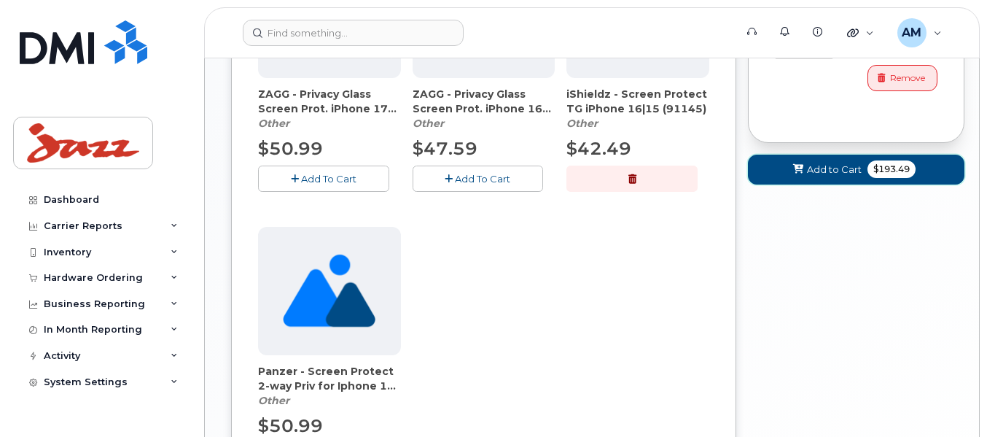
click at [868, 162] on button "Add to Cart $193.49" at bounding box center [856, 170] width 216 height 30
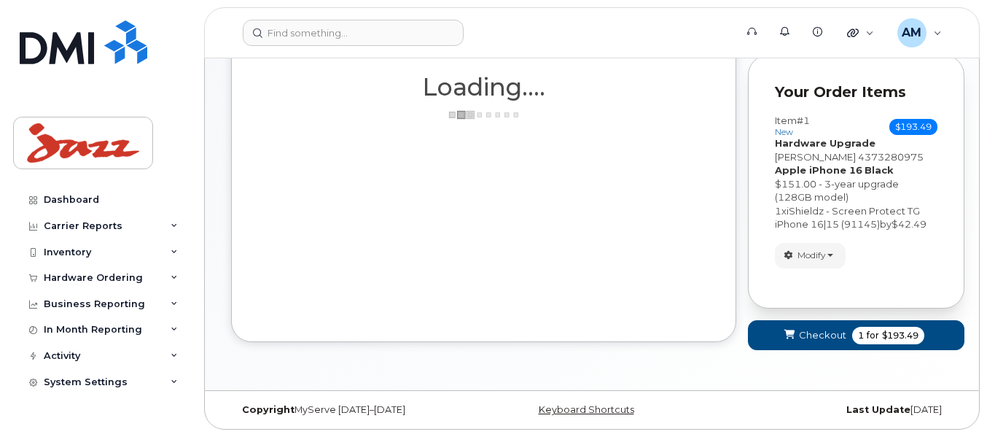
scroll to position [158, 0]
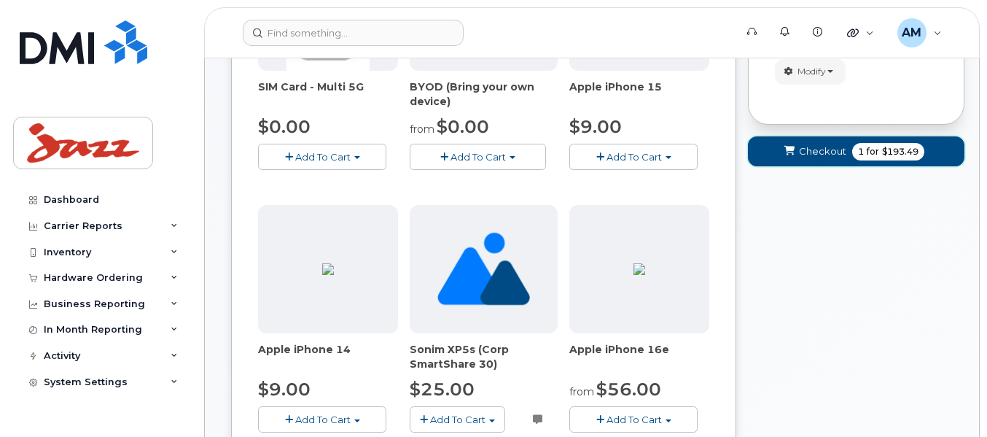
click at [876, 157] on span "for" at bounding box center [873, 151] width 18 height 13
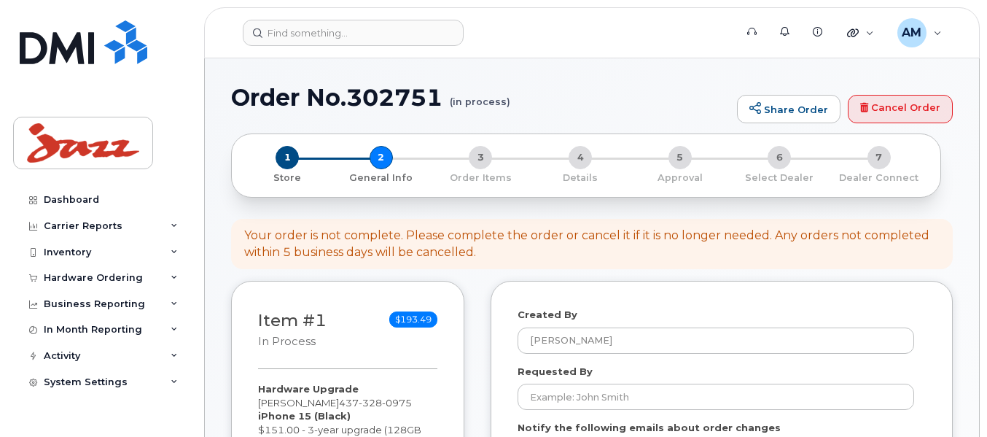
select select
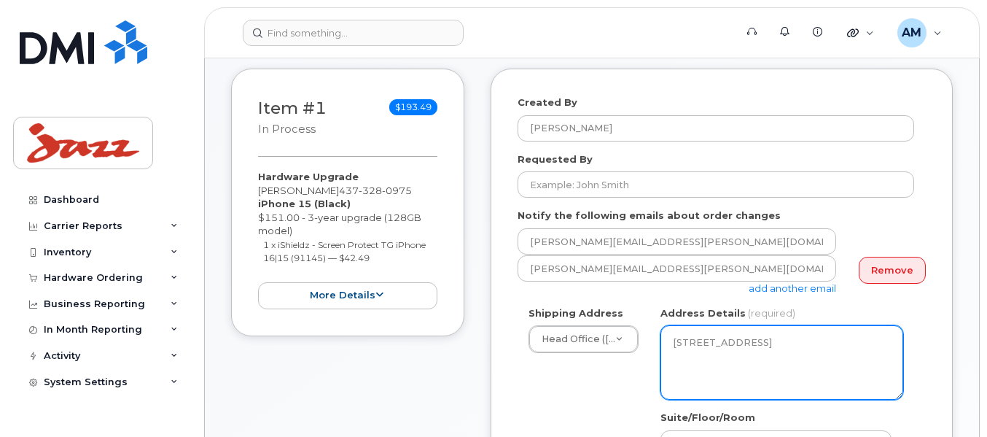
scroll to position [219, 0]
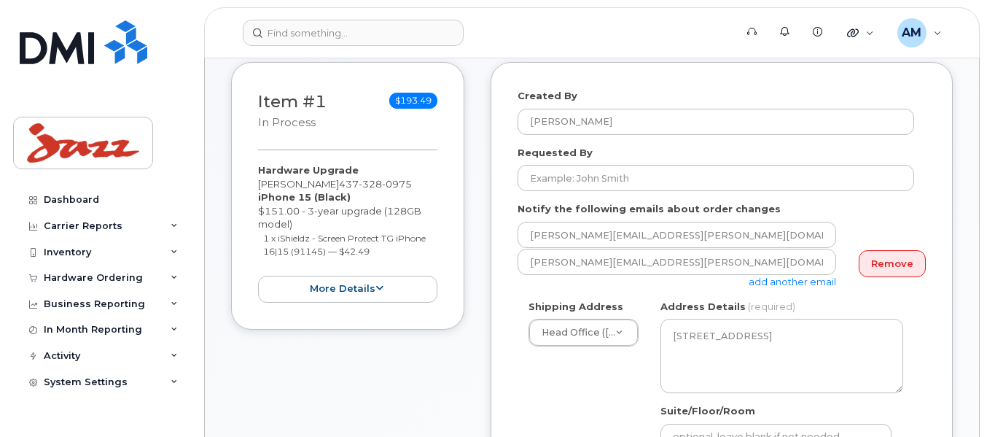
click at [785, 280] on link "add another email" at bounding box center [792, 282] width 87 height 12
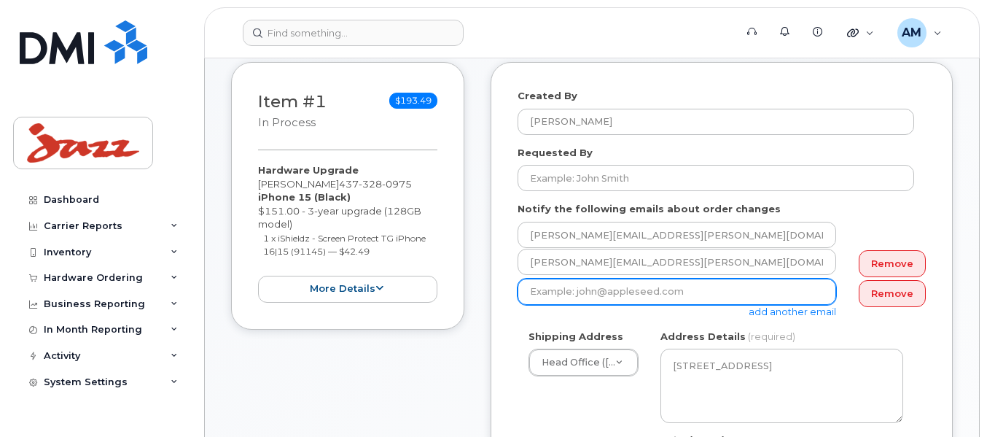
click at [607, 306] on div "add another email" at bounding box center [682, 298] width 330 height 40
click at [606, 298] on input "email" at bounding box center [676, 291] width 319 height 26
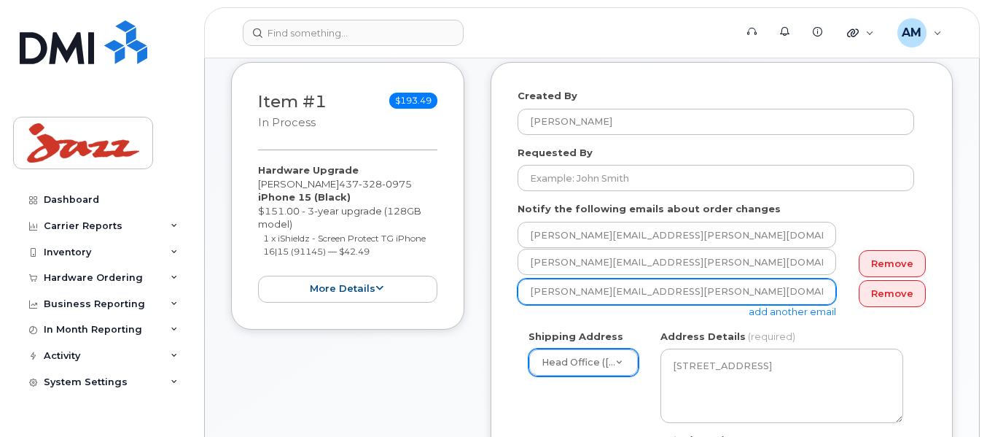
type input "kanwaldeep.singh@flyjazz.ca"
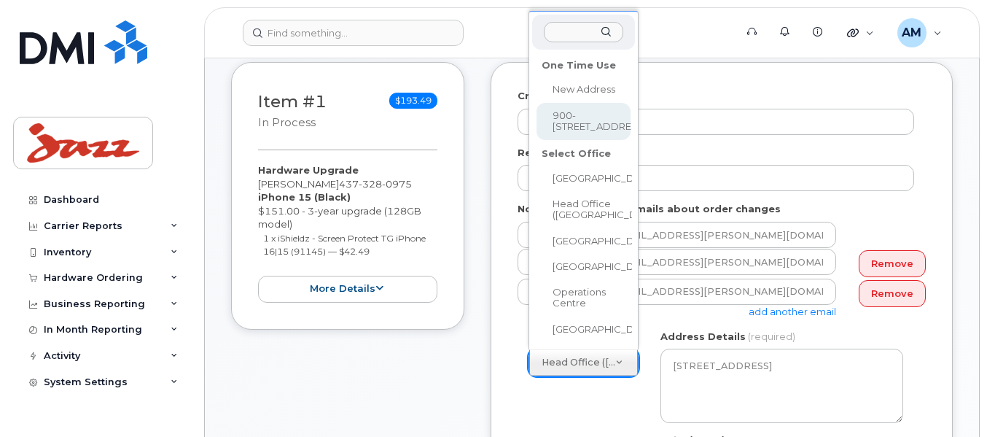
select select "900-5935 Airport Rd"
type textarea "900-5935 Airport Rd MISSISSAUGA ON L4V 1W5 CANADA"
type input "Kanwaldeep Singh for Adeeb Haddadi"
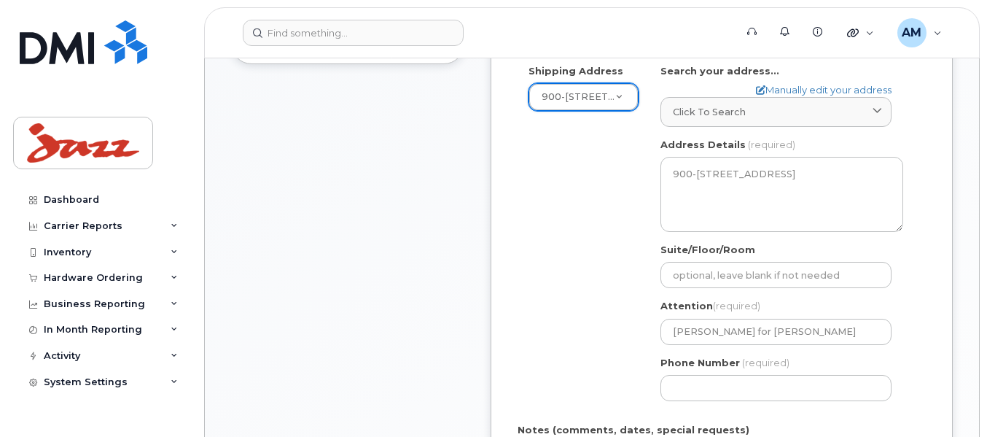
scroll to position [510, 0]
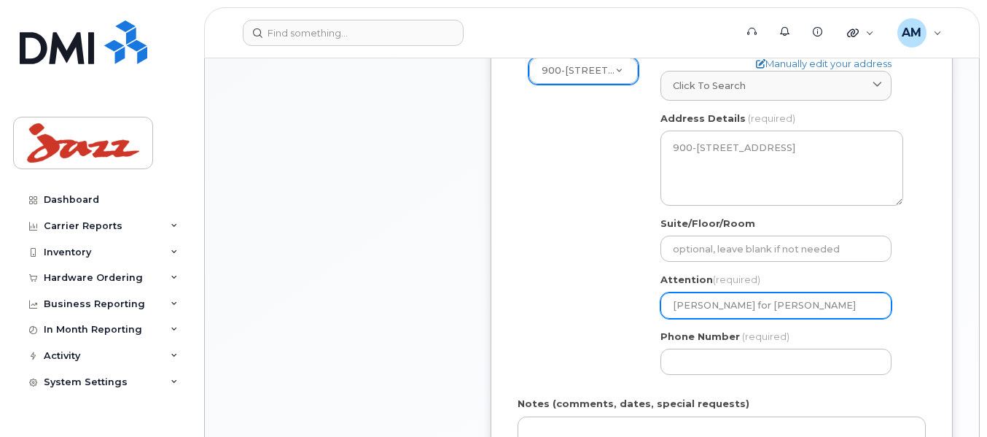
drag, startPoint x: 782, startPoint y: 302, endPoint x: 886, endPoint y: 302, distance: 104.2
click at [886, 302] on input "Kanwaldeep Singh for Adeeb Haddadi" at bounding box center [775, 305] width 231 height 26
select select
type input "Kanwaldeep Singh for C"
select select
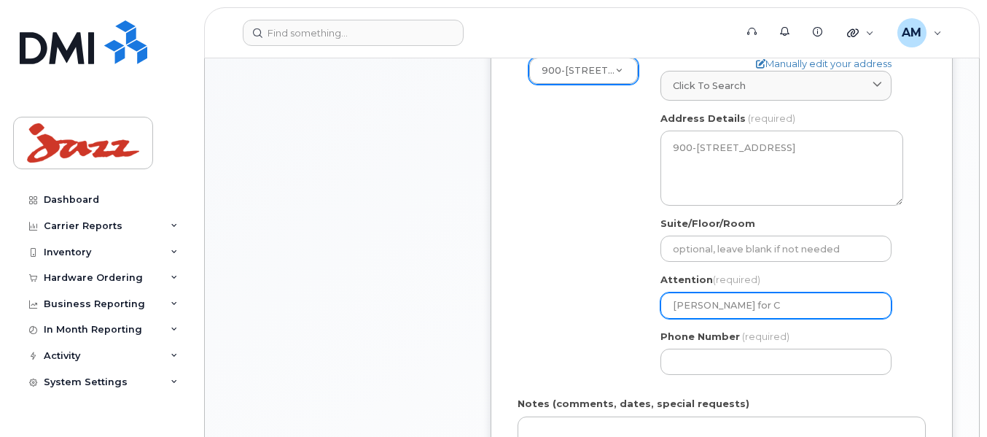
type input "Kanwaldeep Singh for Ca"
select select
type input "Kanwaldeep Singh for Car"
select select
type input "Kanwaldeep Singh for Carl"
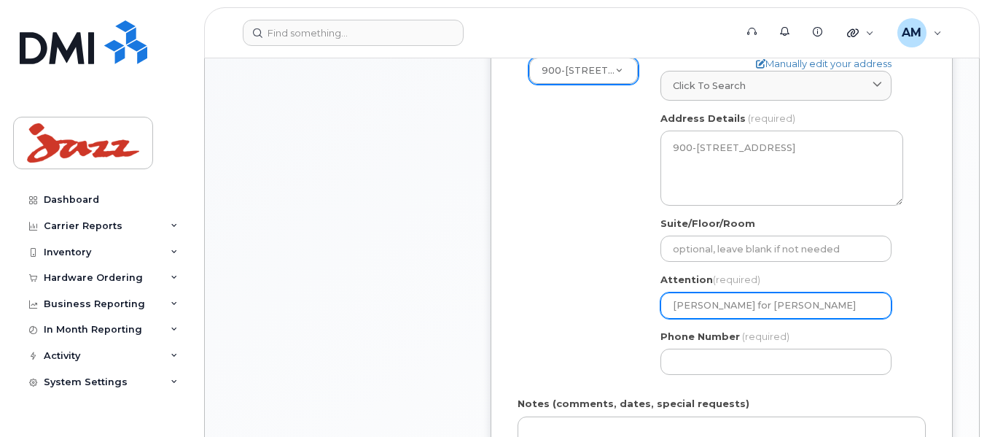
select select
type input "Kanwaldeep Singh for Carlo"
select select
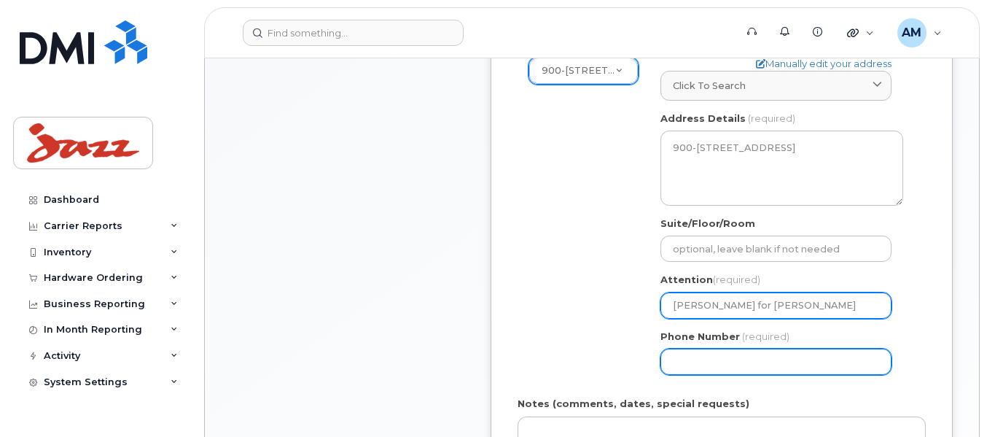
type input "[PERSON_NAME] for [PERSON_NAME]"
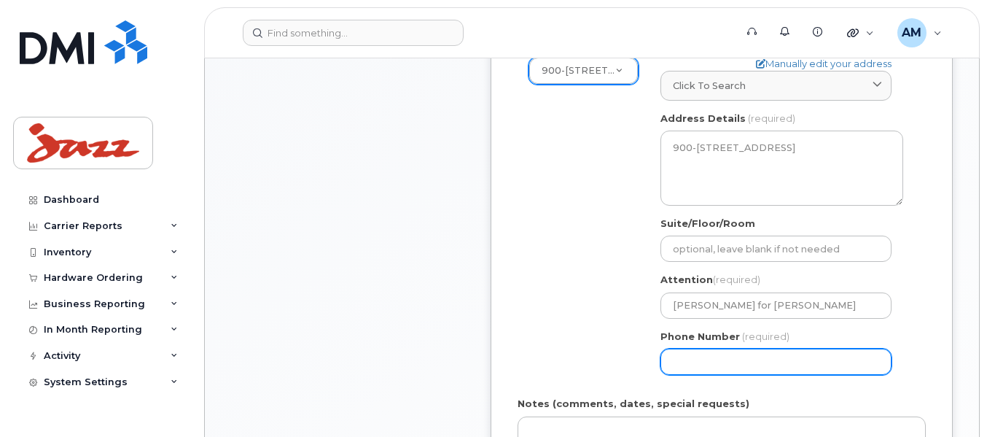
click at [824, 356] on input "Phone Number" at bounding box center [775, 361] width 231 height 26
select select
type input "9028735000"
select select
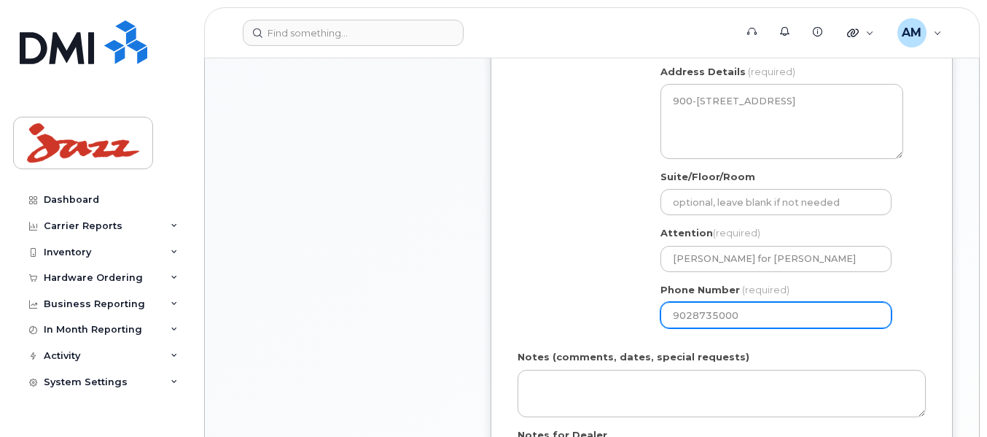
scroll to position [583, 0]
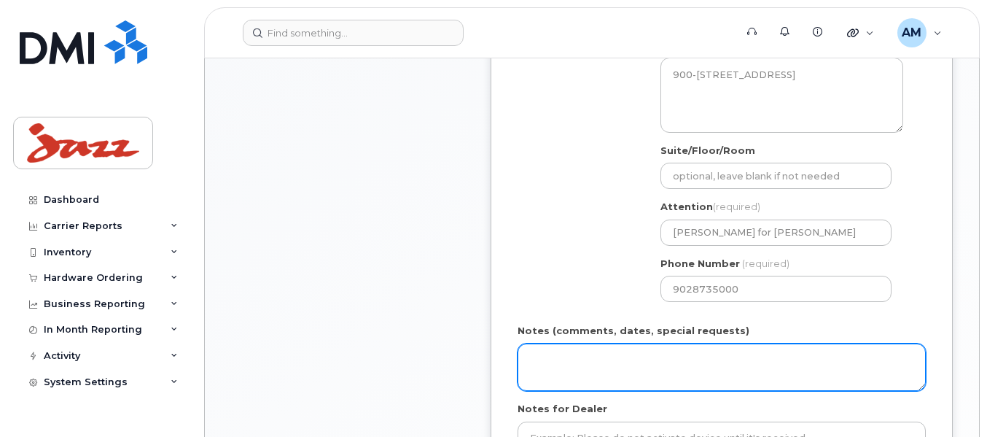
click at [648, 362] on textarea "Notes (comments, dates, special requests)" at bounding box center [721, 367] width 408 height 48
drag, startPoint x: 804, startPoint y: 354, endPoint x: 484, endPoint y: 359, distance: 320.0
click at [484, 359] on div "Item #1 in process $193.49 Hardware Upgrade Carlos Rodrigues 437 328 0975 iPhon…" at bounding box center [592, 133] width 722 height 871
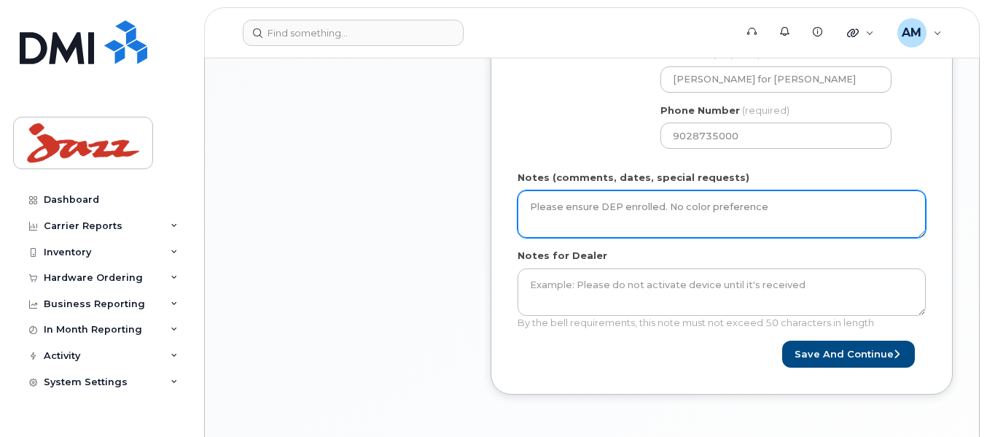
scroll to position [729, 0]
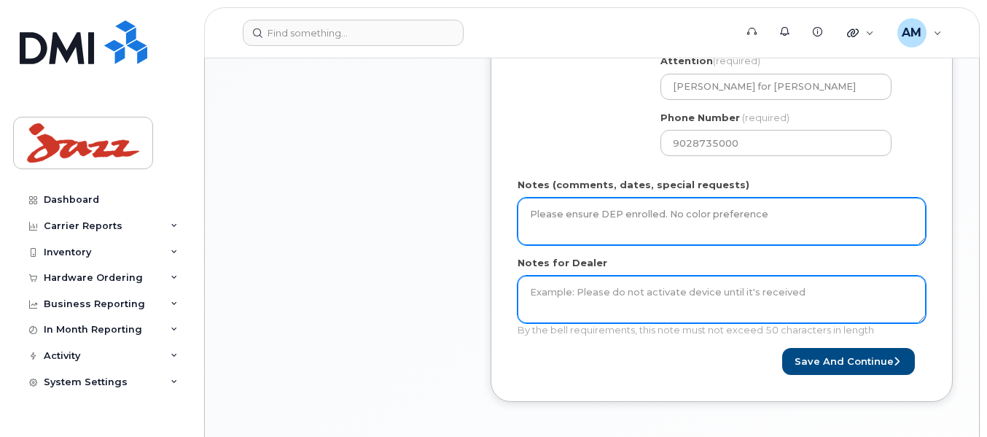
type textarea "Please ensure DEP enrolled. No color preference"
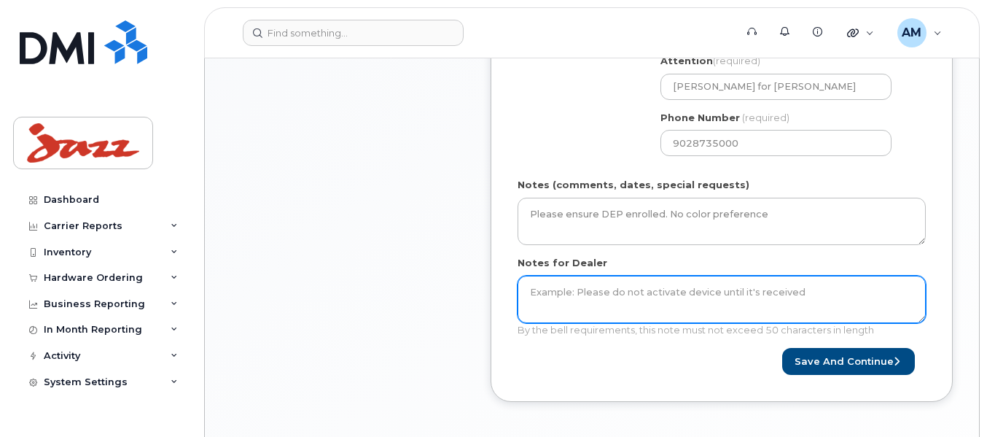
click at [564, 299] on textarea "Notes for Dealer" at bounding box center [721, 300] width 408 height 48
paste textarea "Please ensure DEP enrolled. No color preference"
type textarea "Please ensure DEP enrolled. No color preference"
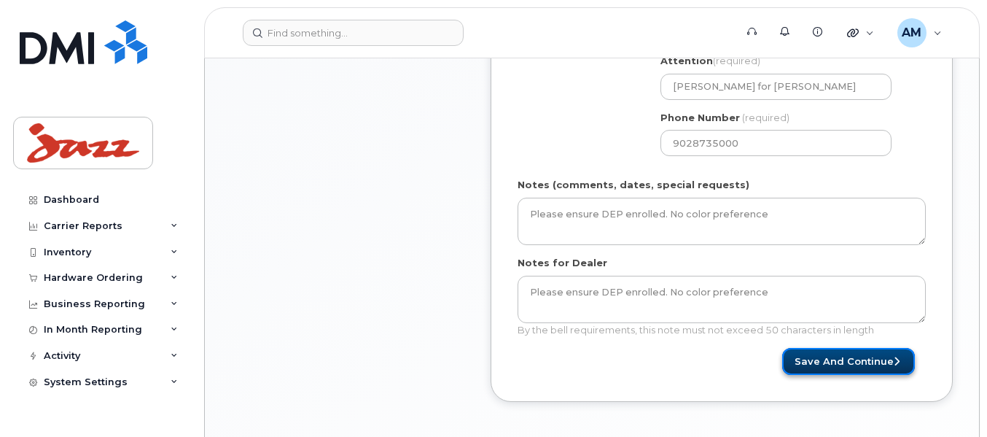
click at [837, 358] on button "Save and Continue" at bounding box center [848, 361] width 133 height 27
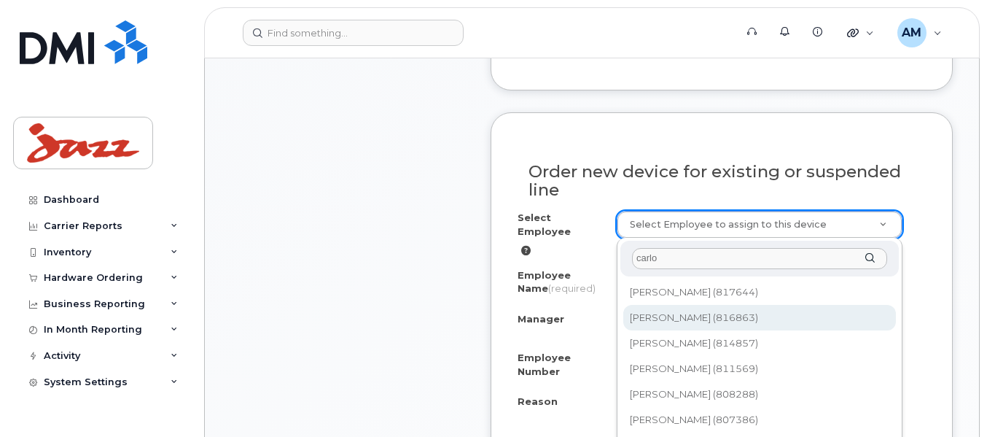
scroll to position [802, 0]
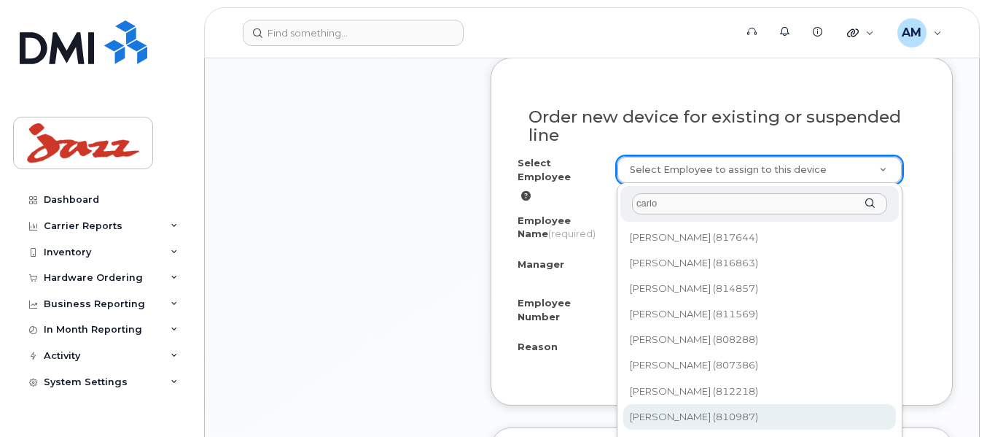
type input "carlo"
type input "1332817"
select select "1272336"
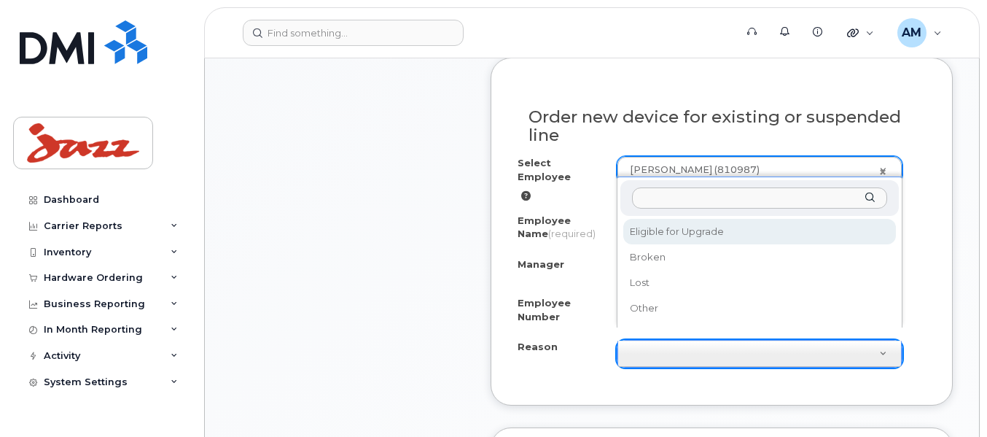
select select "eligible_for_upgrade"
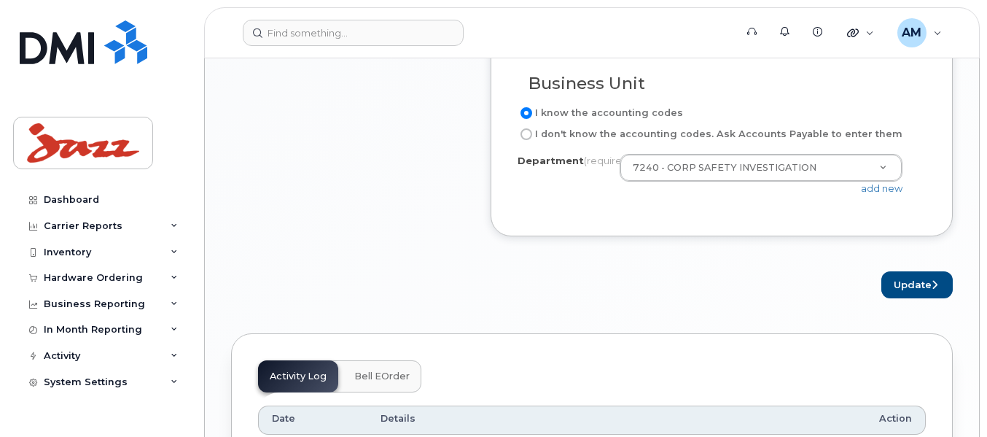
scroll to position [1385, 0]
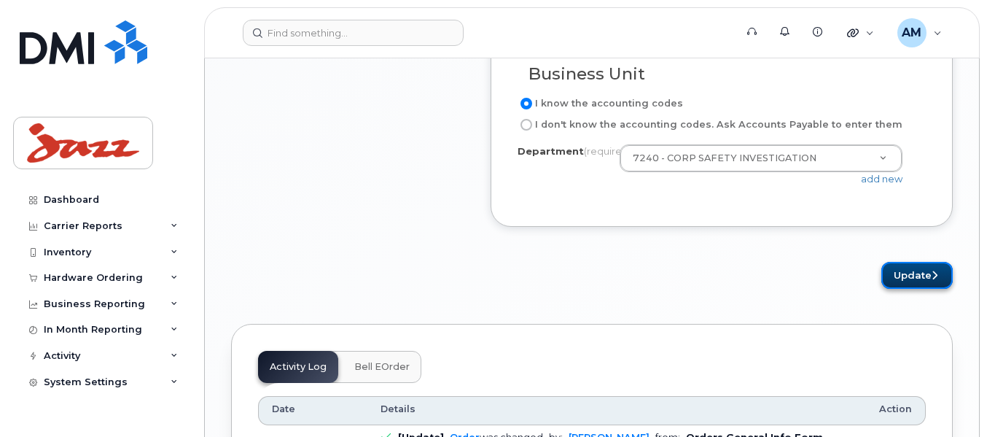
click at [898, 280] on button "Update" at bounding box center [916, 275] width 71 height 27
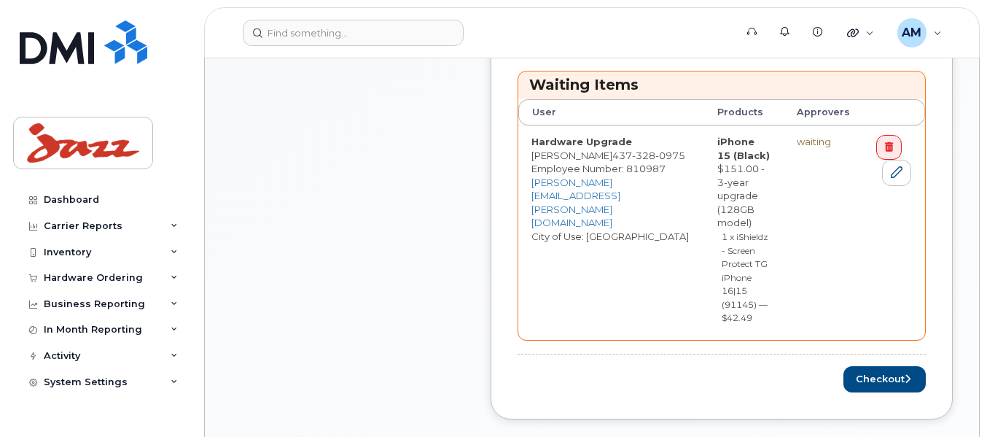
scroll to position [729, 0]
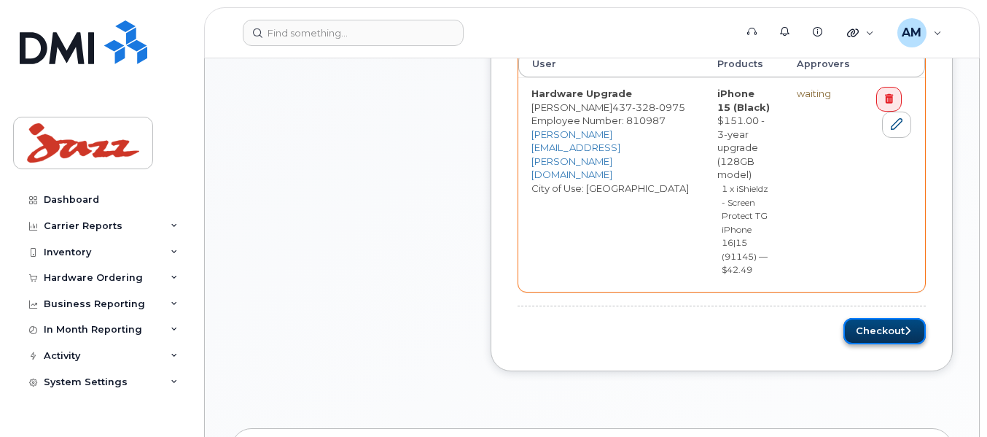
click at [891, 318] on button "Checkout" at bounding box center [884, 331] width 82 height 27
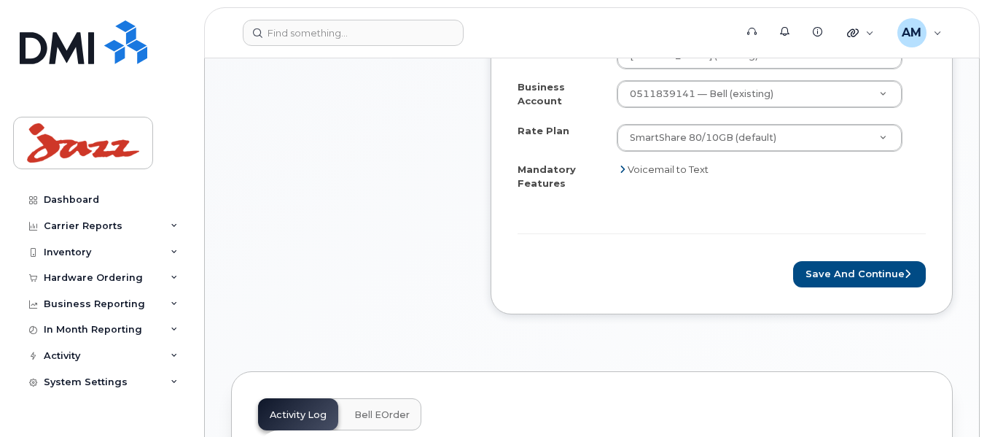
scroll to position [656, 0]
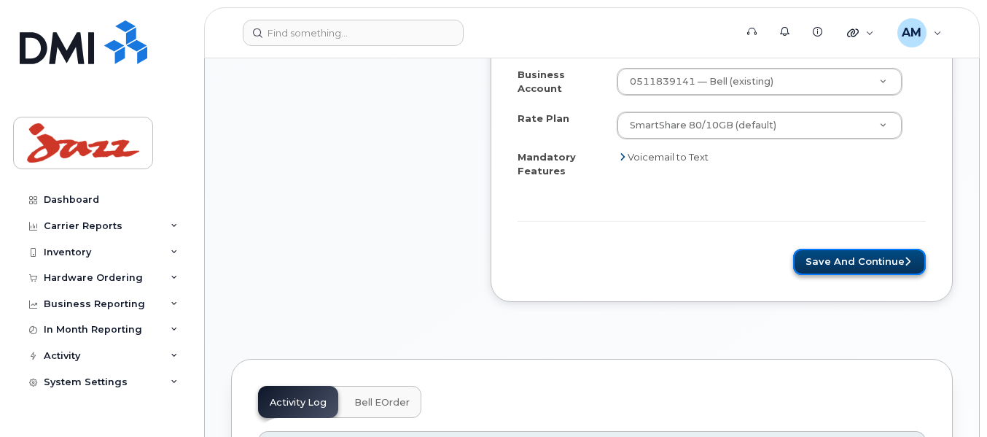
click at [853, 266] on button "Save and Continue" at bounding box center [859, 262] width 133 height 27
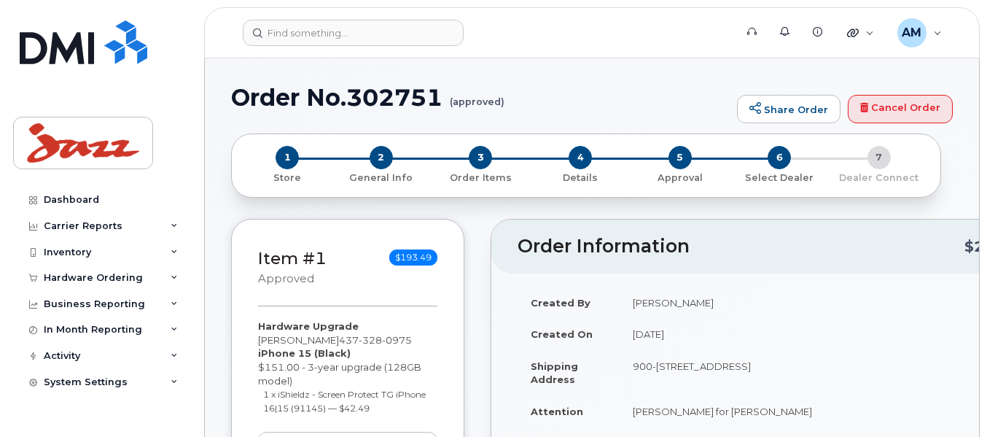
type textarea "Please ensure DEP enrolled. No color preference"
radio input "true"
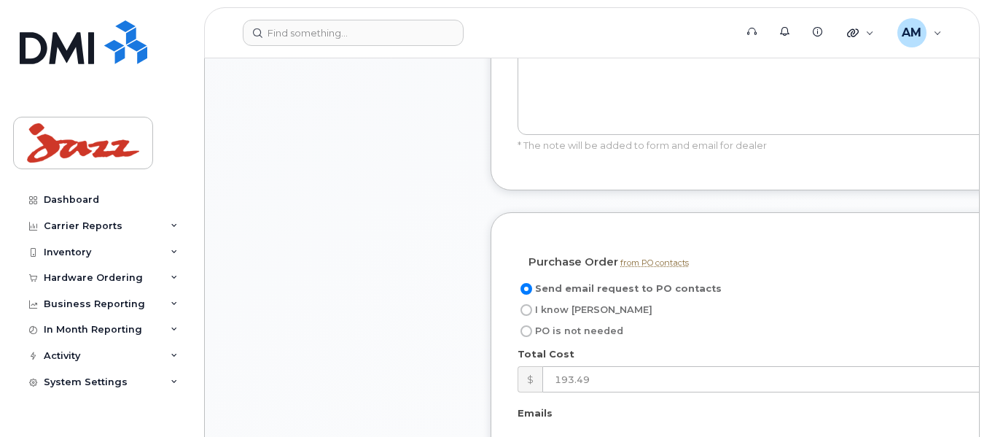
scroll to position [1239, 0]
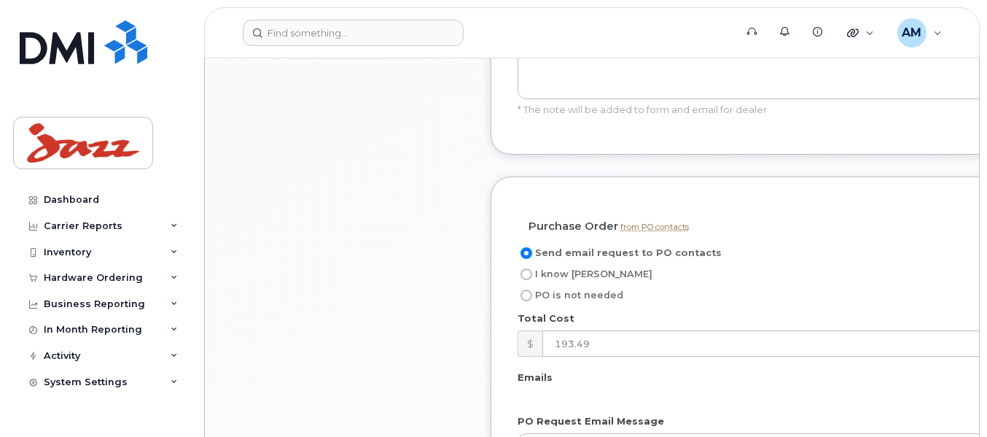
click at [530, 276] on input "I know [PERSON_NAME]" at bounding box center [526, 274] width 12 height 12
radio input "true"
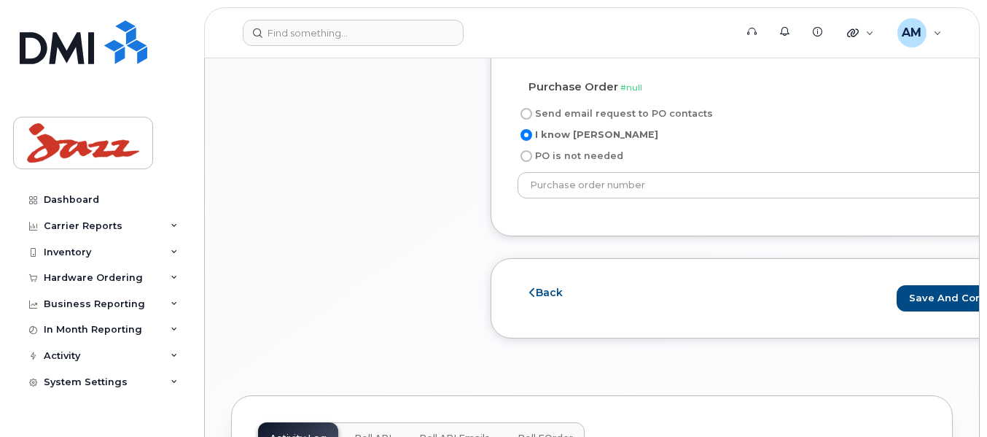
scroll to position [1385, 0]
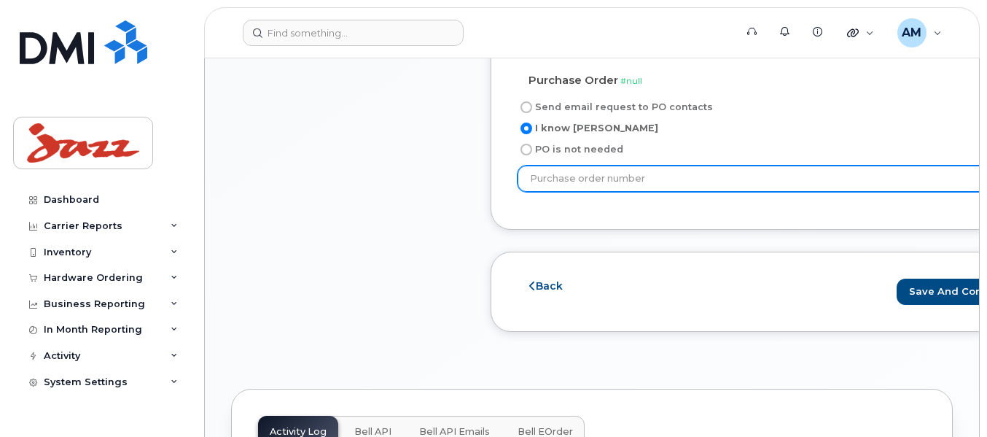
click at [585, 173] on input "text" at bounding box center [772, 178] width 511 height 26
paste input "PO66629"
type input "PO66629"
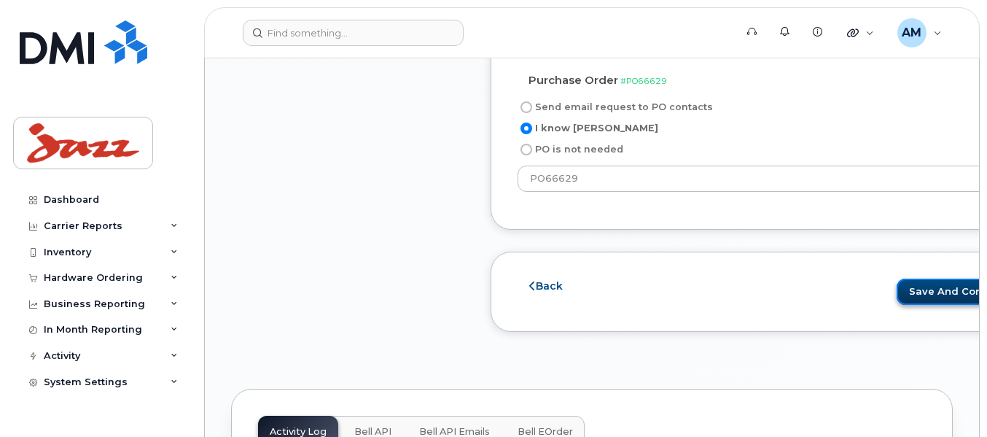
click at [897, 283] on button "Save and Continue" at bounding box center [963, 291] width 133 height 27
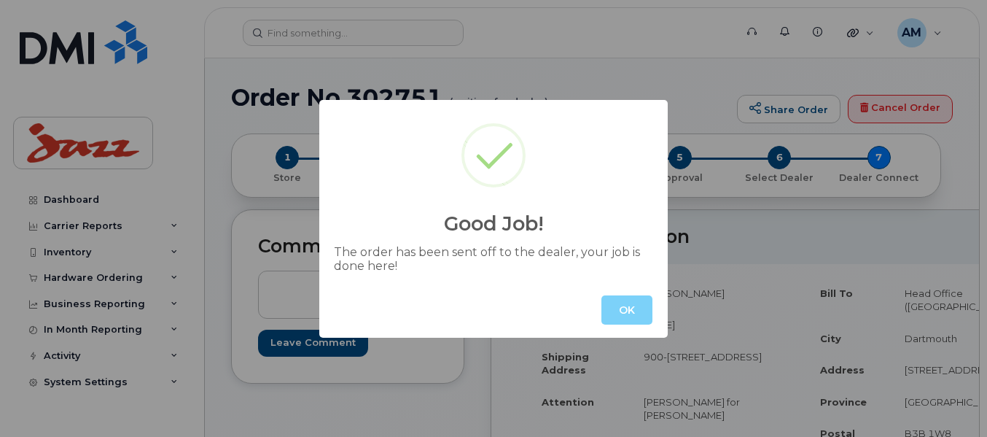
drag, startPoint x: 629, startPoint y: 311, endPoint x: 598, endPoint y: 261, distance: 58.9
click at [629, 310] on button "OK" at bounding box center [626, 309] width 51 height 29
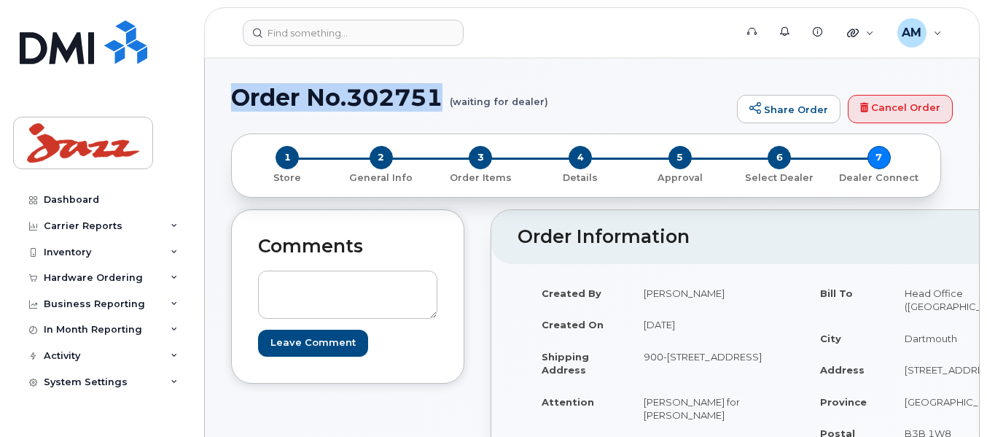
drag, startPoint x: 445, startPoint y: 93, endPoint x: 233, endPoint y: 85, distance: 212.3
click at [233, 85] on h1 "Order No.302751 (waiting for dealer)" at bounding box center [480, 98] width 499 height 26
copy h1 "Order No.302751"
